Goal: Information Seeking & Learning: Compare options

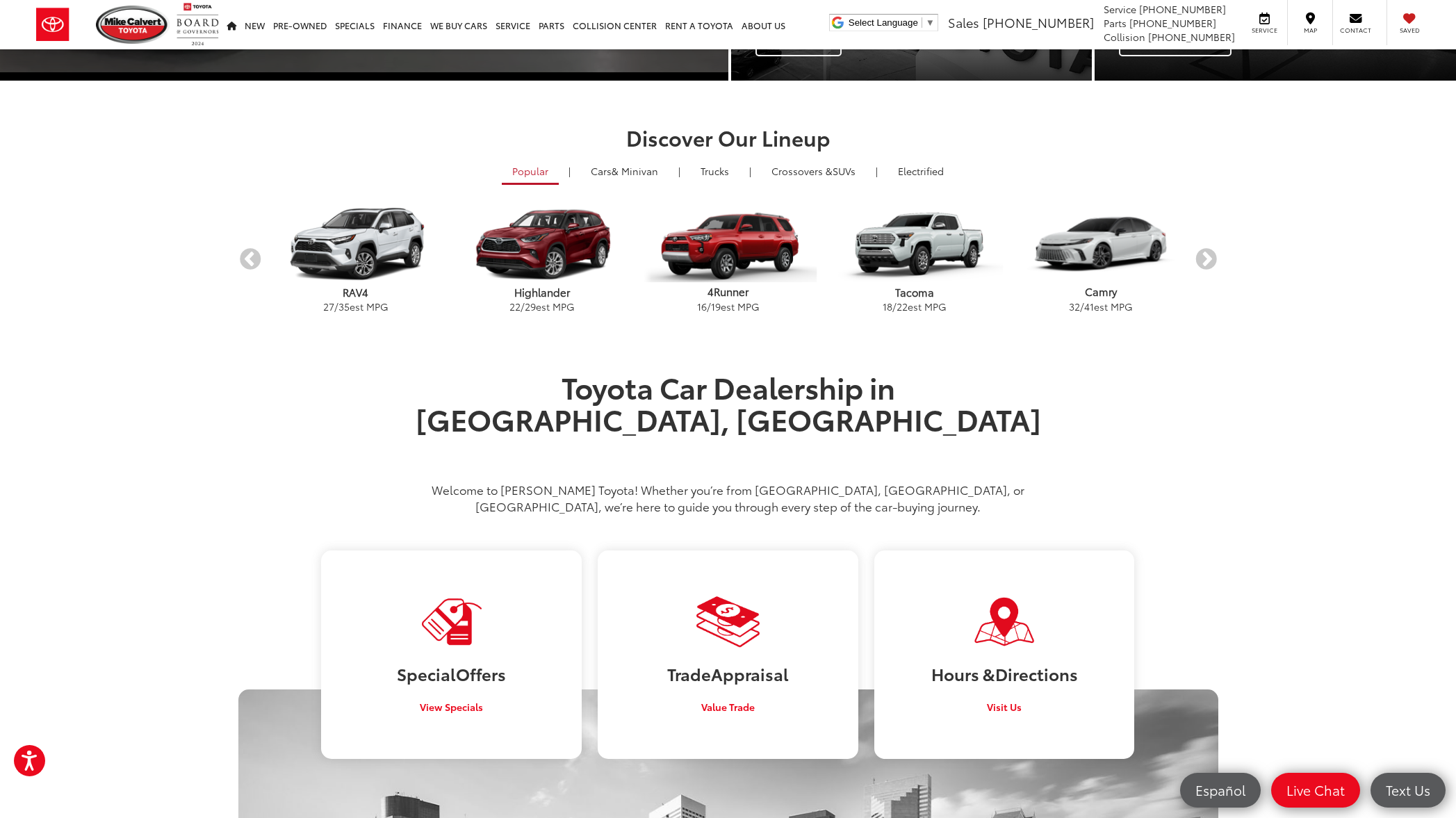
scroll to position [321, 0]
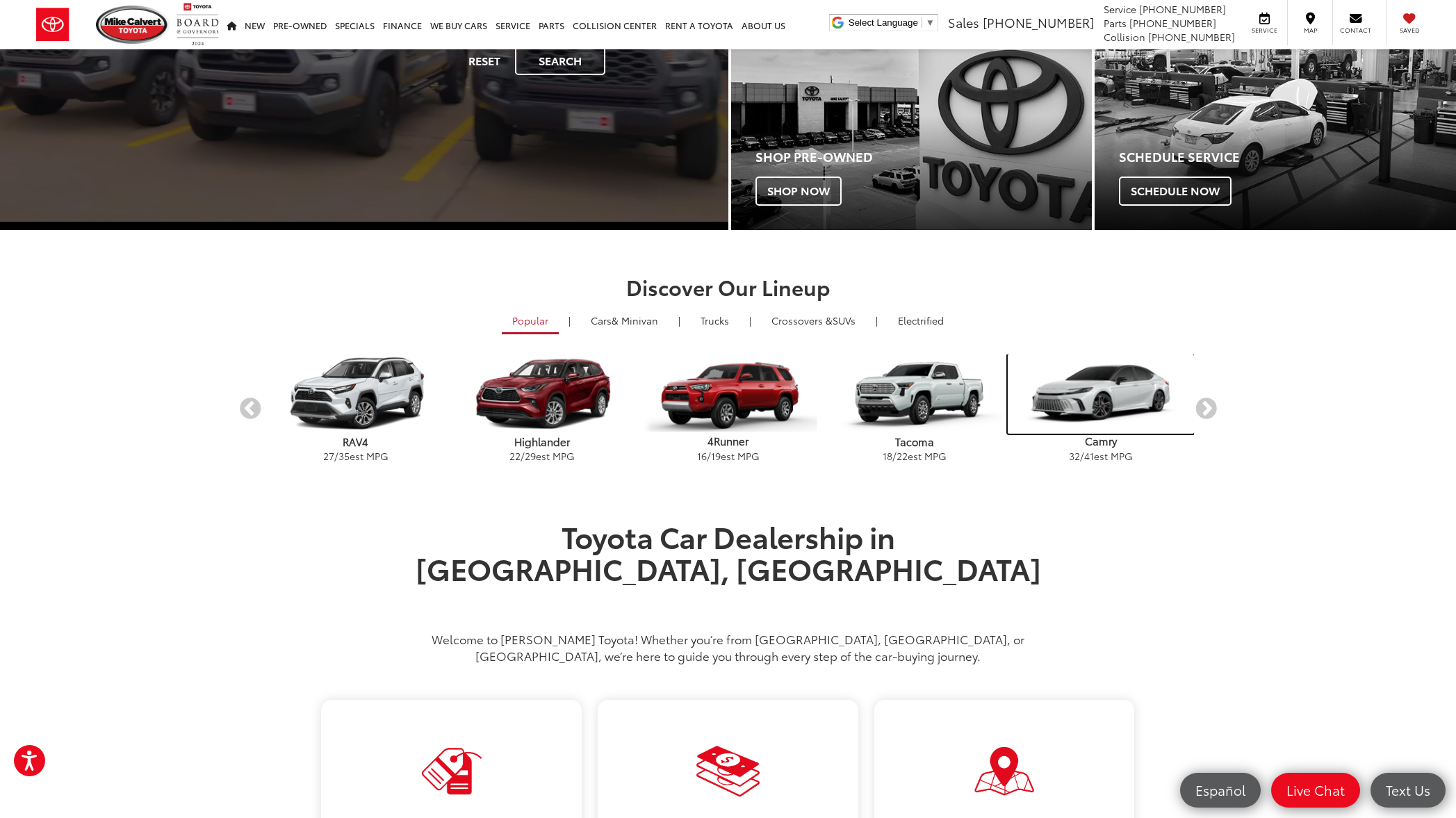
click at [1103, 407] on img "carousel" at bounding box center [1100, 394] width 186 height 79
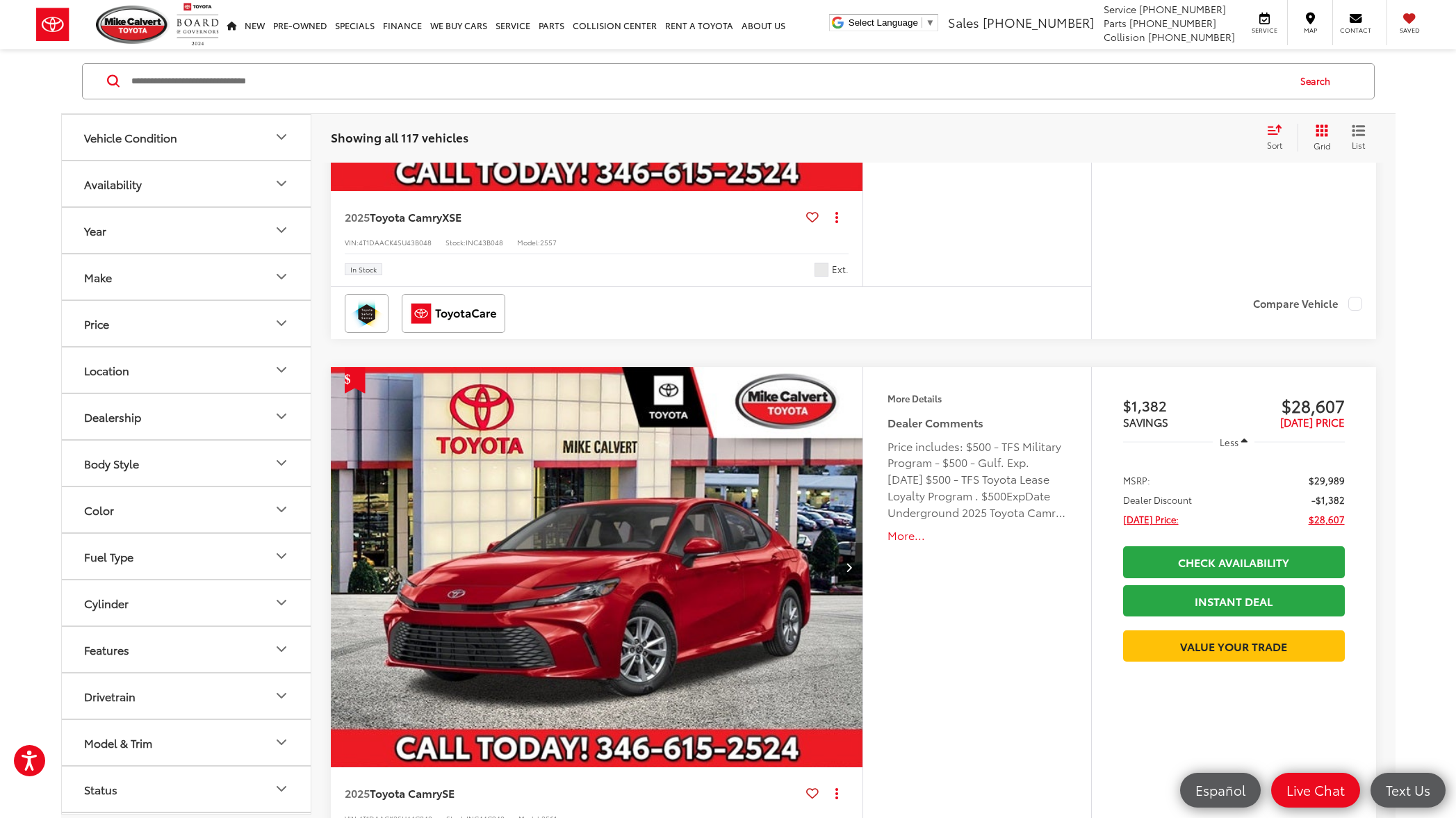
scroll to position [1716, 0]
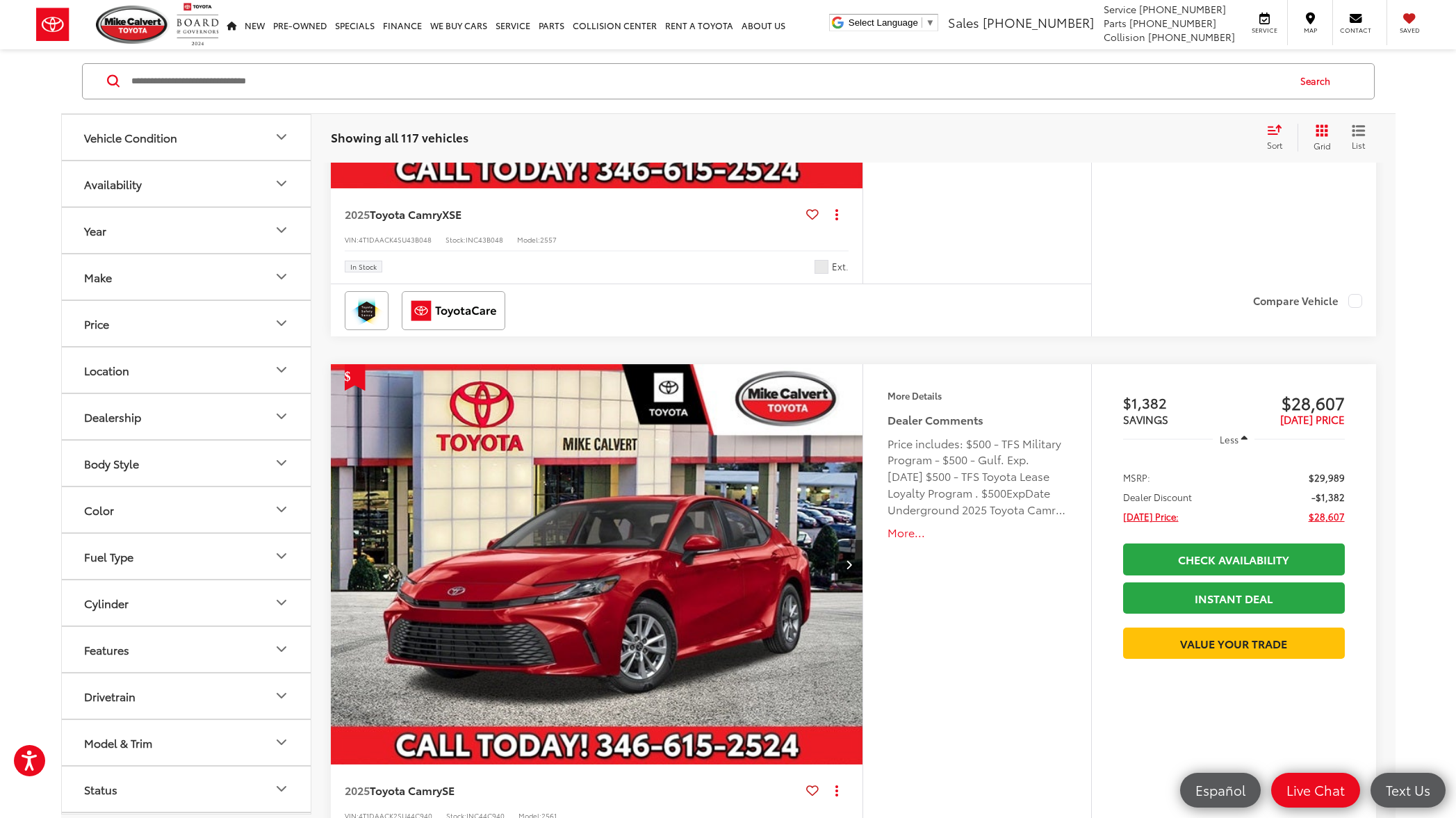
click at [910, 538] on button "More..." at bounding box center [976, 533] width 178 height 16
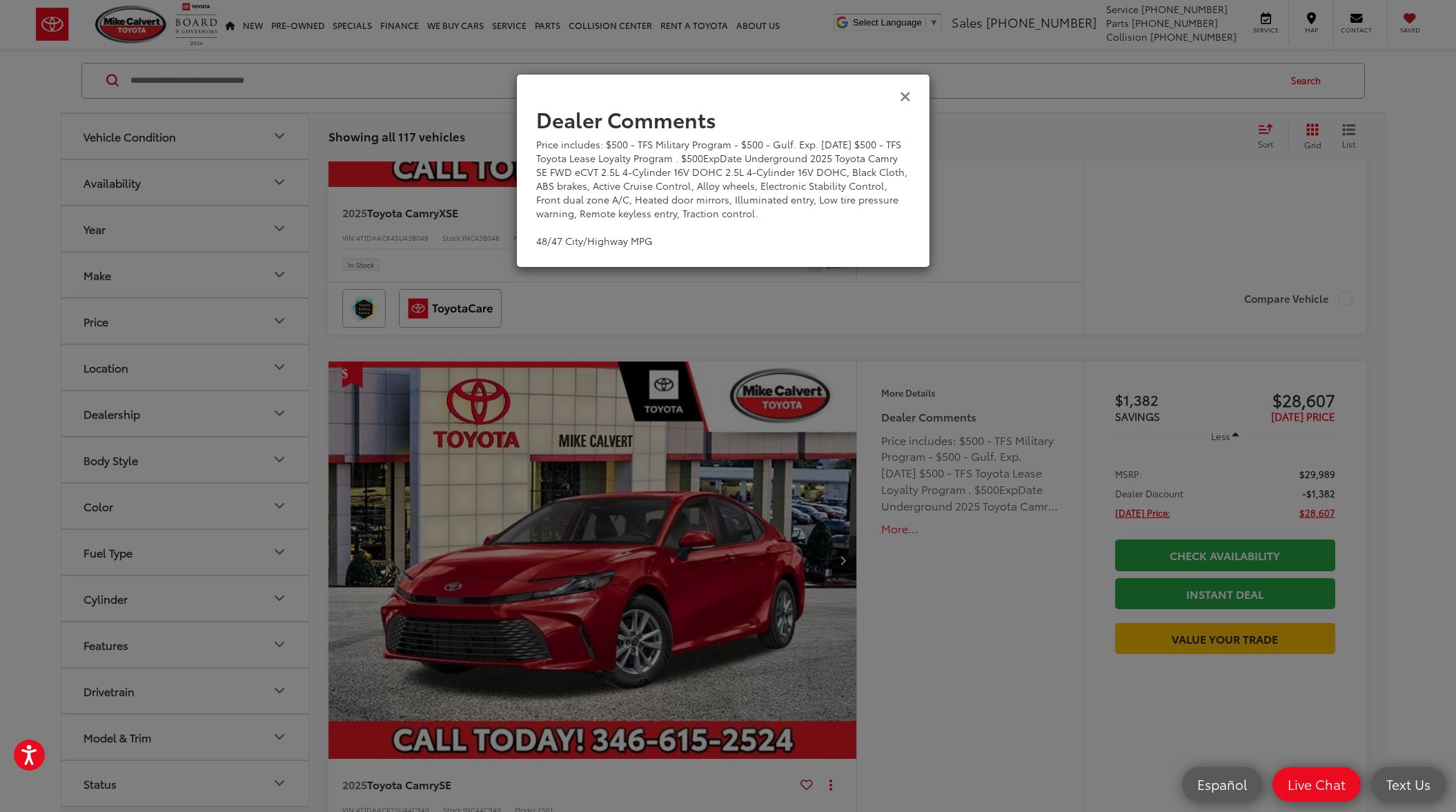
click at [907, 96] on icon "Close" at bounding box center [906, 95] width 11 height 14
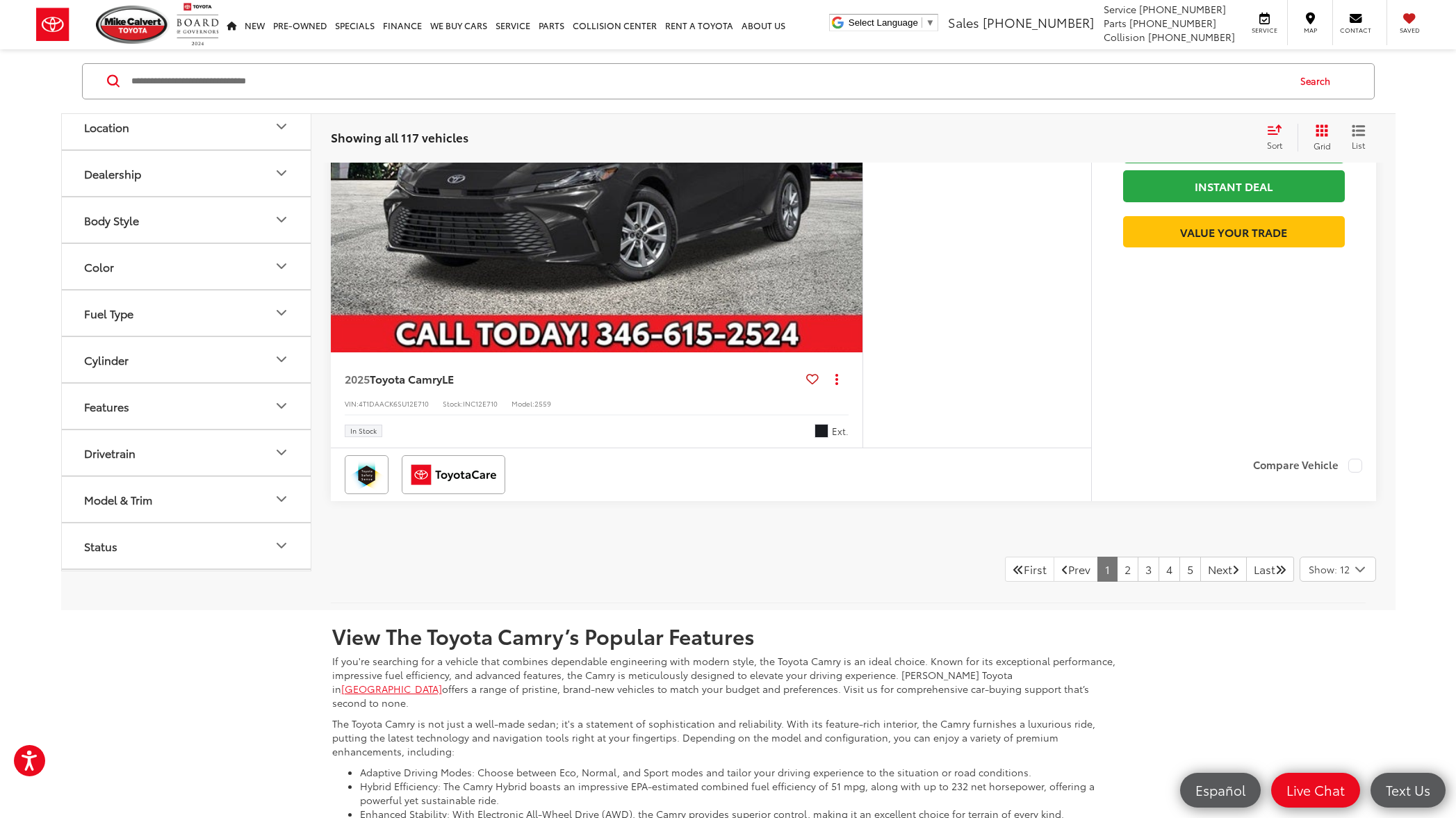
scroll to position [6736, 0]
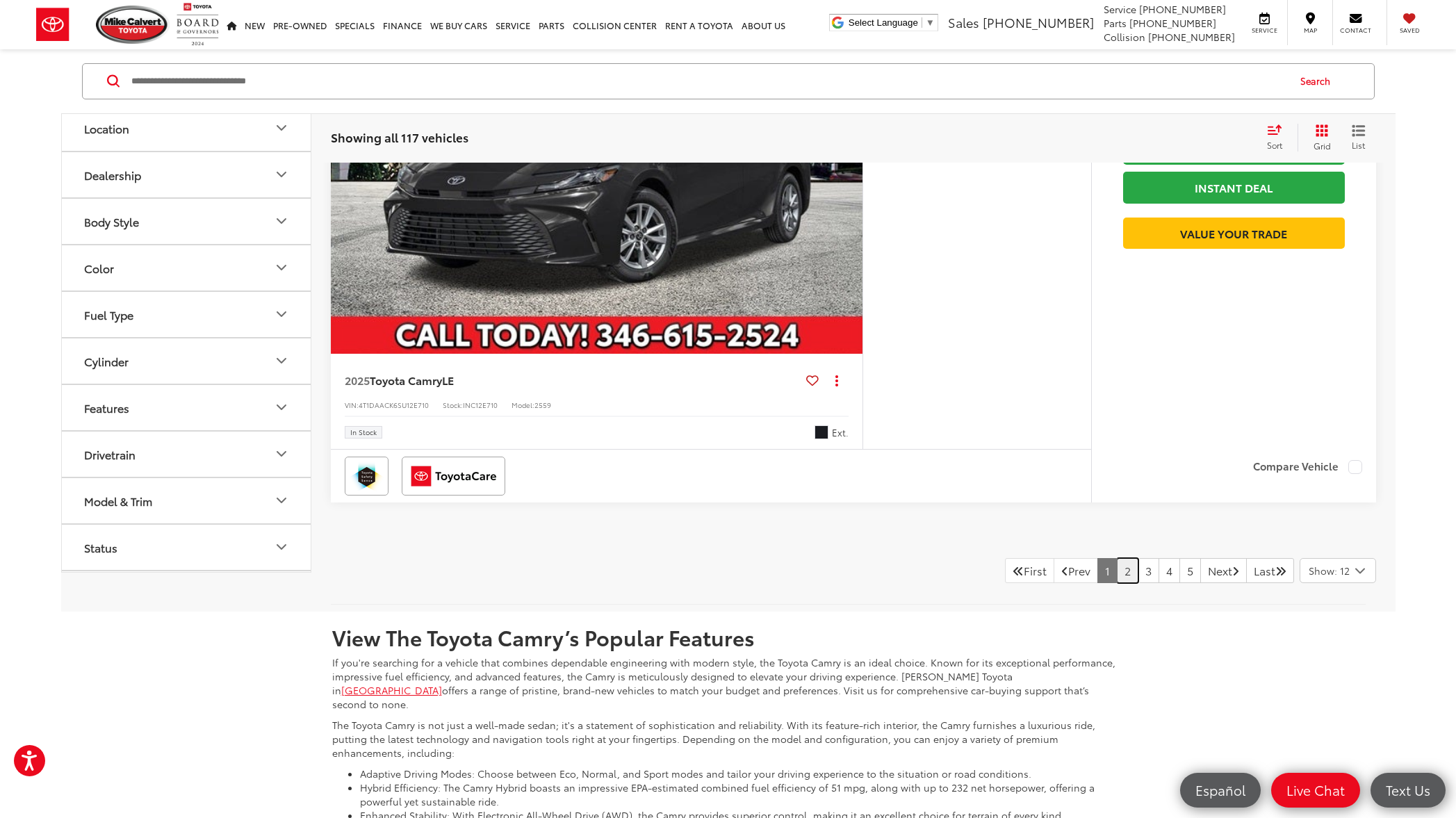
click at [1117, 571] on link "2" at bounding box center [1127, 570] width 21 height 25
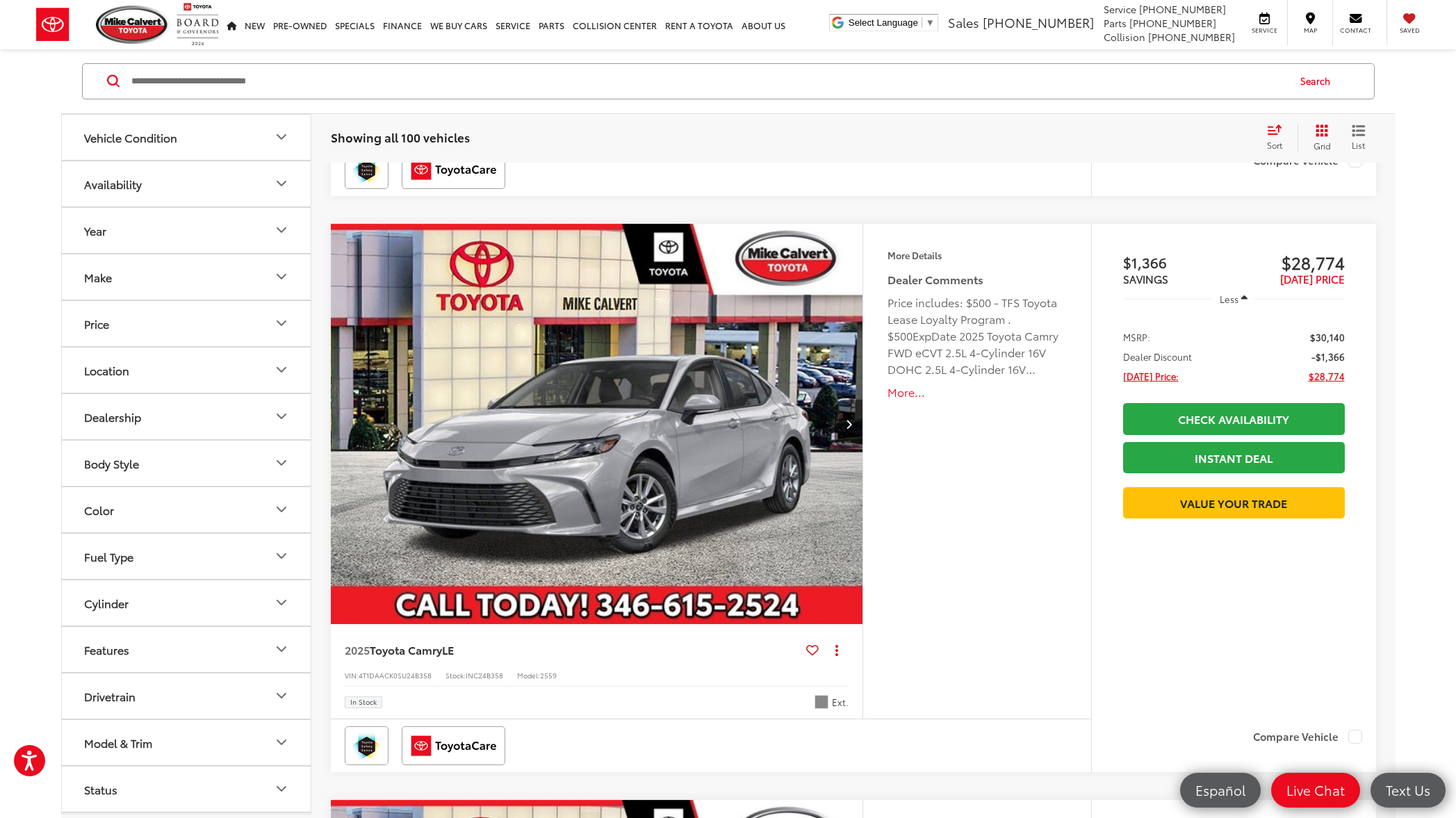
scroll to position [2518, 0]
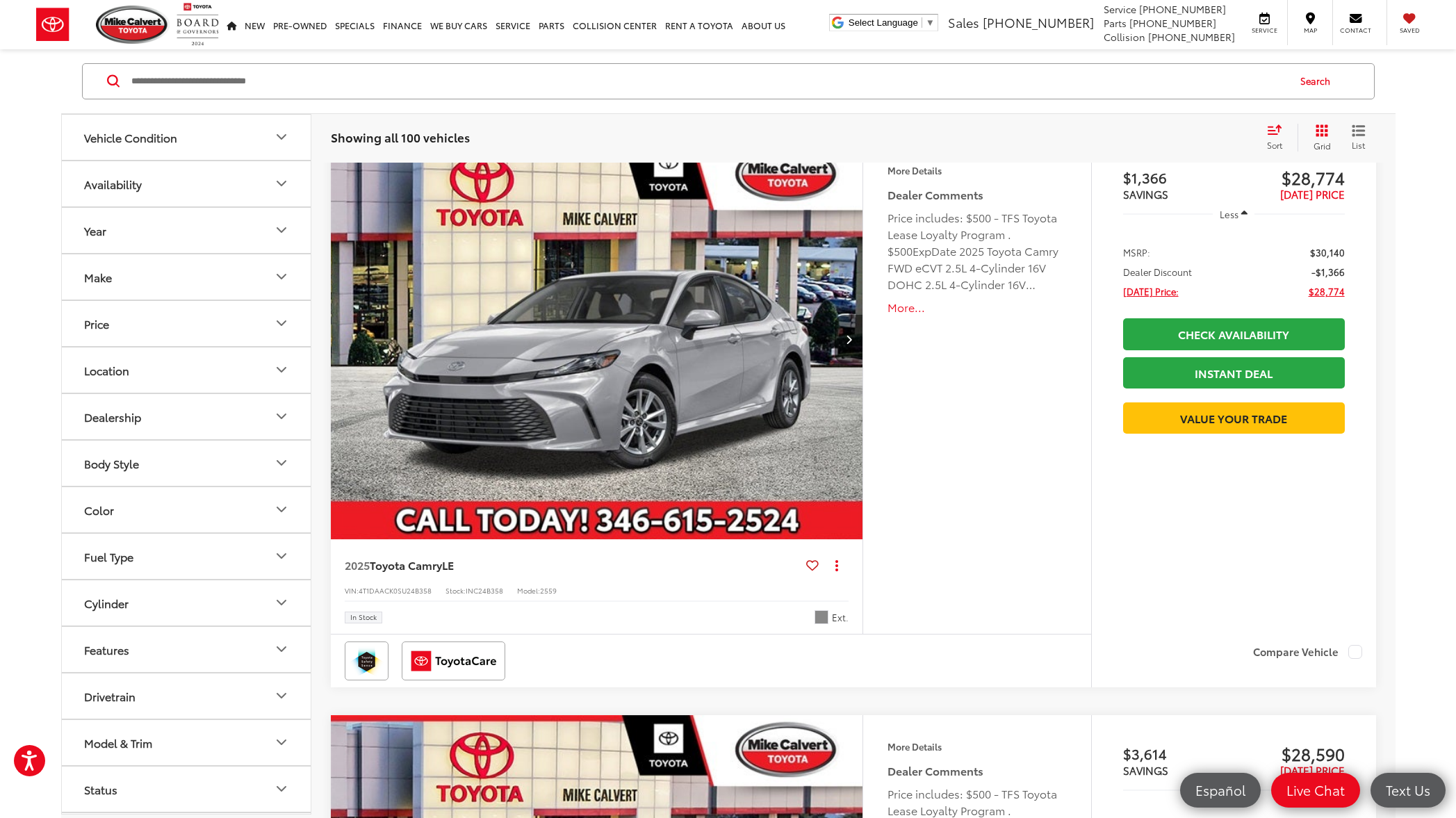
click at [900, 309] on button "More..." at bounding box center [976, 307] width 178 height 16
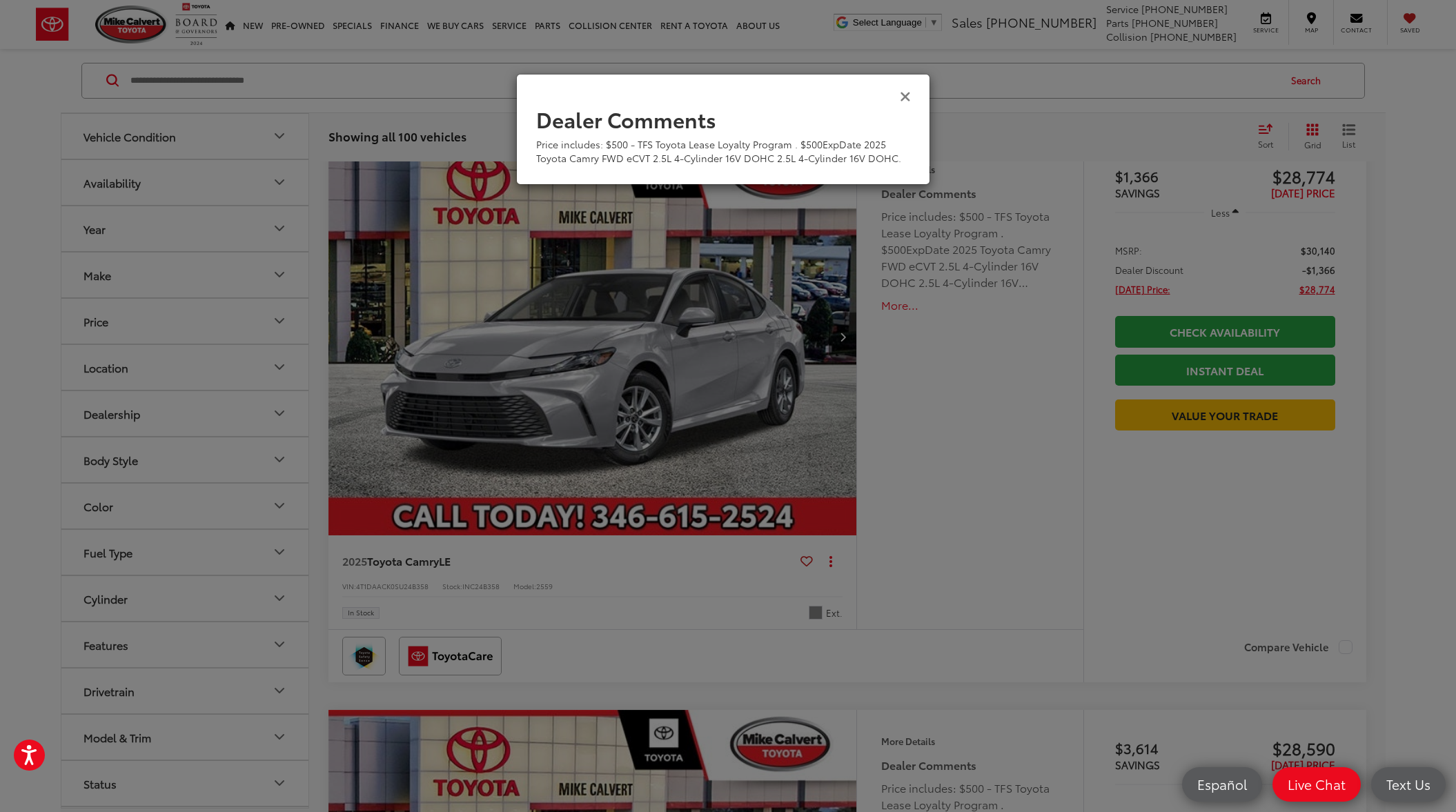
click at [906, 98] on icon "Close" at bounding box center [906, 95] width 11 height 14
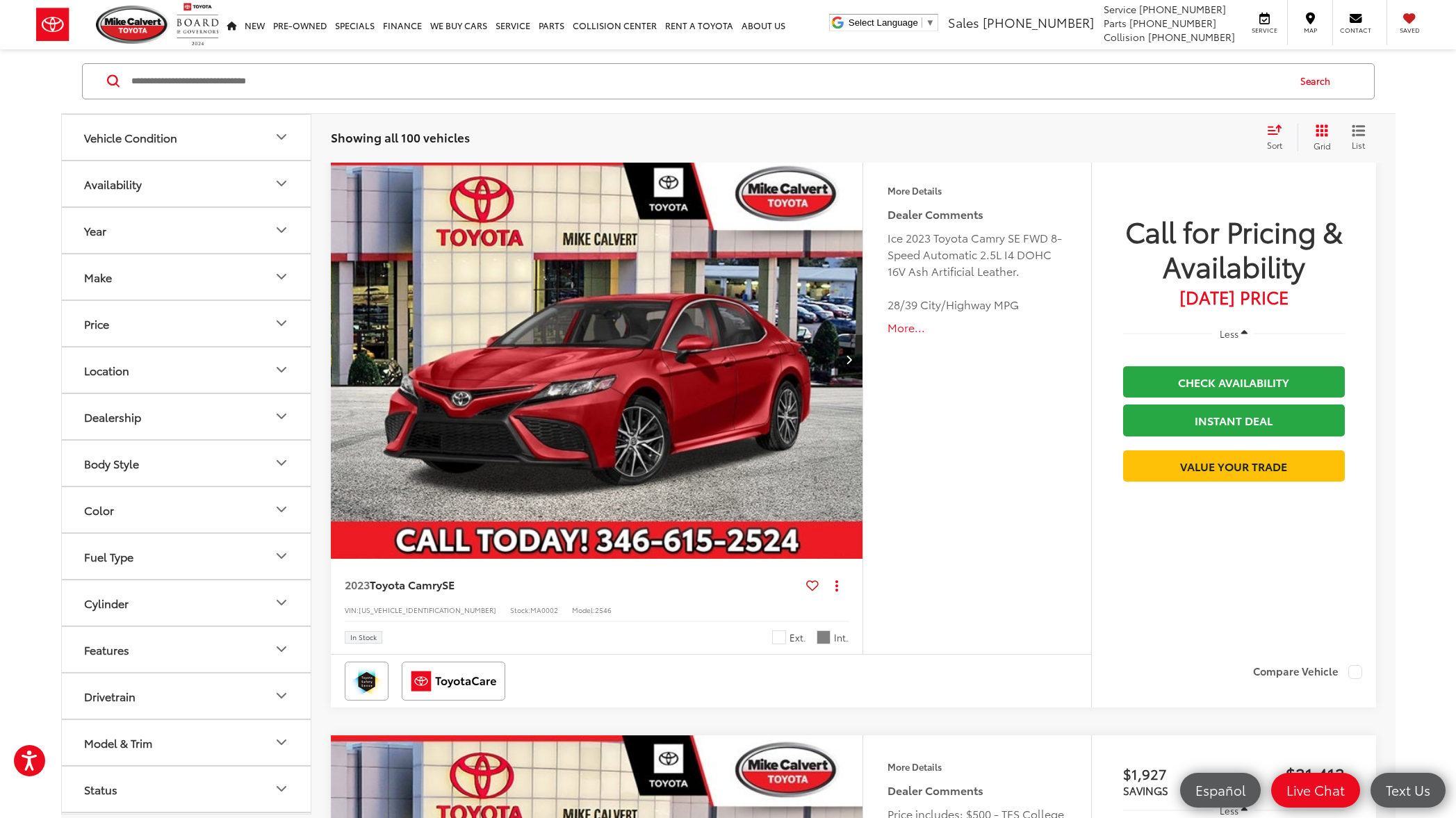
scroll to position [4802, 0]
click at [900, 330] on button "More..." at bounding box center [976, 327] width 178 height 16
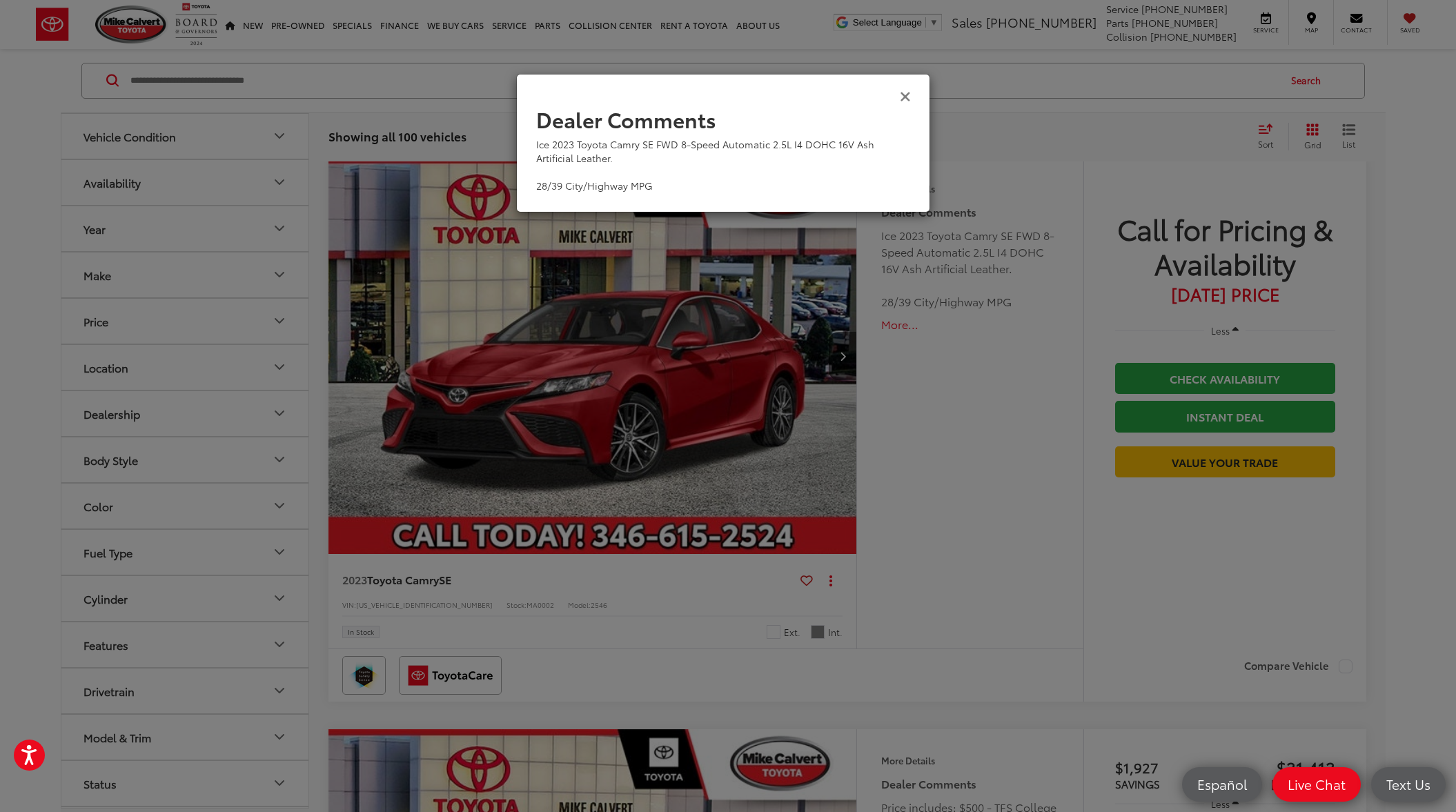
click at [903, 96] on icon "Close" at bounding box center [906, 95] width 11 height 14
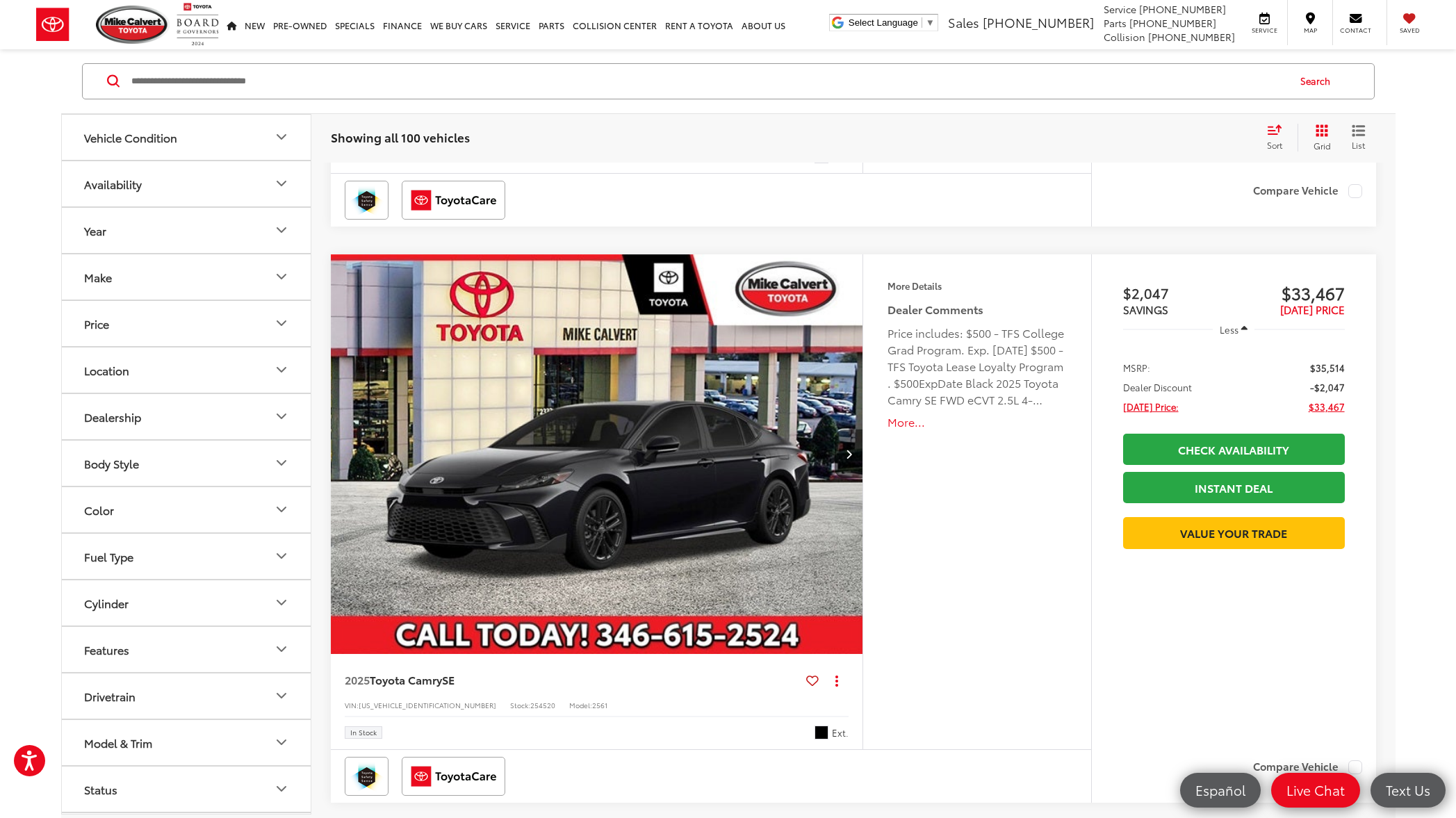
scroll to position [6905, 0]
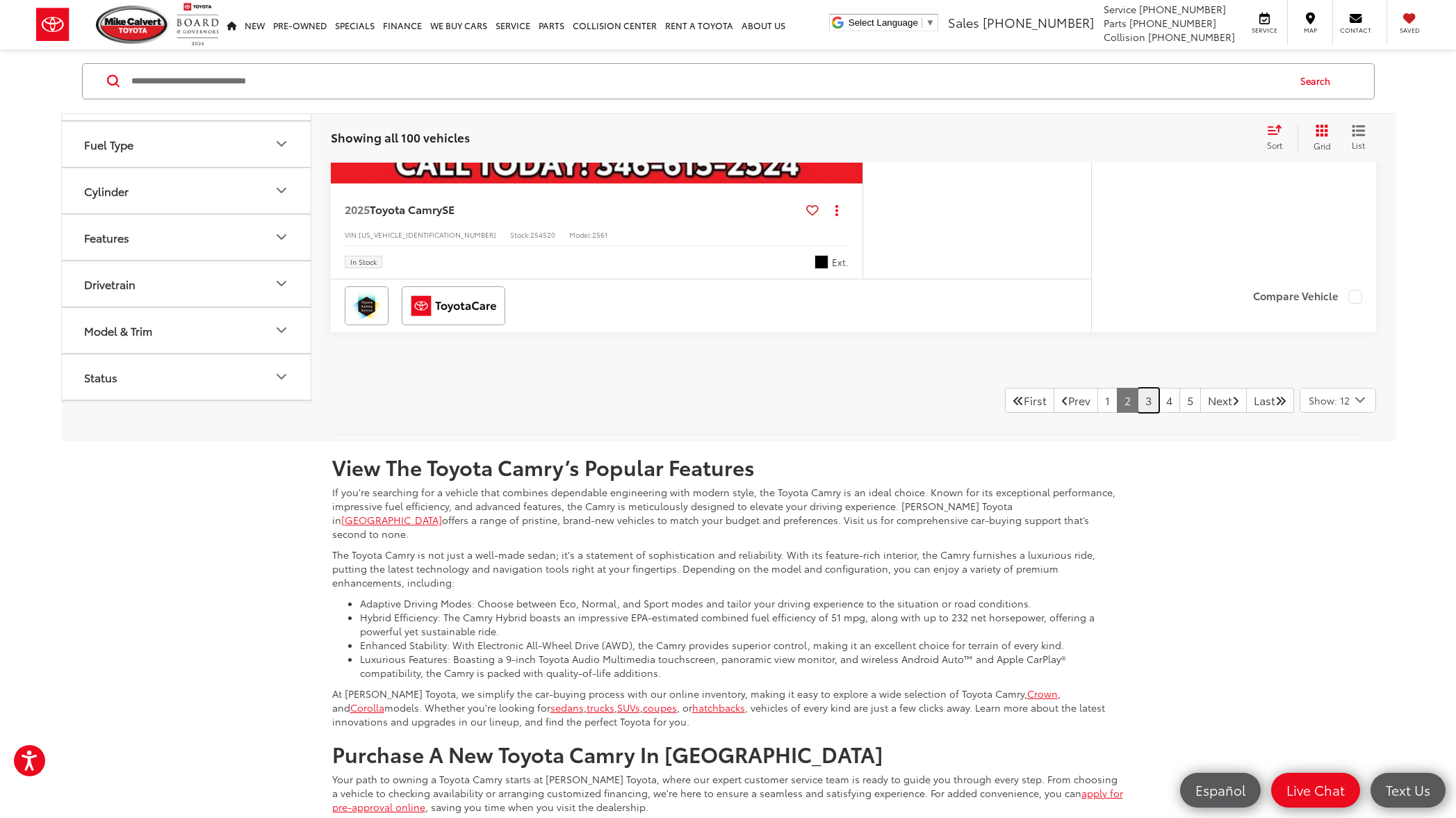
click at [1138, 407] on link "3" at bounding box center [1149, 401] width 21 height 25
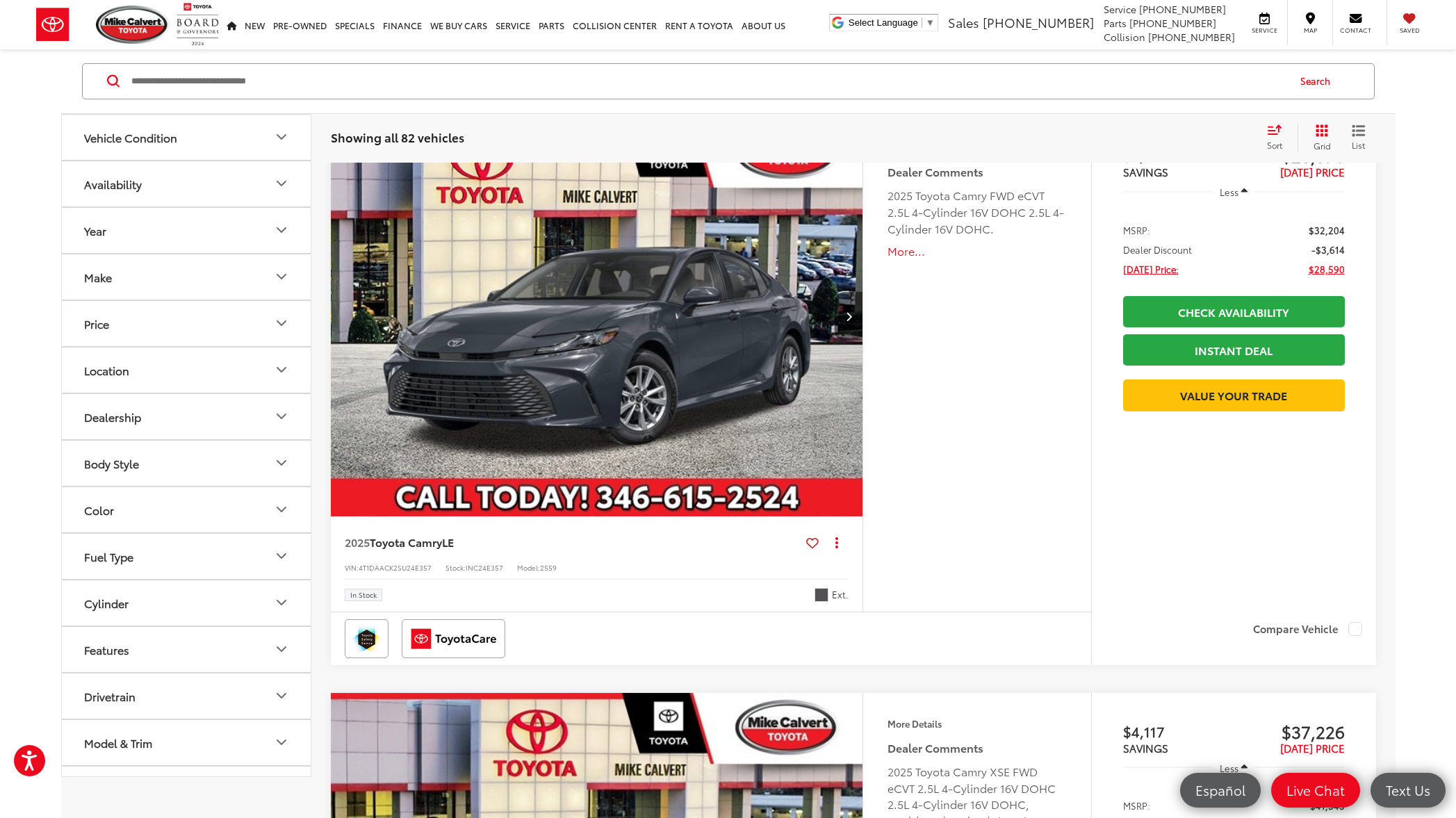
scroll to position [139, 0]
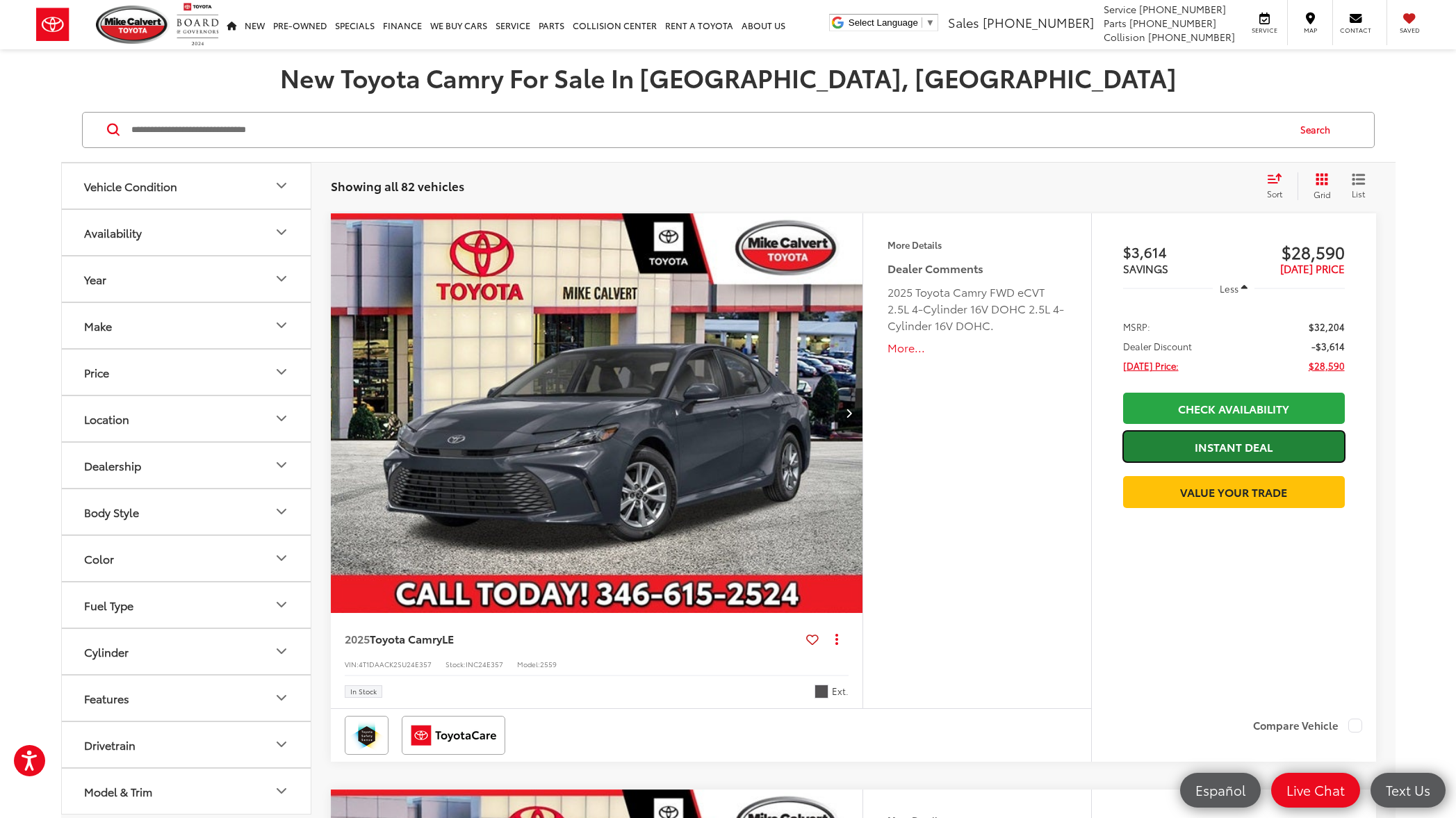
click at [1216, 450] on link "Instant Deal" at bounding box center [1234, 446] width 222 height 31
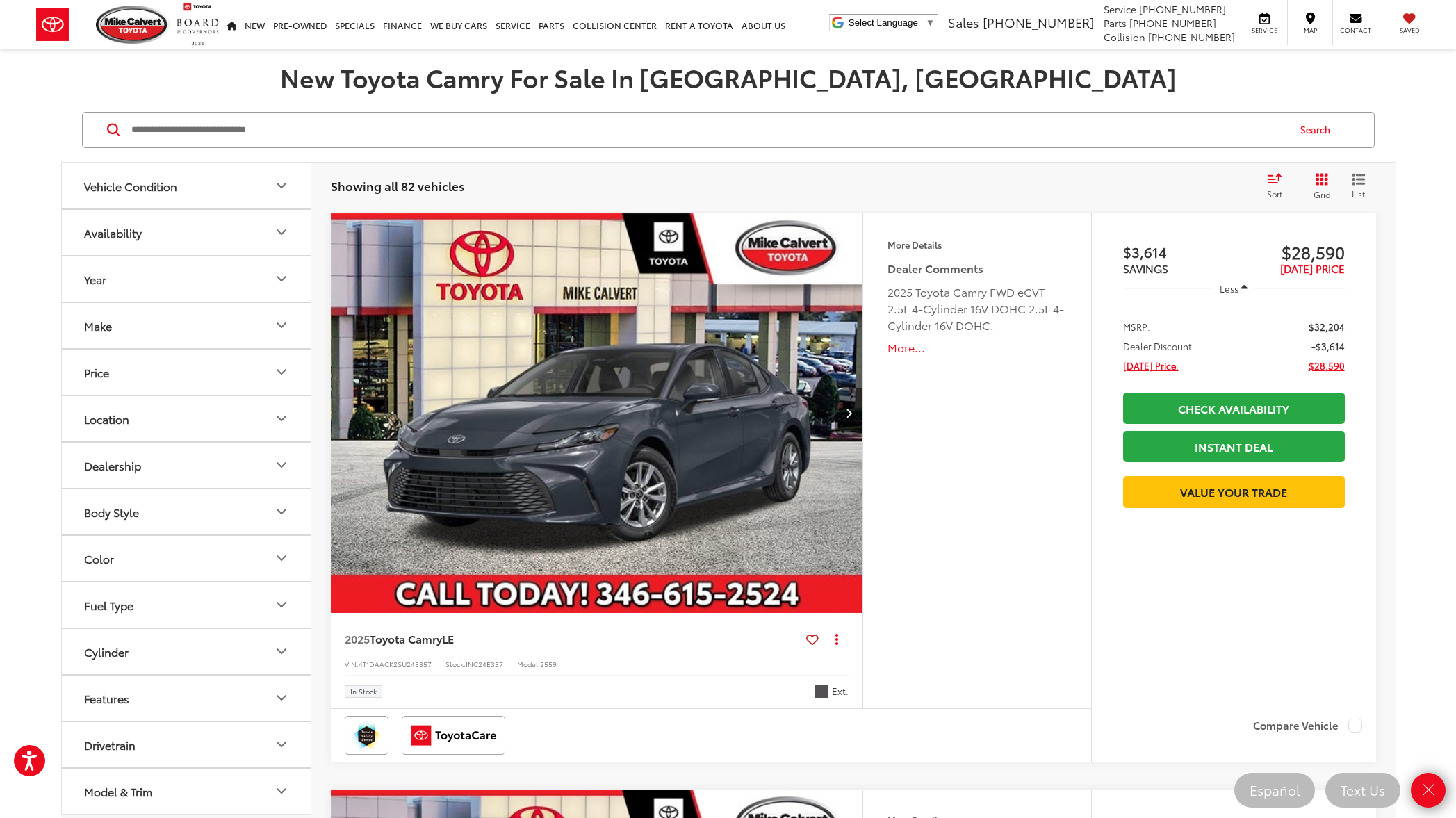
click at [966, 485] on div "Features Bluetooth® Android Auto Apple CarPlay Keyless Entry Keyless Ignition S…" at bounding box center [976, 461] width 228 height 495
click at [1003, 547] on div "Features Bluetooth® Android Auto Apple CarPlay Keyless Entry Keyless Ignition S…" at bounding box center [976, 461] width 228 height 495
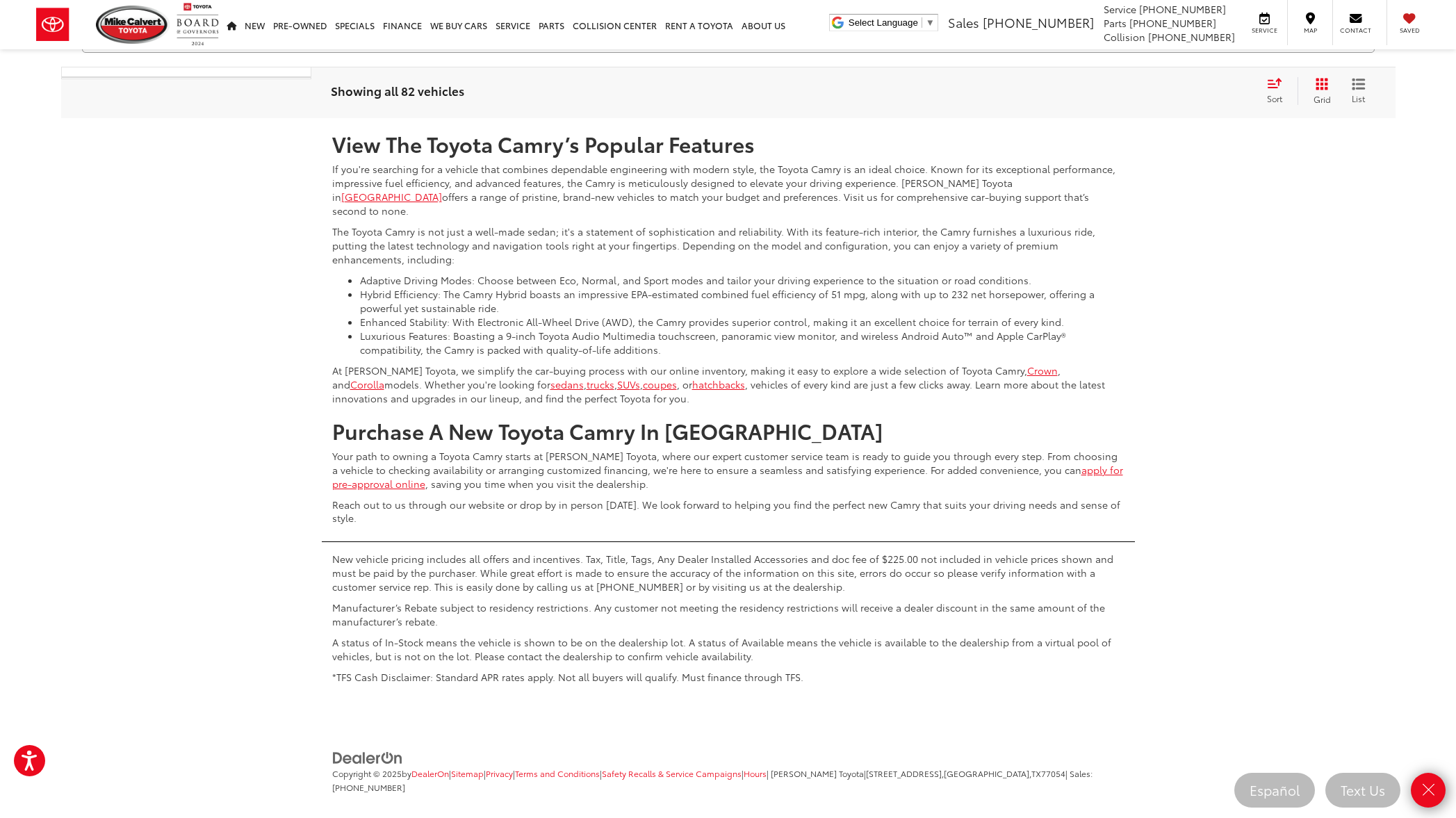
scroll to position [7230, 0]
click at [1314, 206] on div "View The Toyota Camry’s Popular Features If you're searching for a vehicle that…" at bounding box center [728, 403] width 1456 height 573
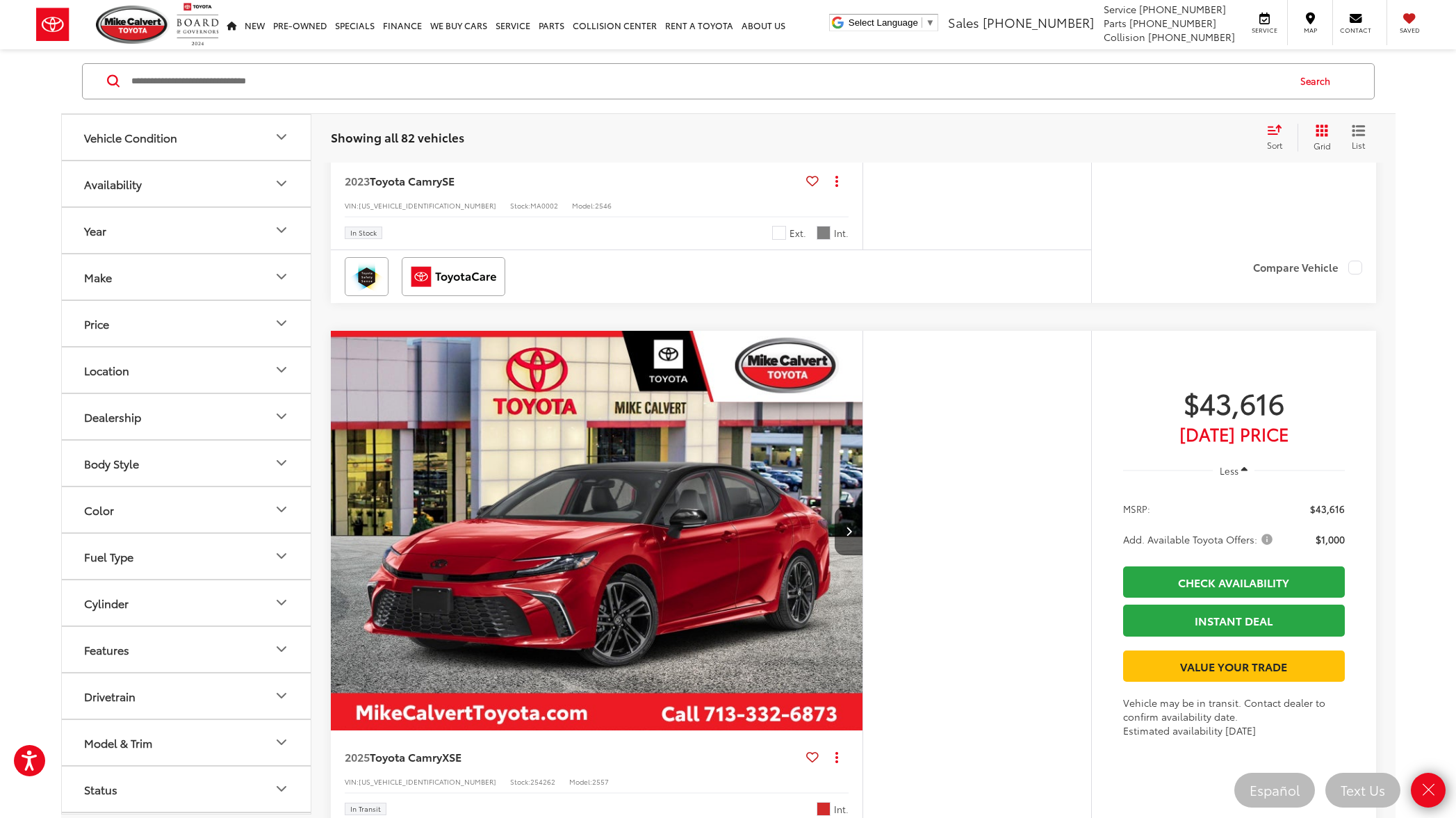
scroll to position [2062, 0]
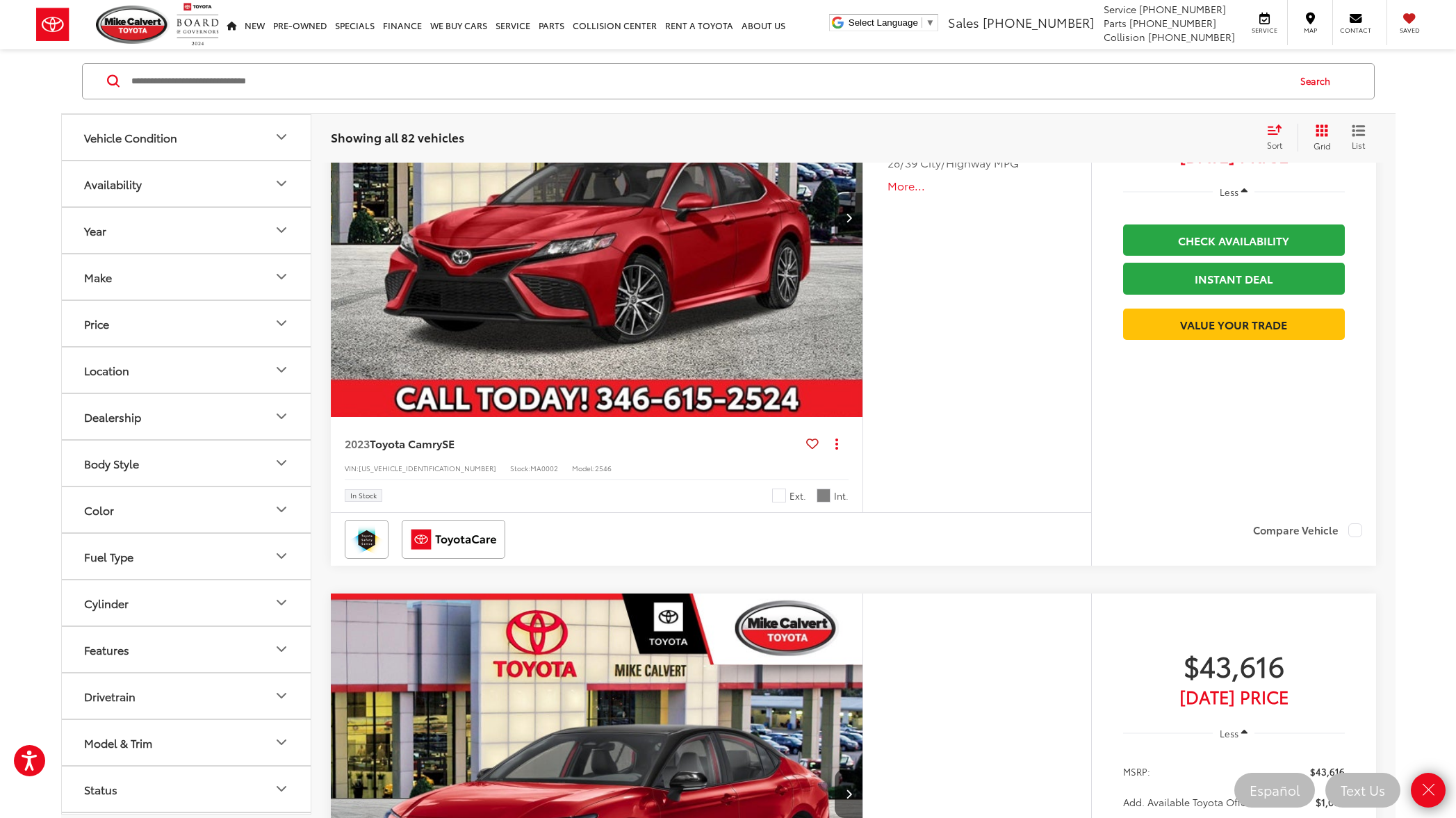
click at [657, 272] on img "2023 Toyota Camry SE 0" at bounding box center [597, 218] width 535 height 401
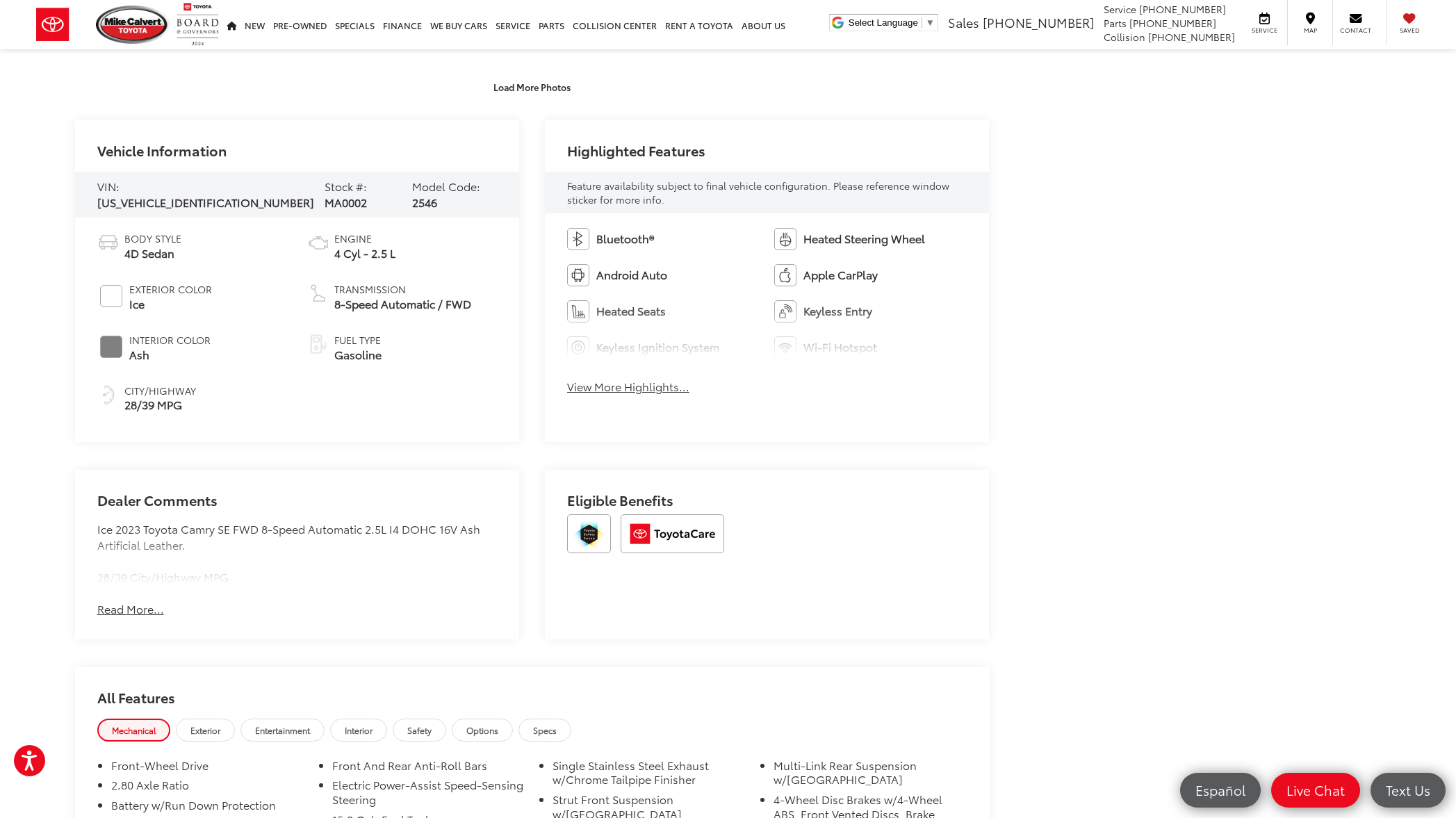
scroll to position [580, 0]
click at [150, 604] on button "Read More..." at bounding box center [130, 608] width 66 height 16
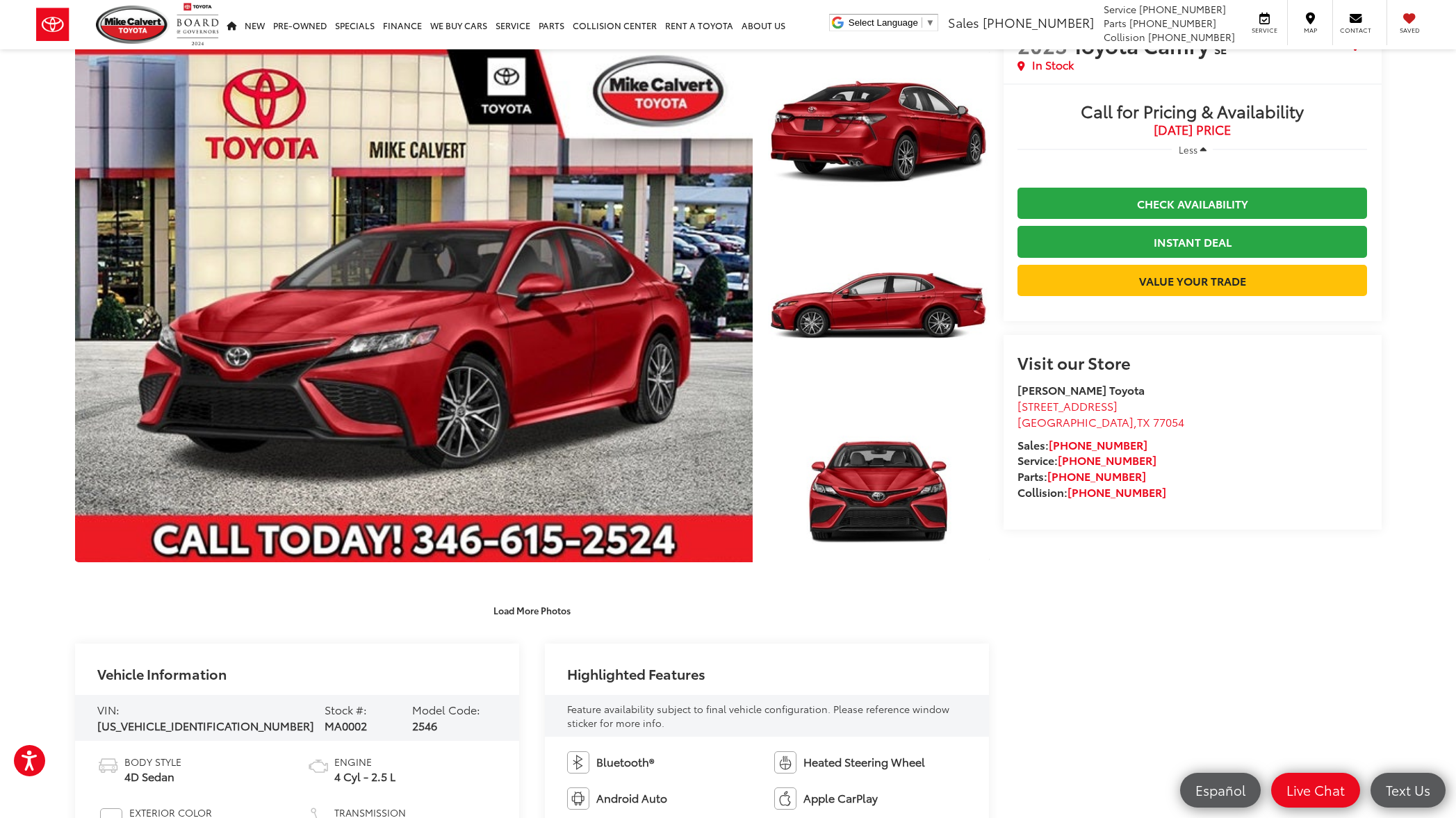
scroll to position [0, 0]
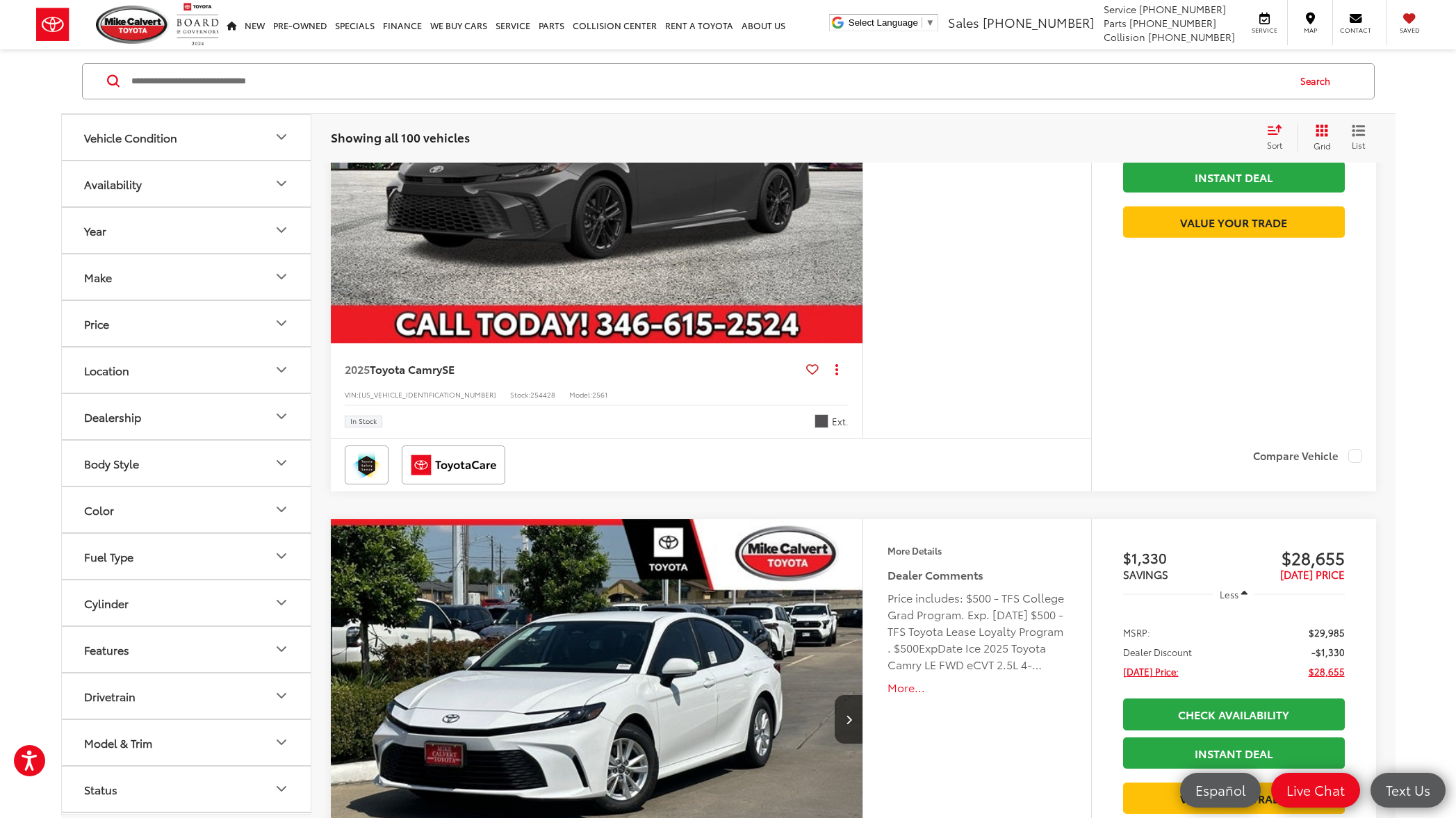
scroll to position [2973, 0]
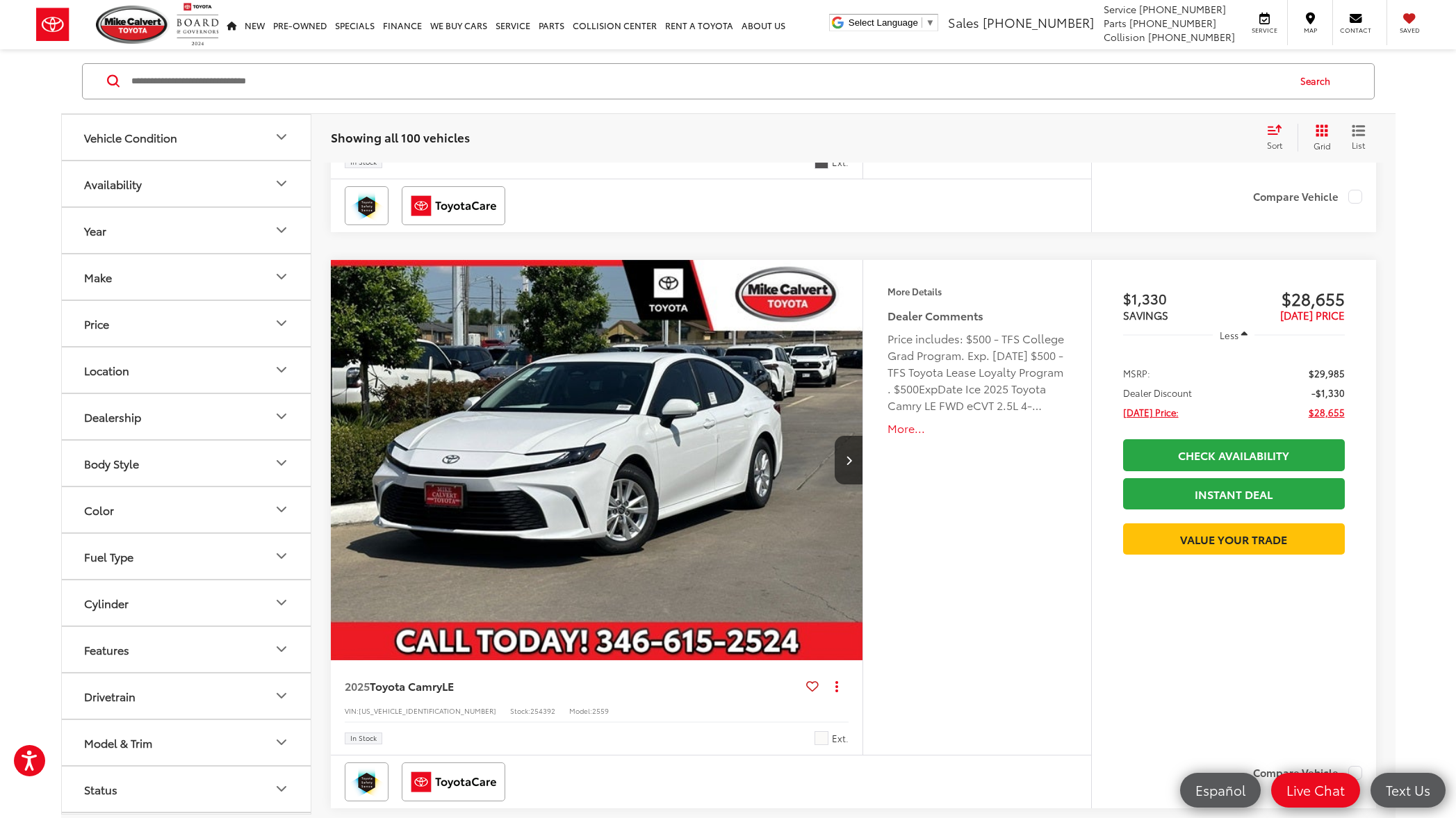
click at [905, 431] on button "More..." at bounding box center [976, 428] width 178 height 16
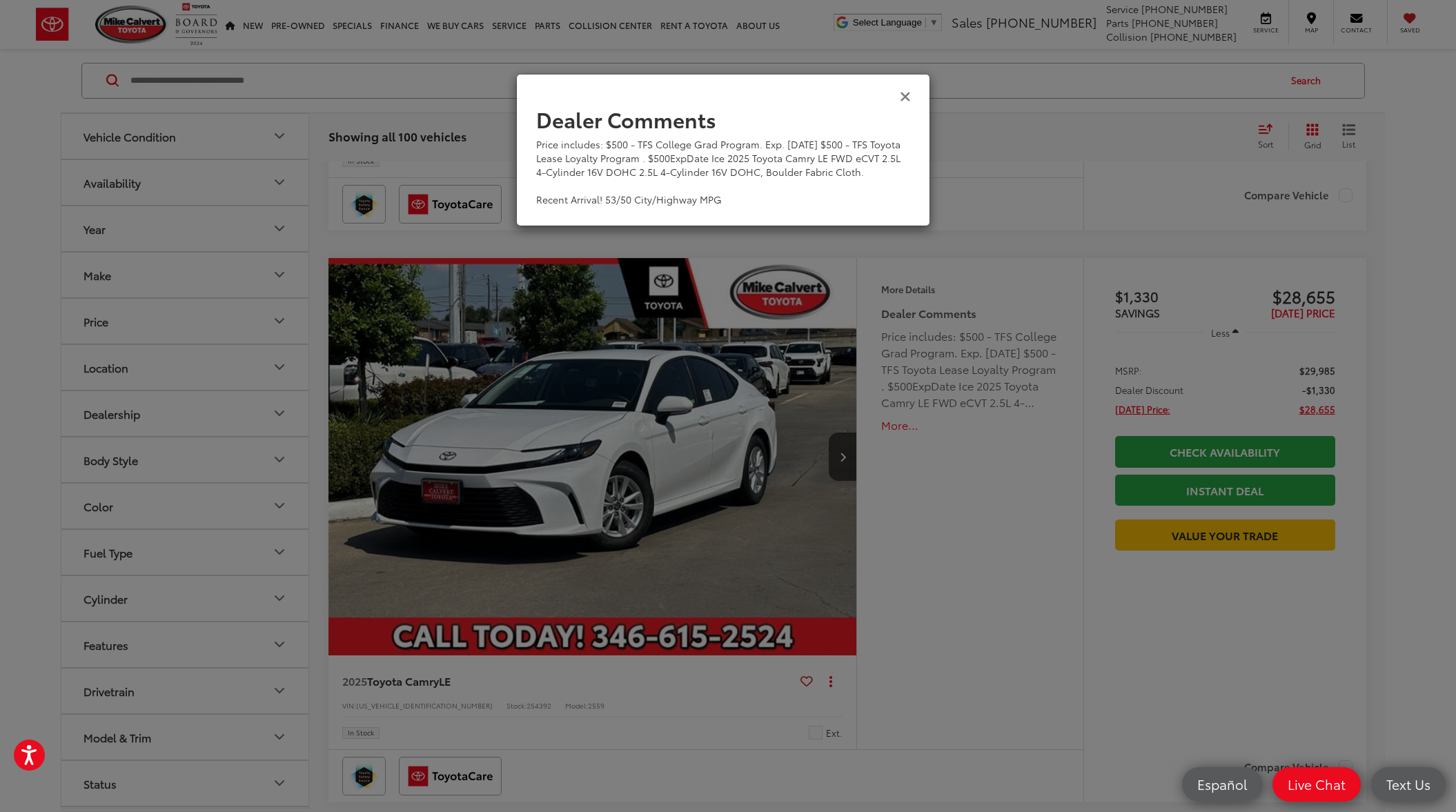
click at [905, 100] on icon "Close" at bounding box center [906, 95] width 11 height 14
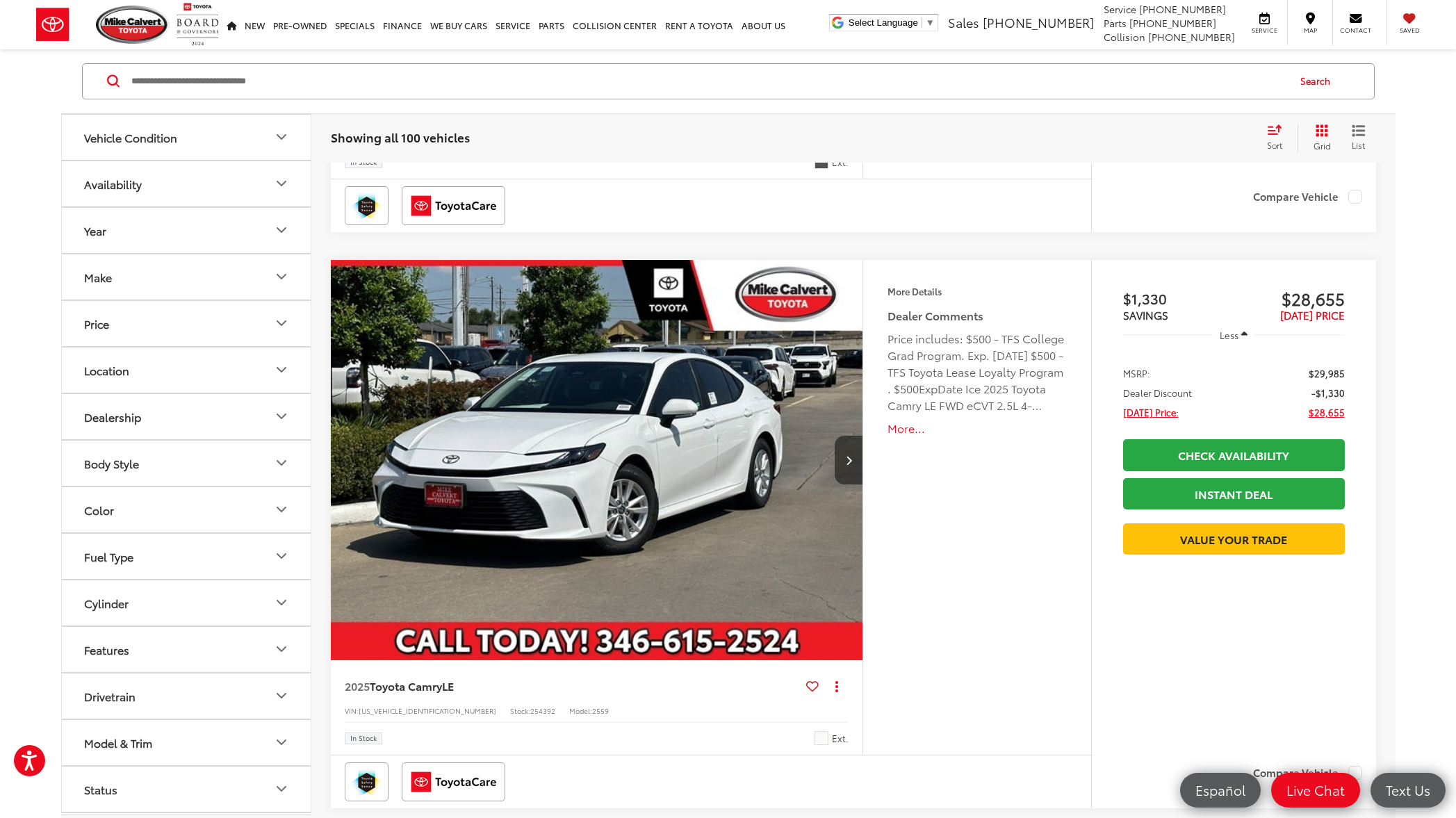
click at [847, 464] on icon "Next image" at bounding box center [849, 461] width 6 height 10
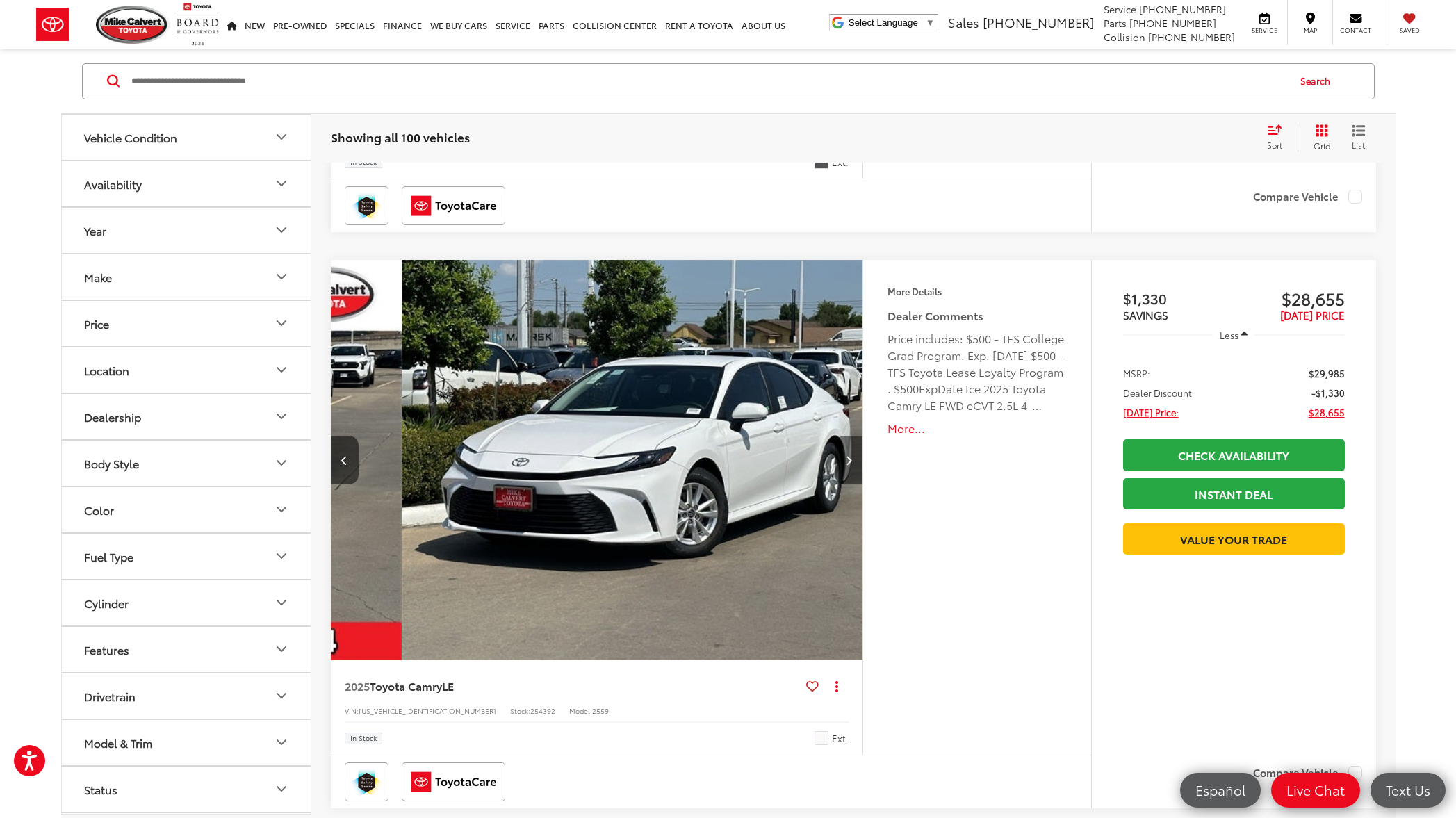
scroll to position [0, 535]
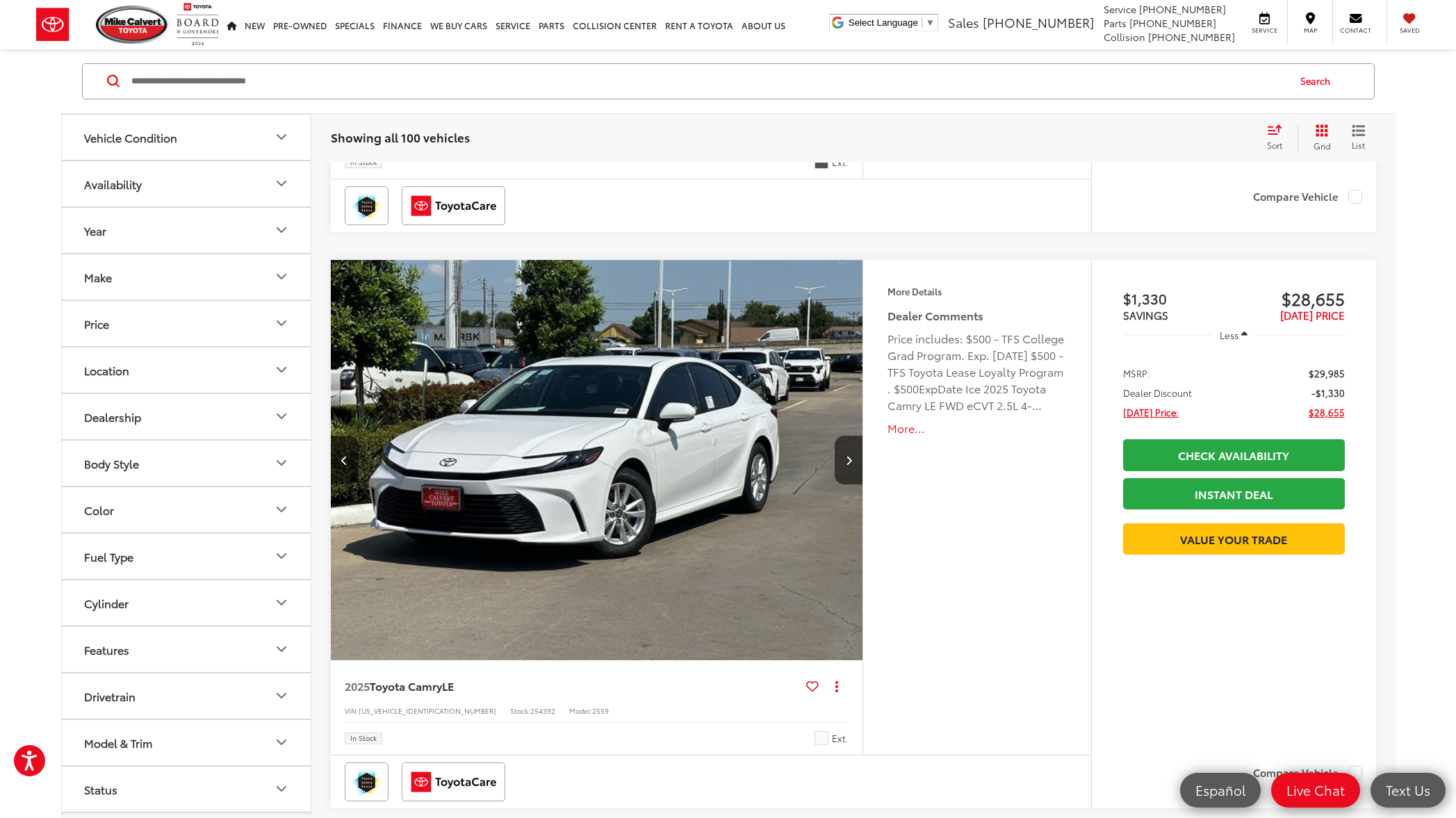
click at [910, 433] on button "More..." at bounding box center [976, 428] width 178 height 16
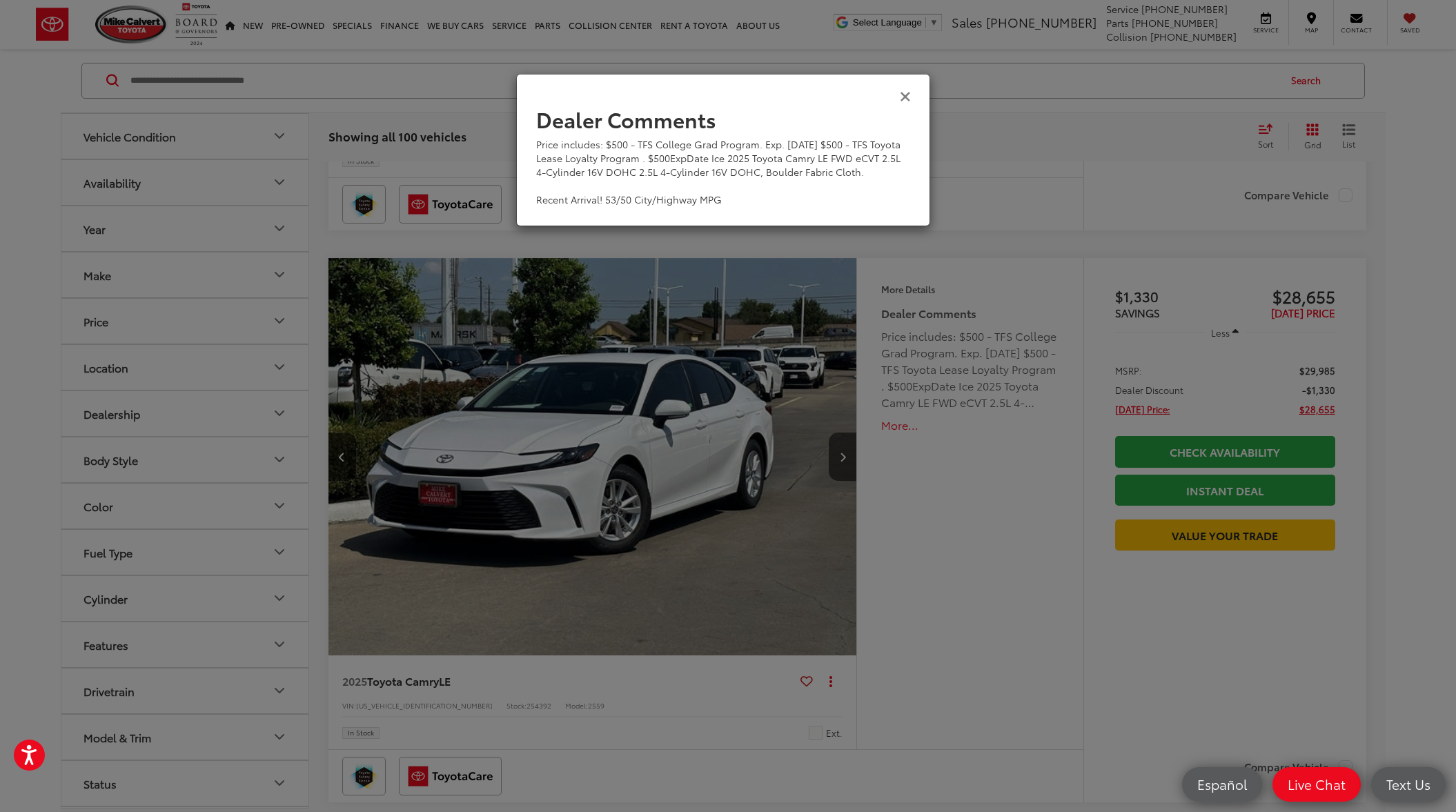
click at [908, 97] on icon "Close" at bounding box center [906, 95] width 11 height 14
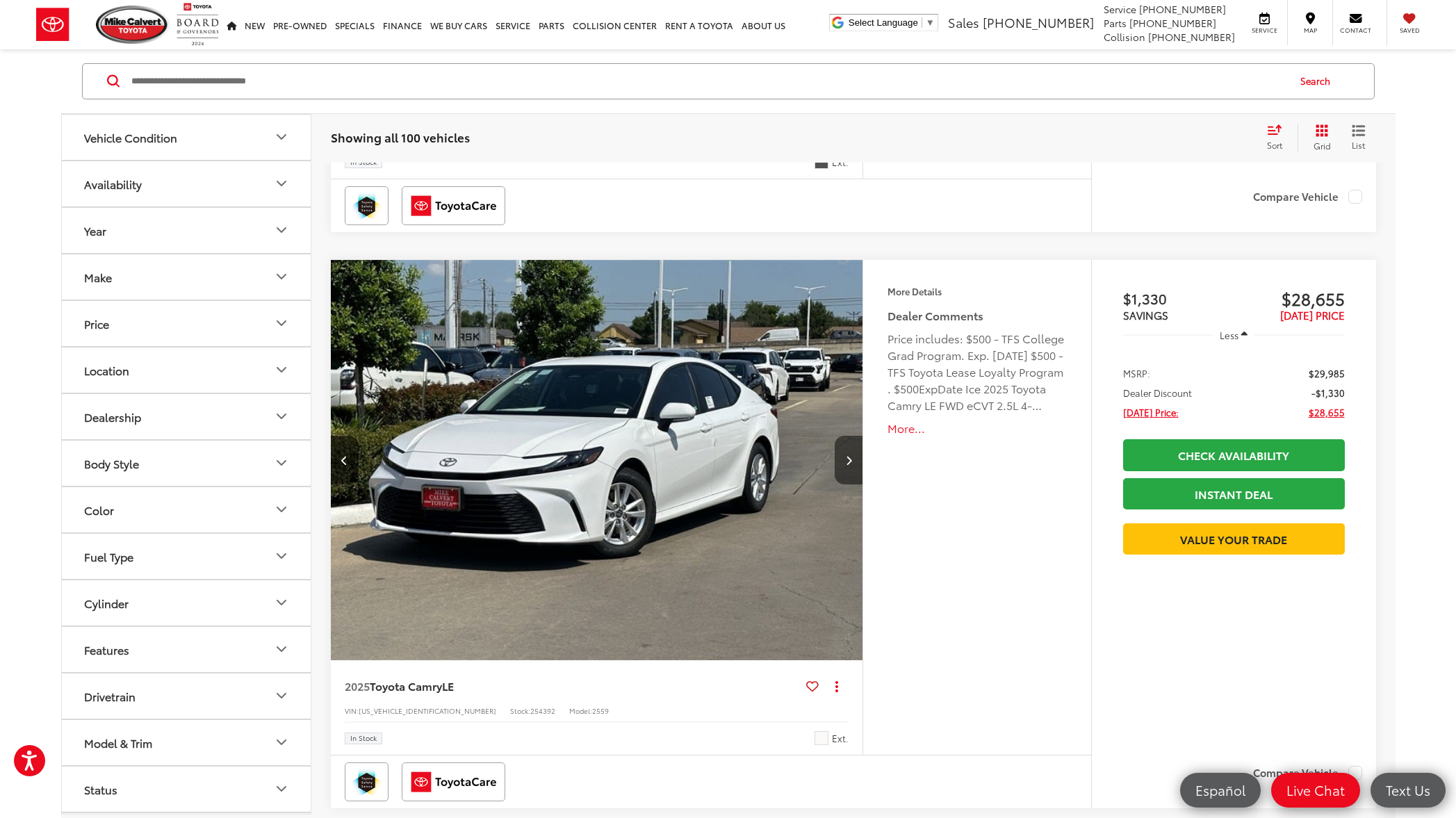
click at [848, 464] on icon "Next image" at bounding box center [849, 461] width 6 height 10
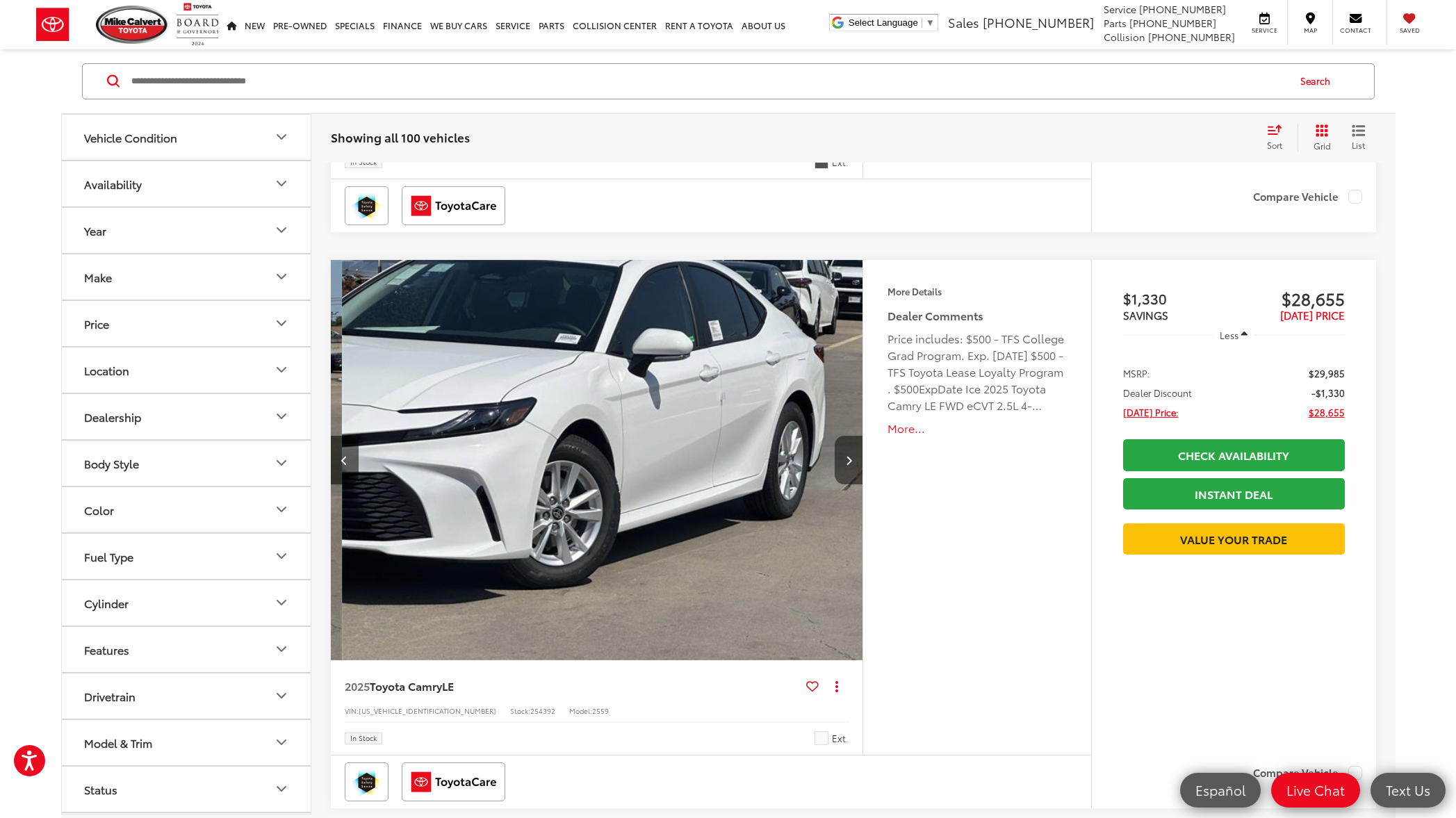
scroll to position [0, 1070]
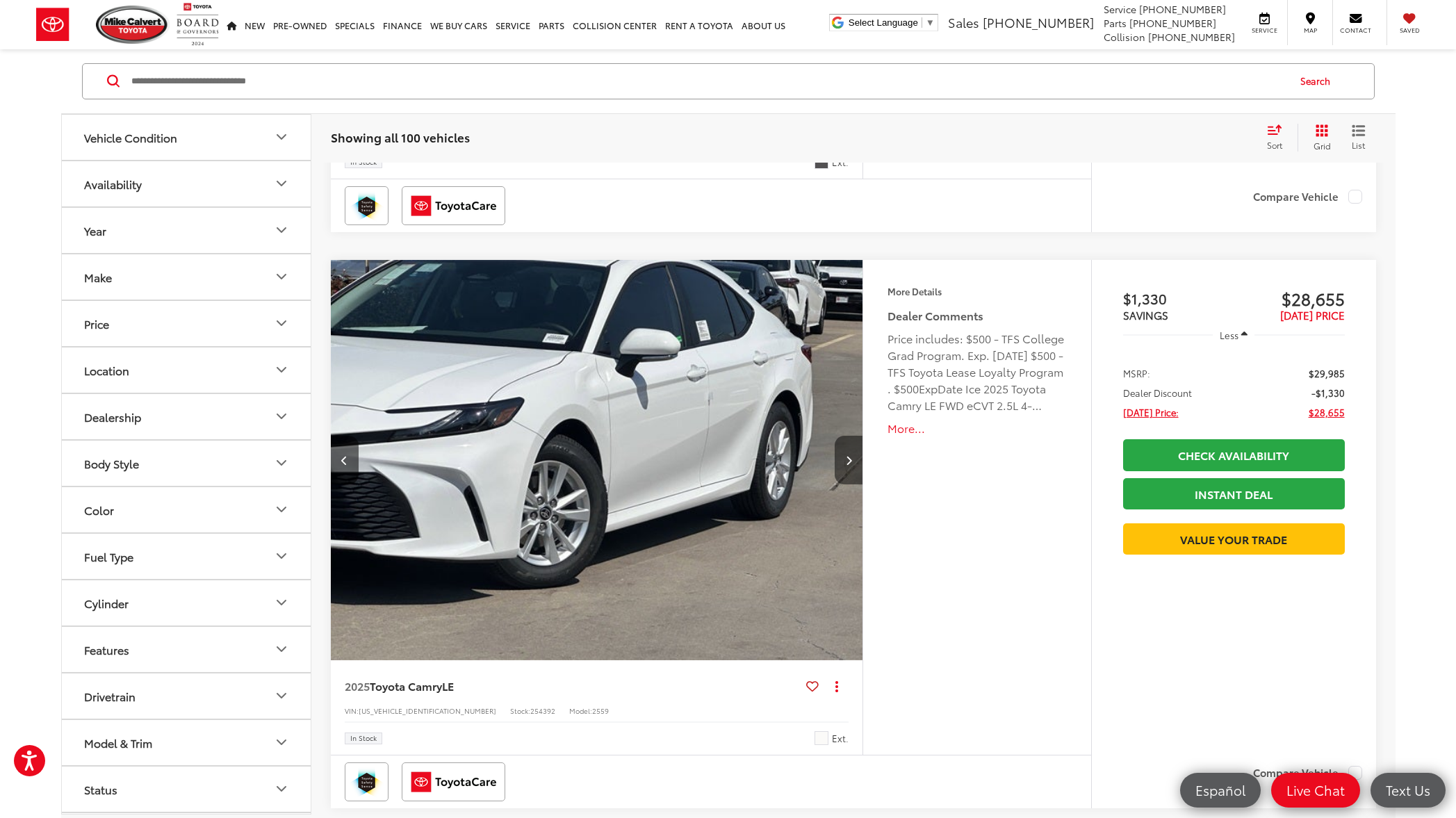
click at [848, 464] on icon "Next image" at bounding box center [849, 461] width 6 height 10
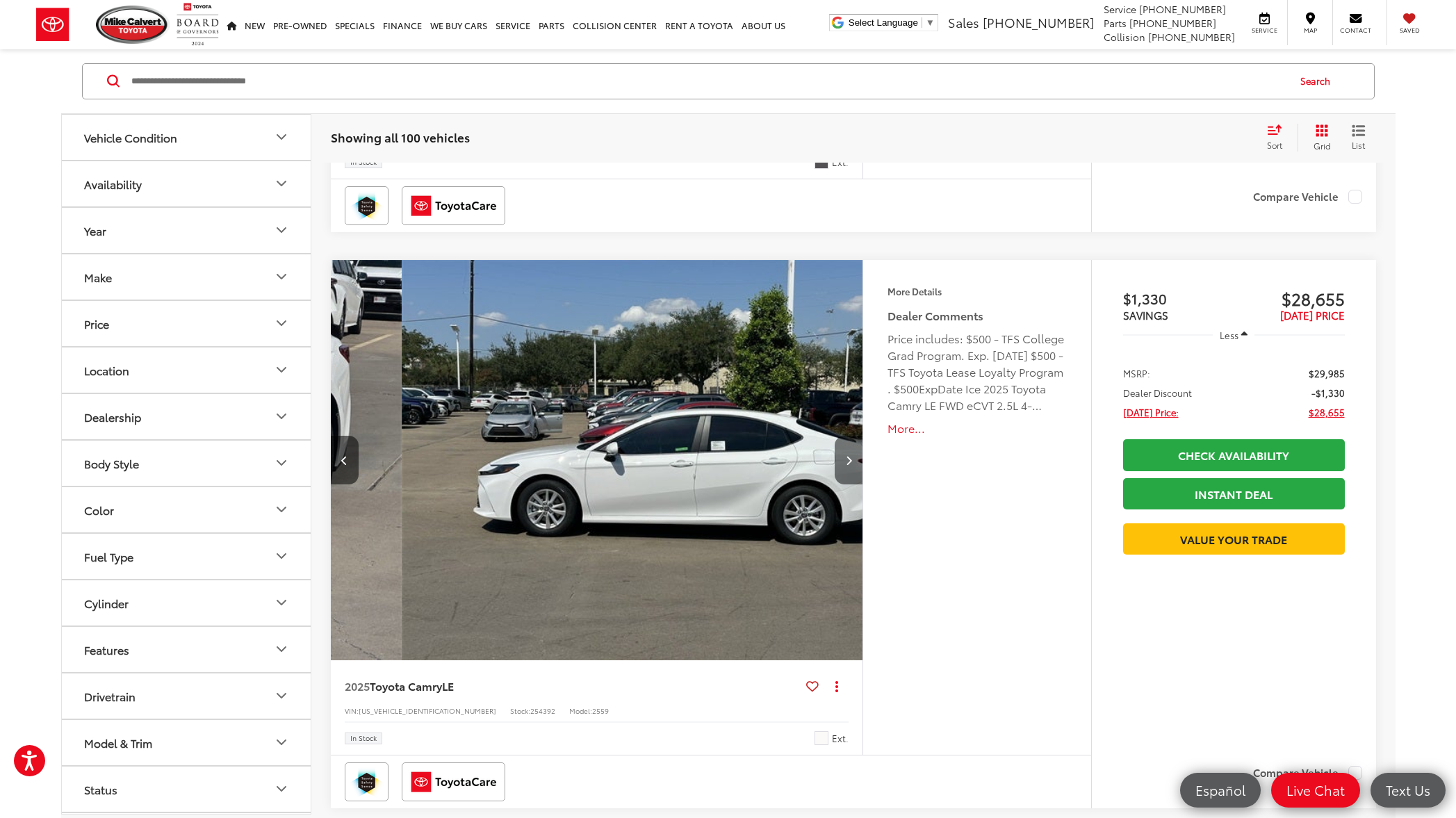
scroll to position [0, 1603]
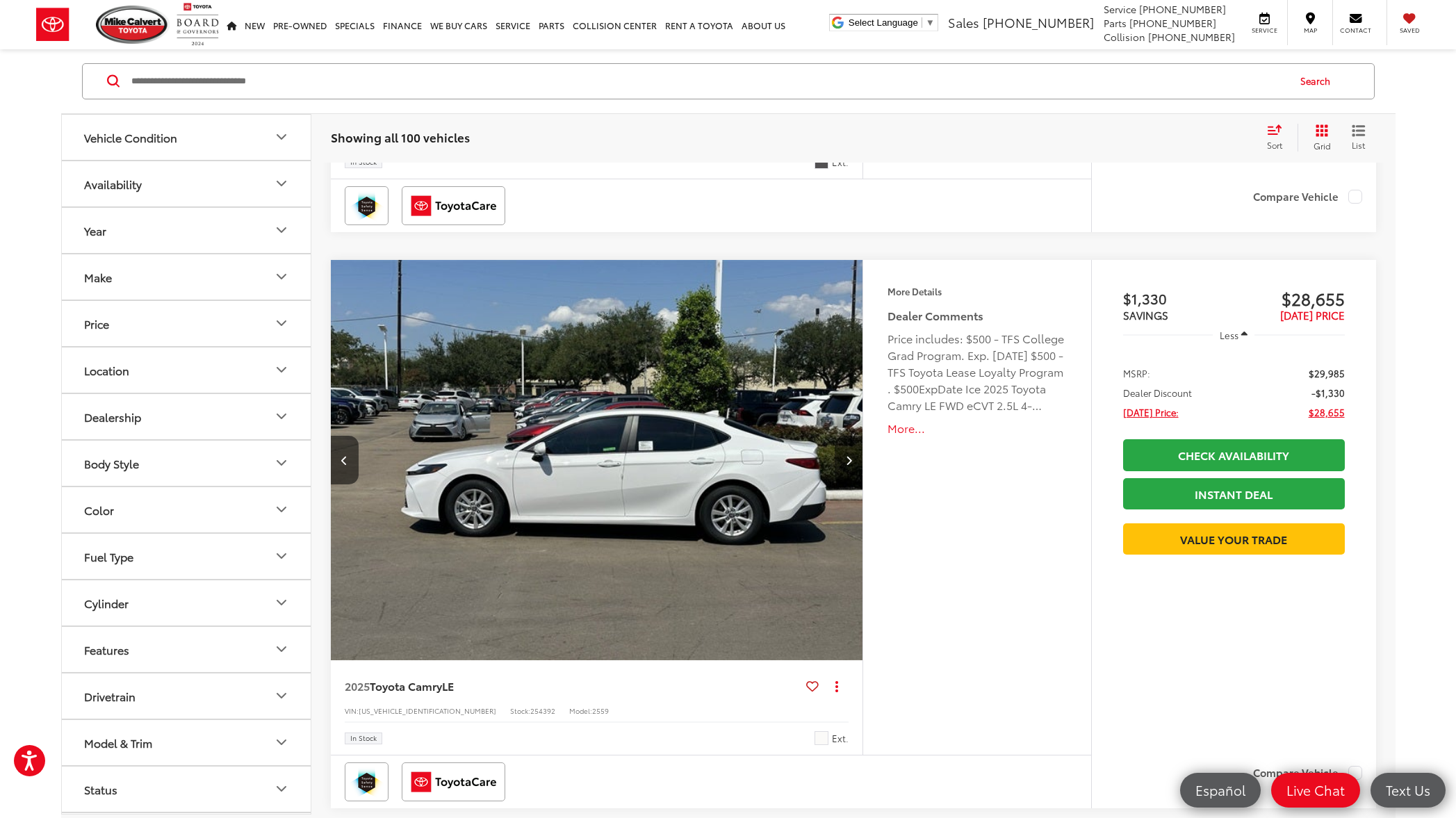
click at [848, 464] on icon "Next image" at bounding box center [849, 461] width 6 height 10
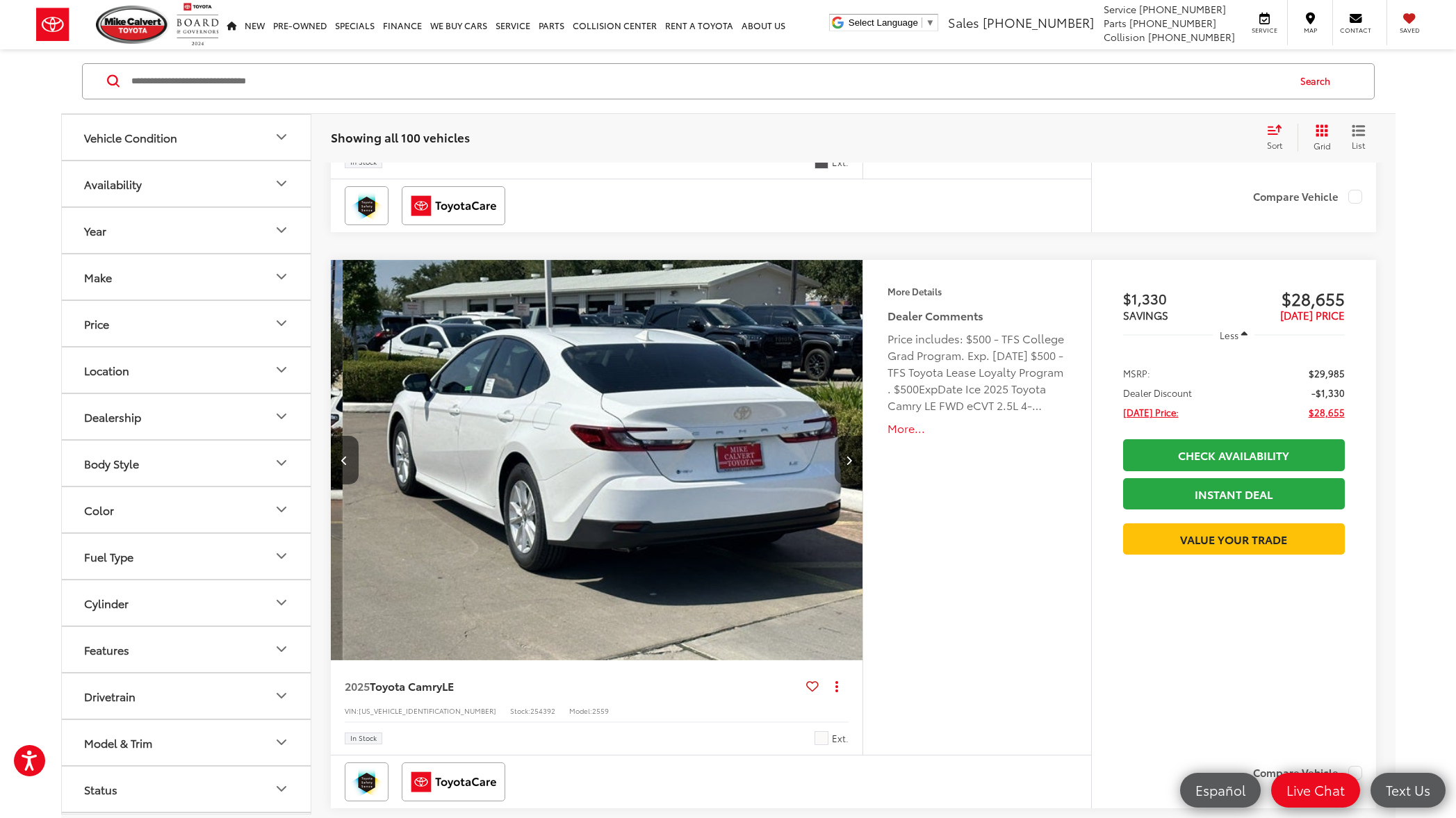
scroll to position [0, 2137]
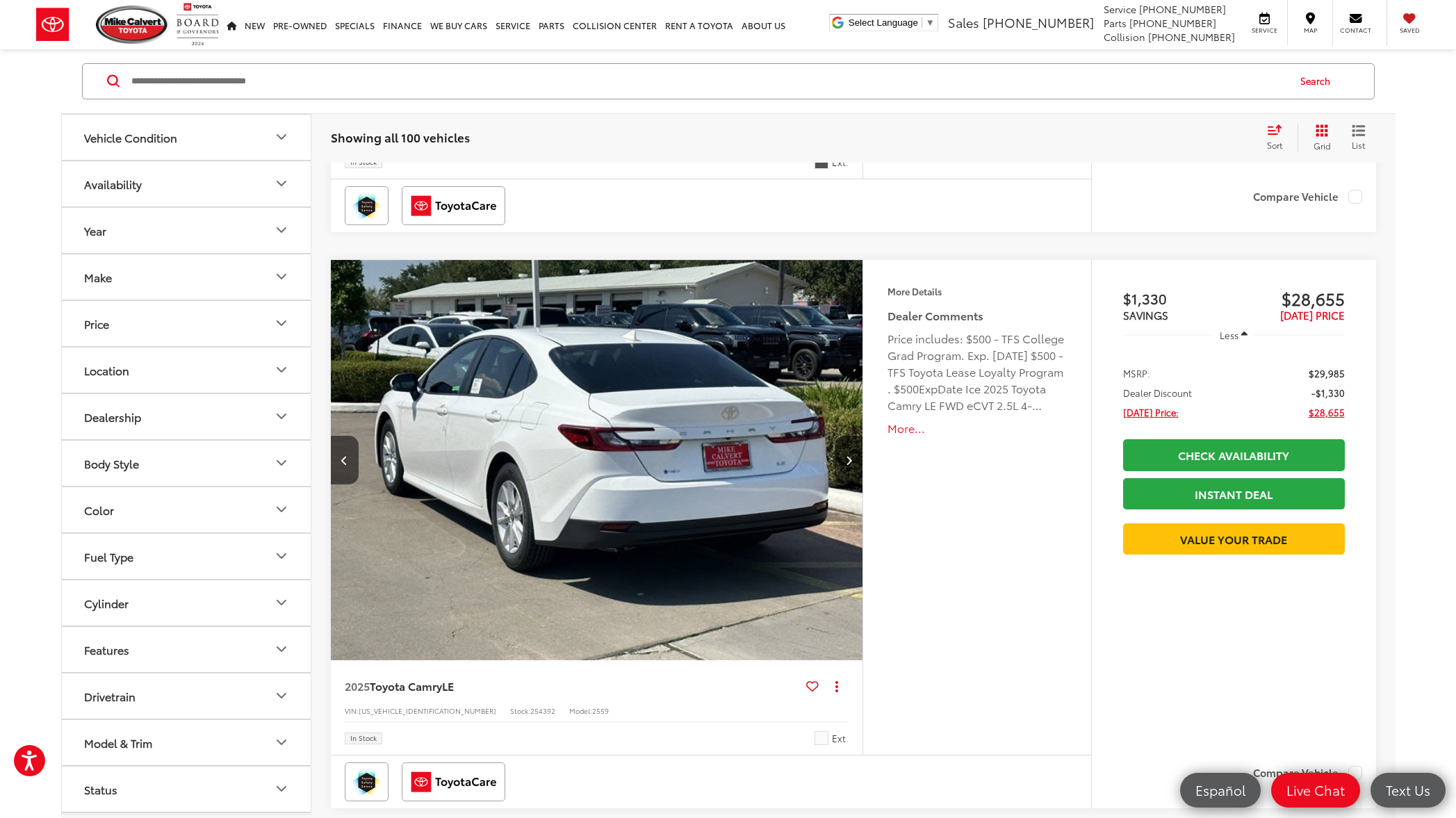
click at [848, 464] on icon "Next image" at bounding box center [849, 461] width 6 height 10
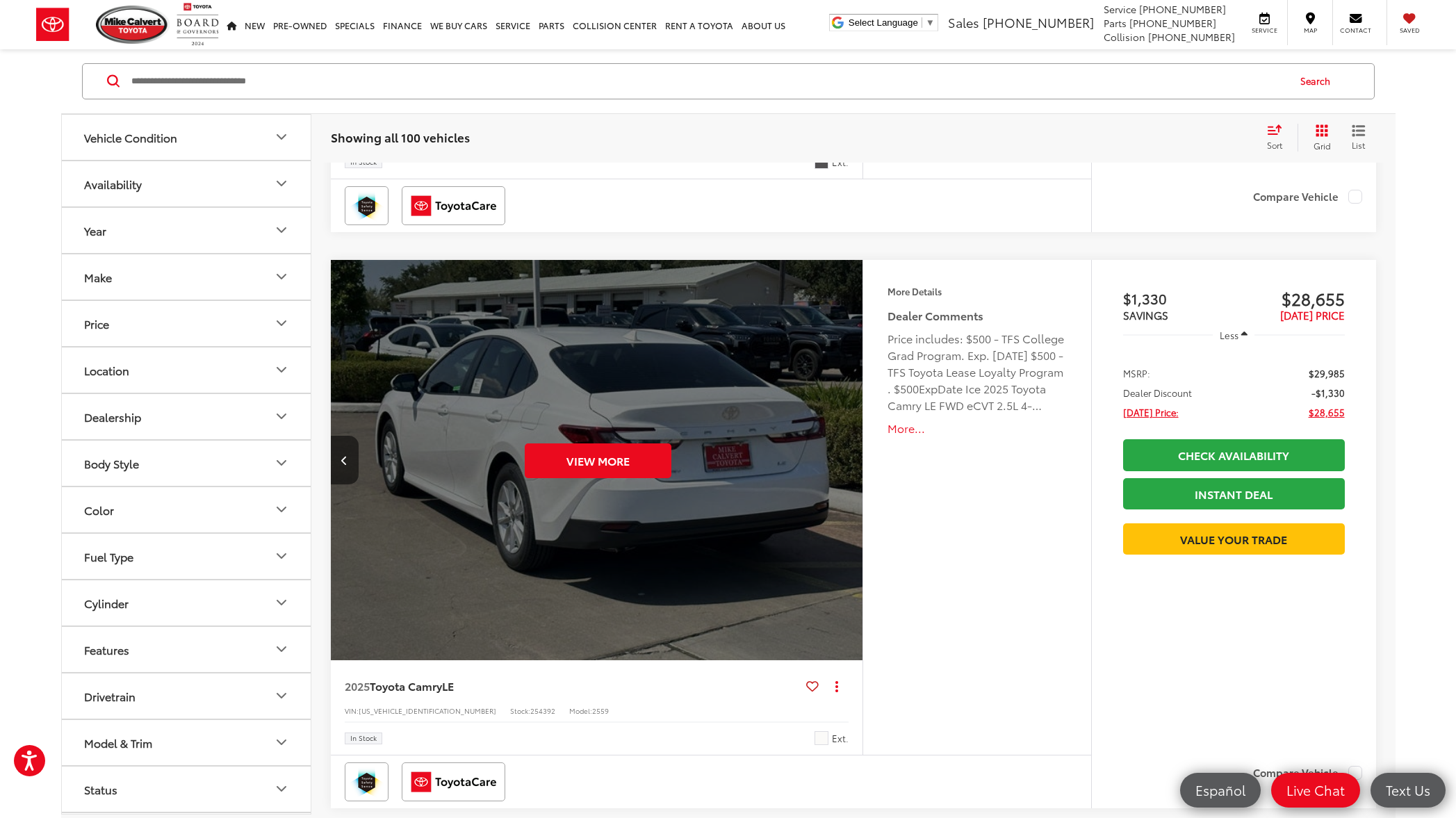
scroll to position [0, 2672]
click at [848, 464] on div "View More" at bounding box center [597, 461] width 535 height 401
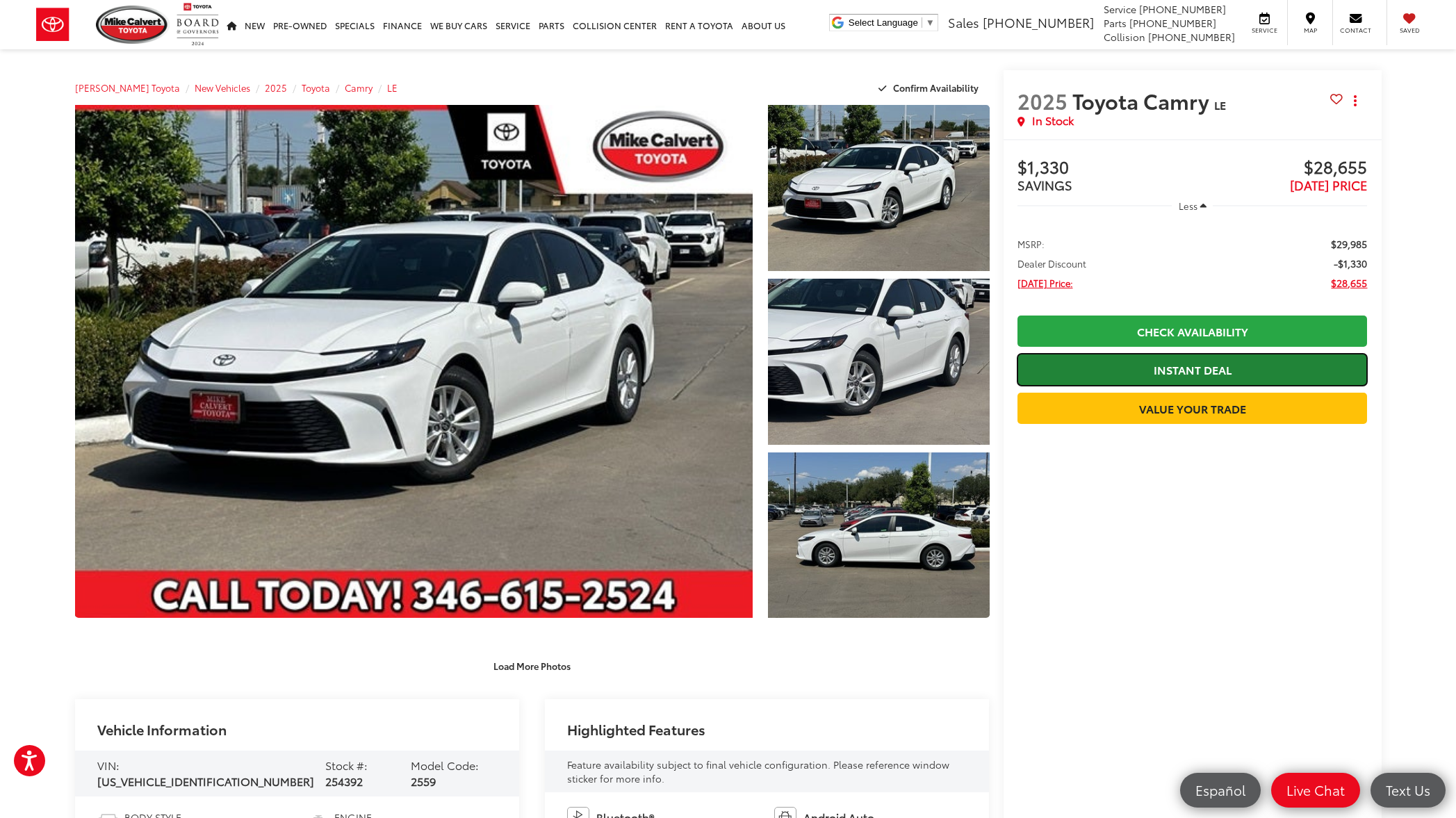
click at [1184, 375] on link "Instant Deal" at bounding box center [1193, 369] width 351 height 31
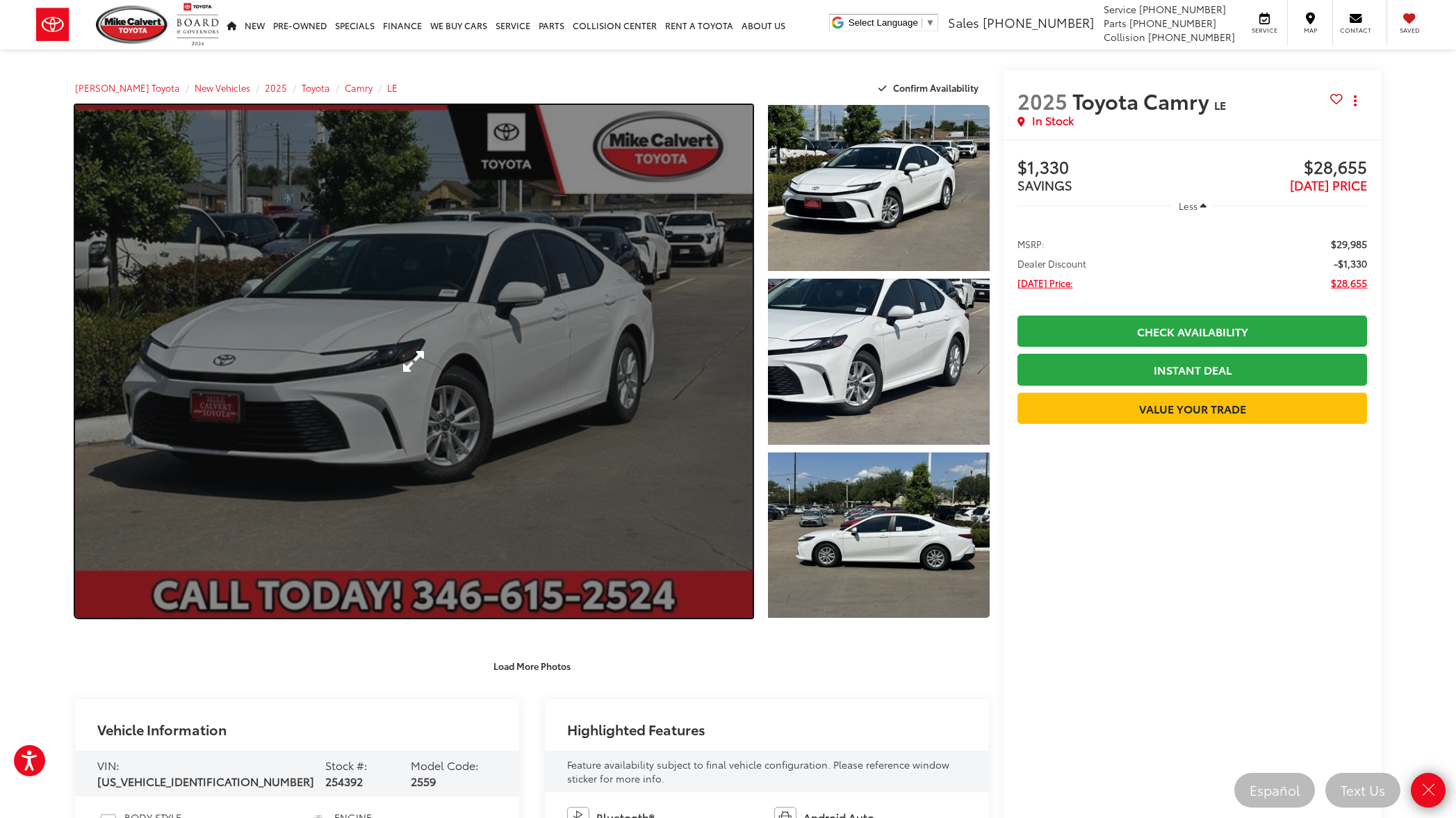
click at [649, 435] on link "Expand Photo 0" at bounding box center [414, 361] width 678 height 513
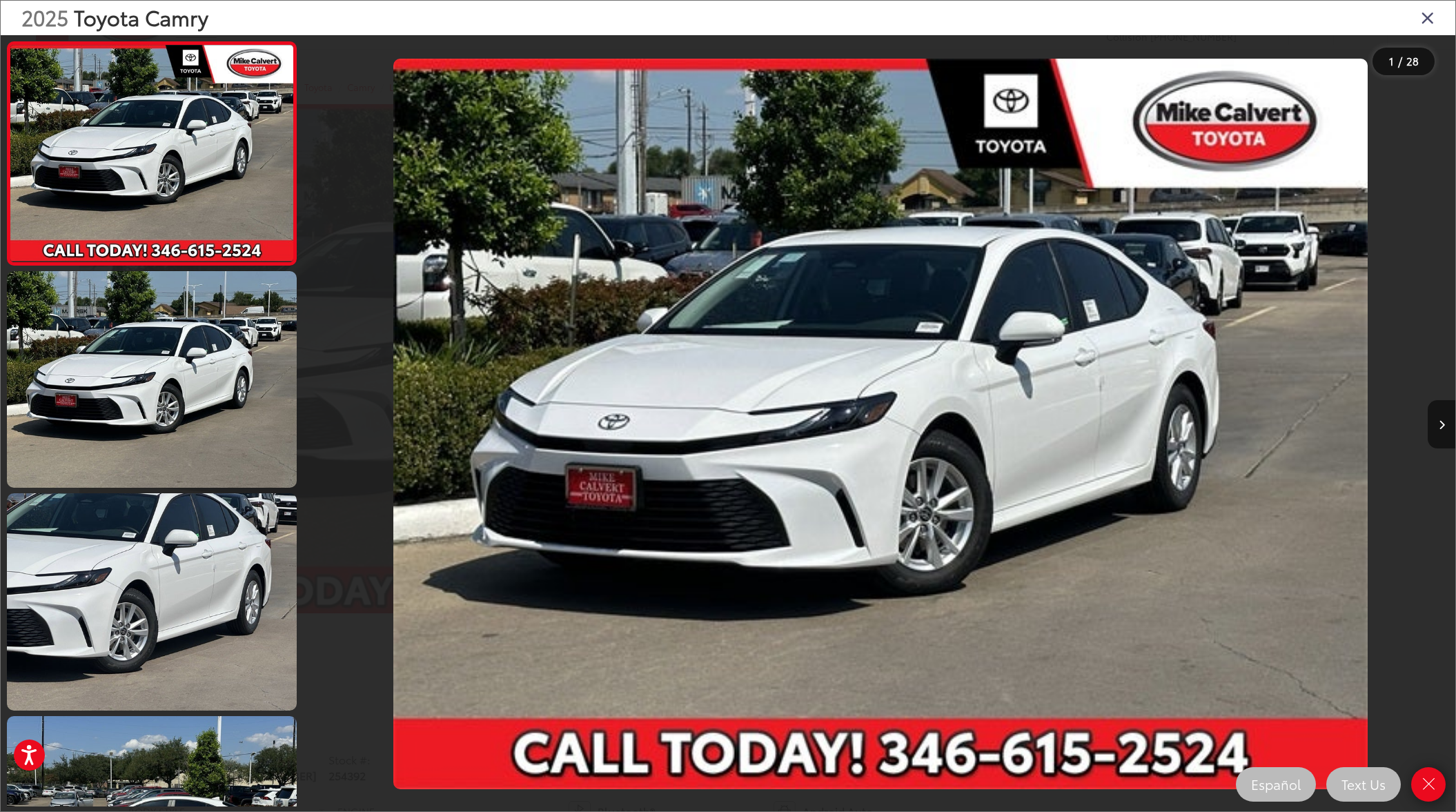
click at [1428, 18] on icon "Close gallery" at bounding box center [1427, 17] width 13 height 18
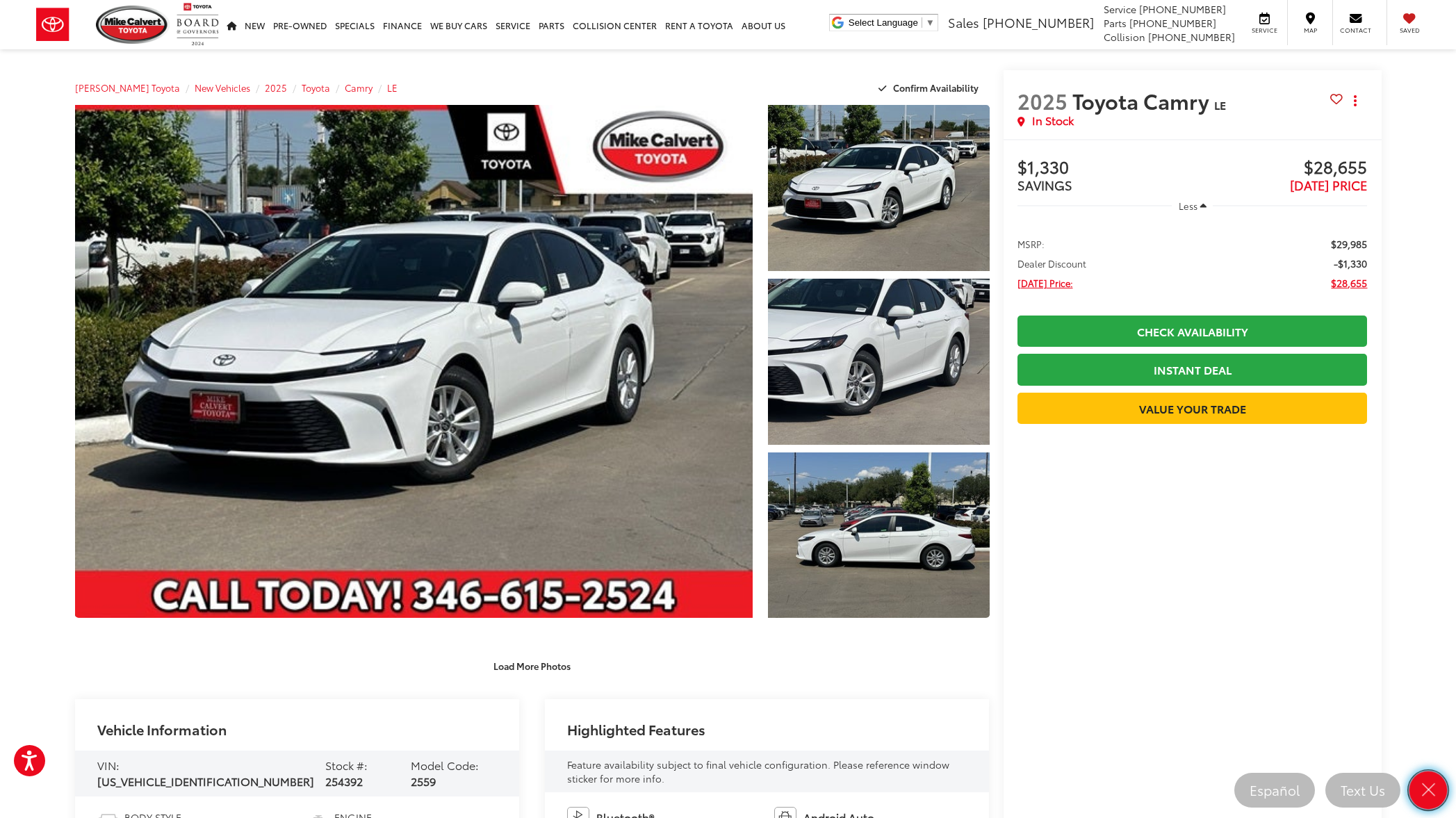
click at [1432, 792] on icon "Close" at bounding box center [1428, 790] width 19 height 19
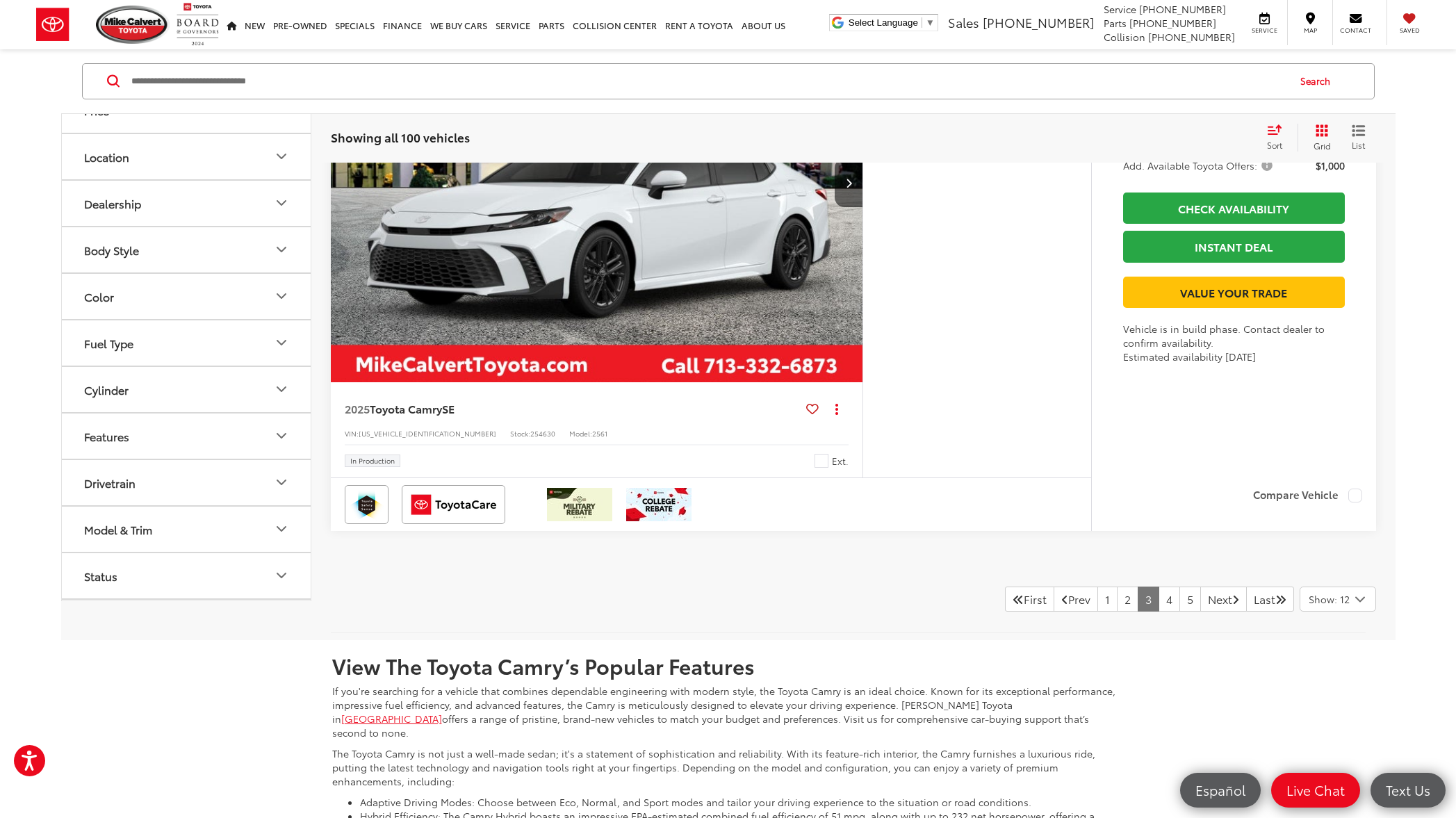
scroll to position [7099, 0]
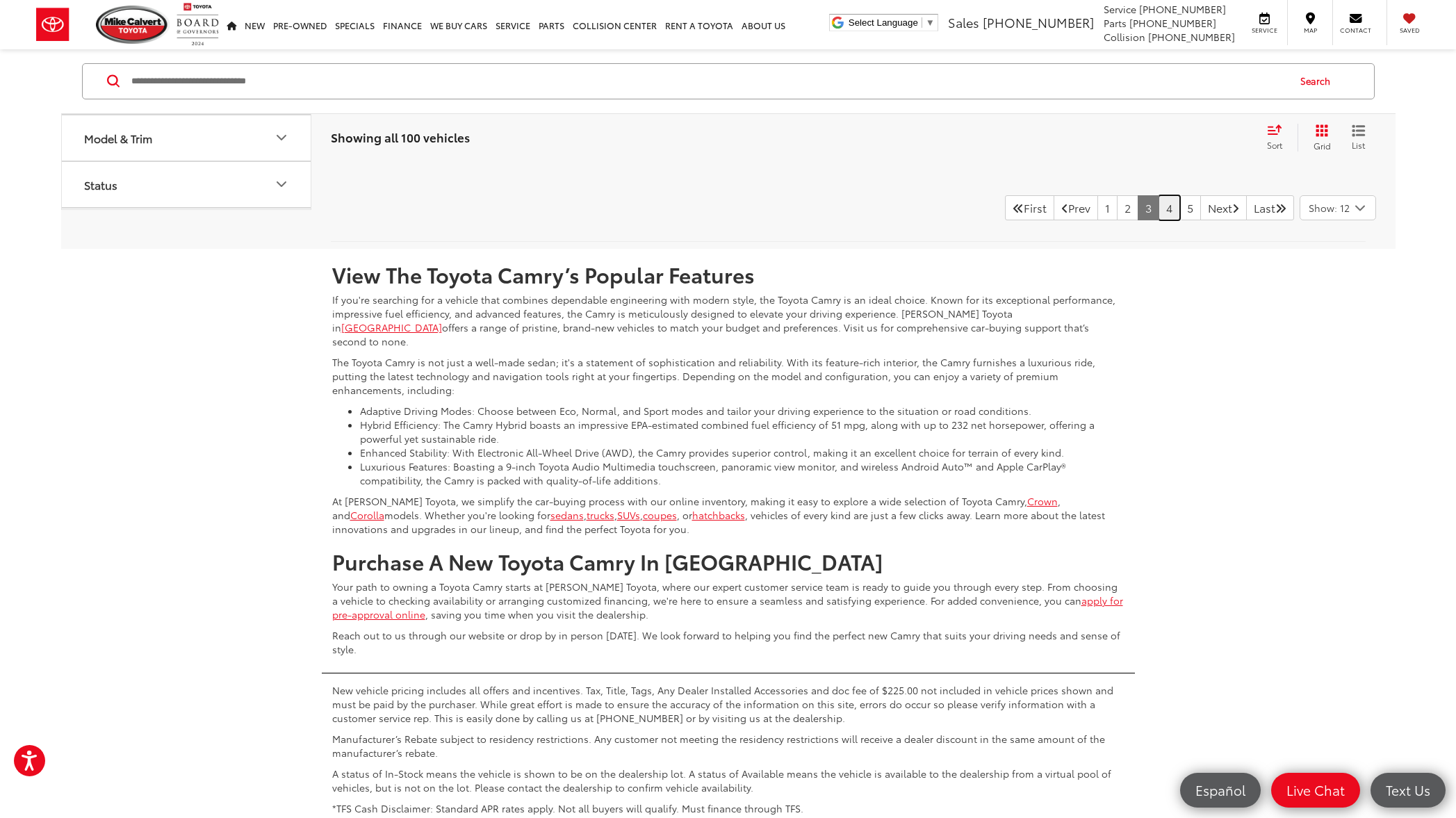
click at [1159, 212] on link "4" at bounding box center [1170, 208] width 21 height 25
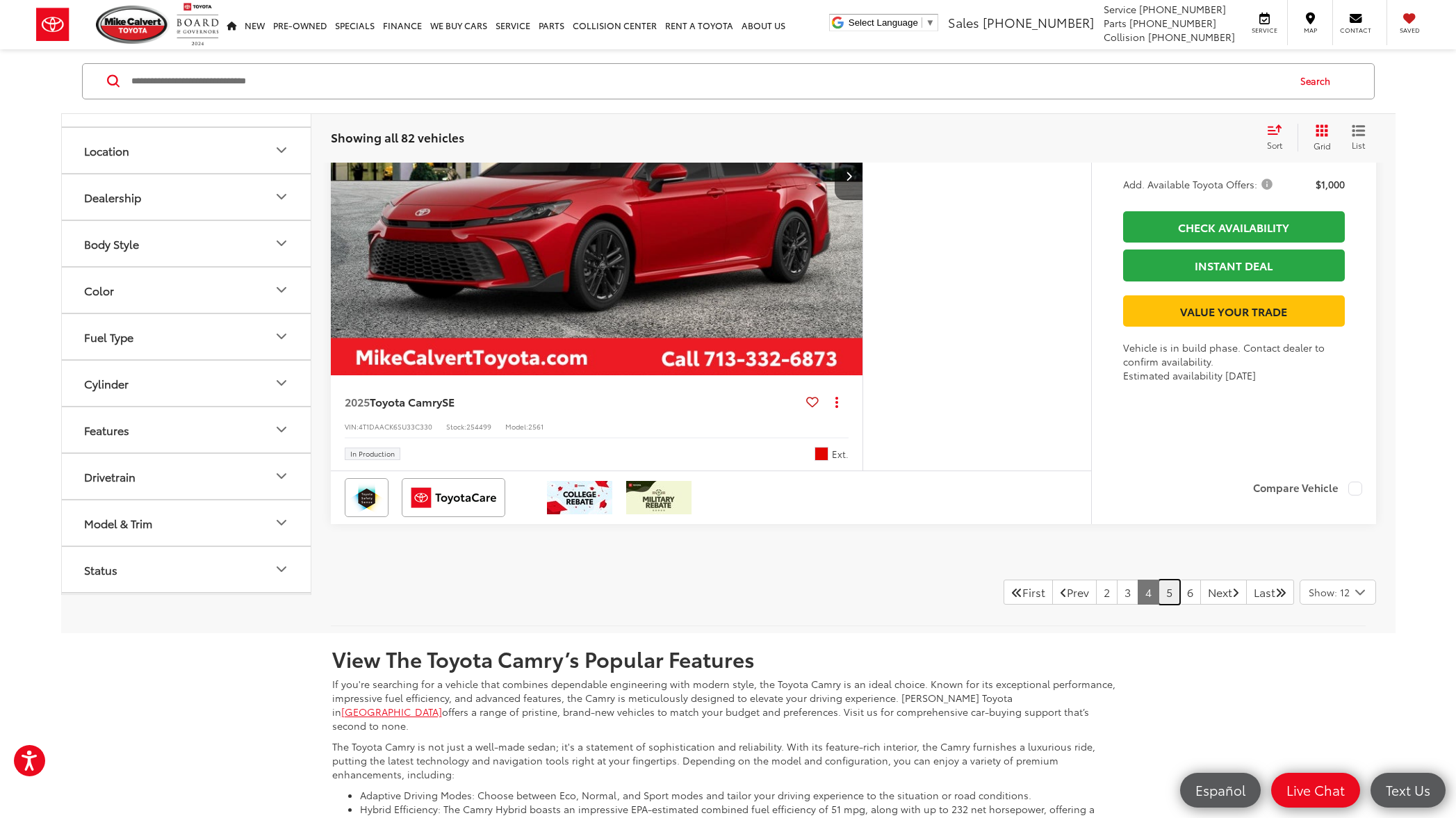
scroll to position [7138, 0]
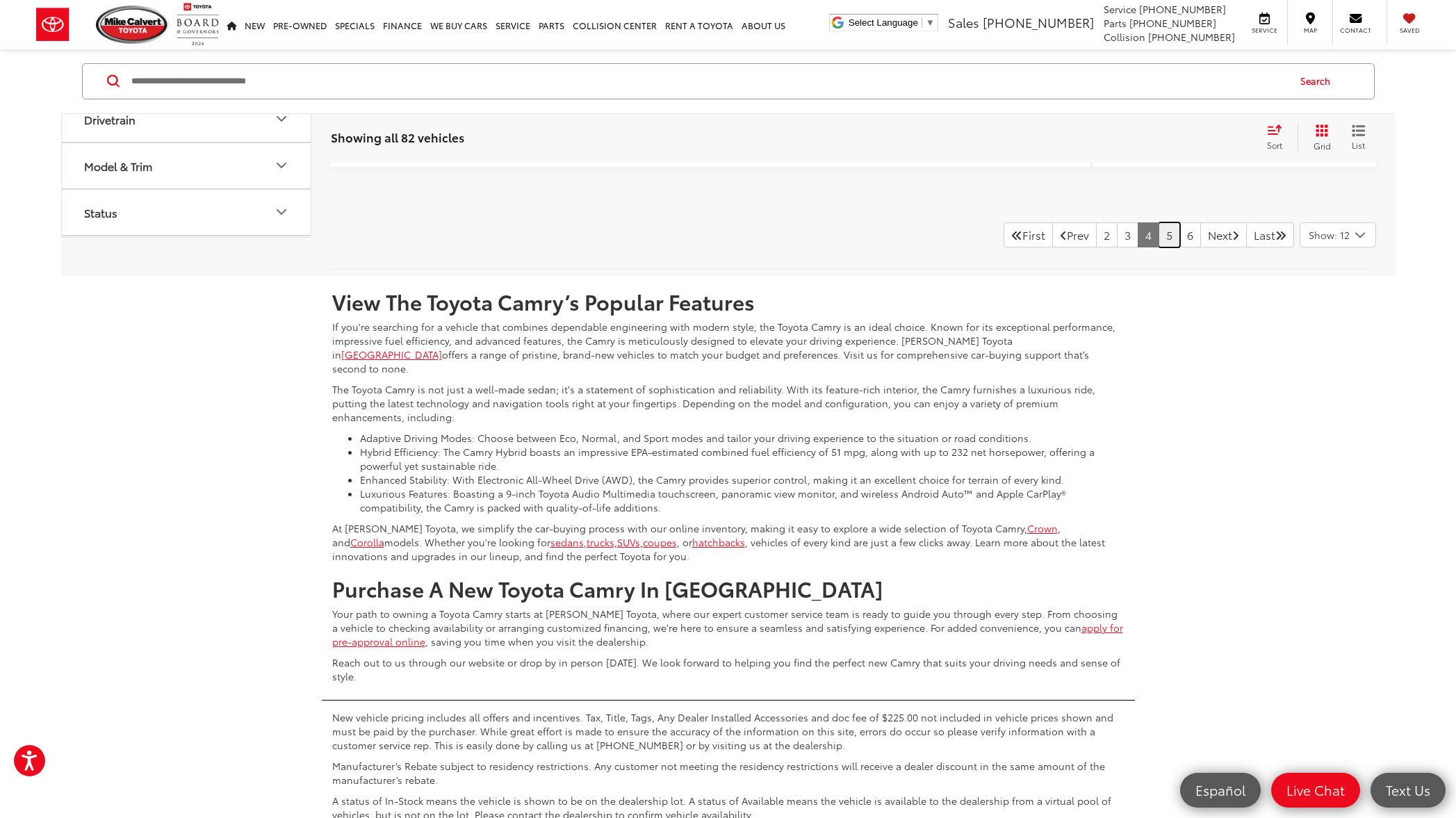
click at [1159, 248] on link "5" at bounding box center [1170, 235] width 21 height 25
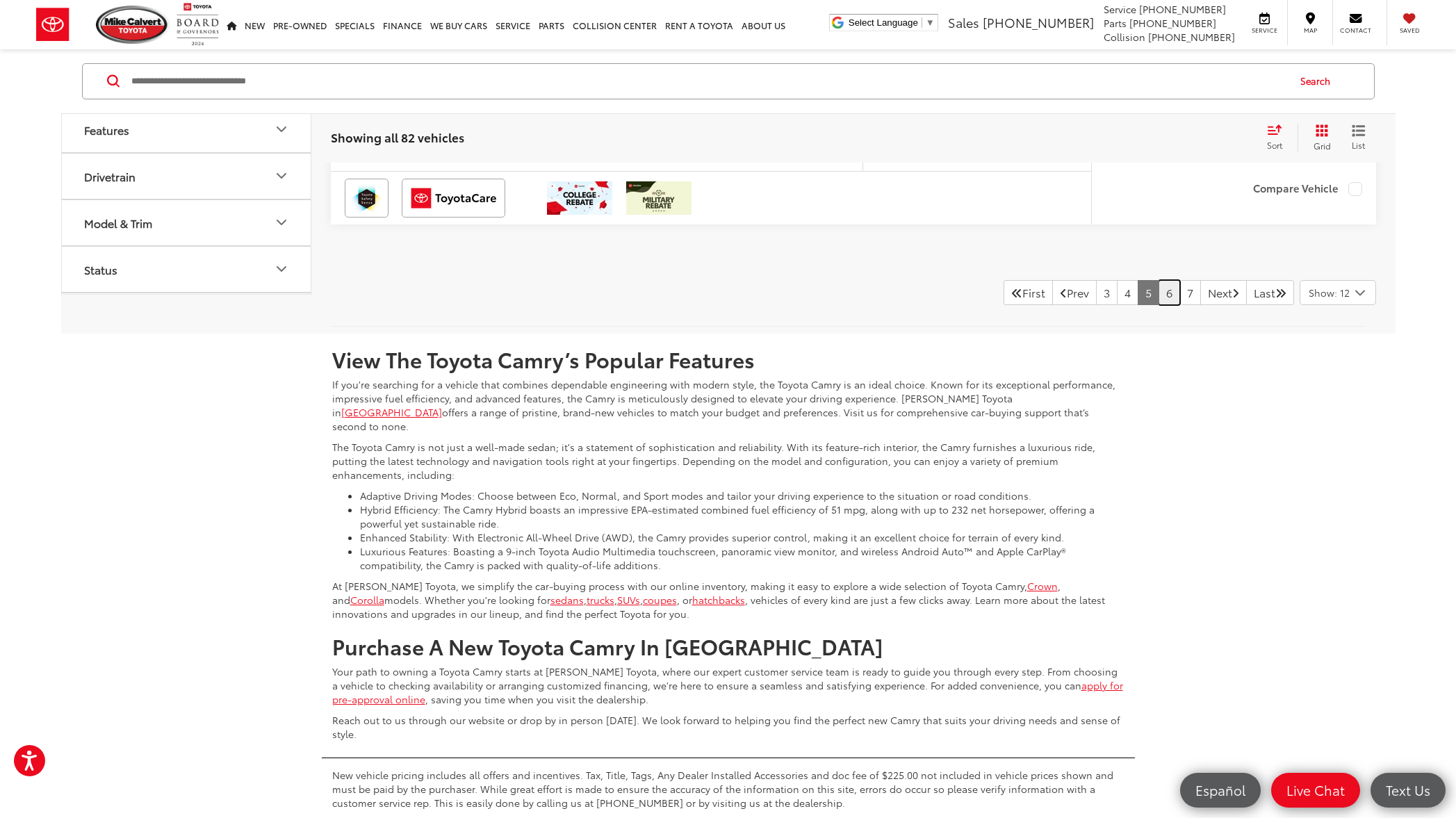
scroll to position [7169, 0]
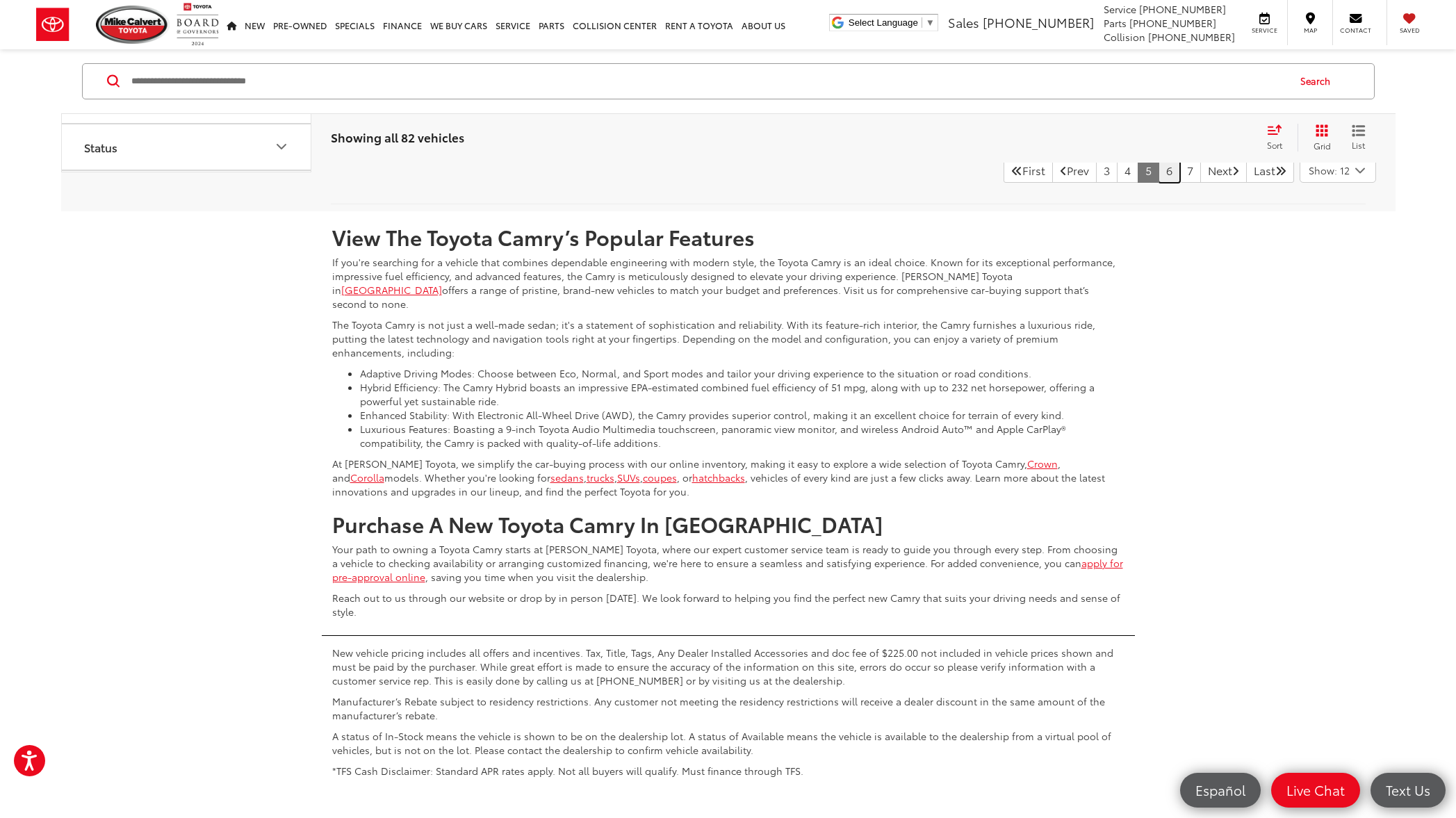
click at [1159, 183] on link "6" at bounding box center [1170, 171] width 21 height 25
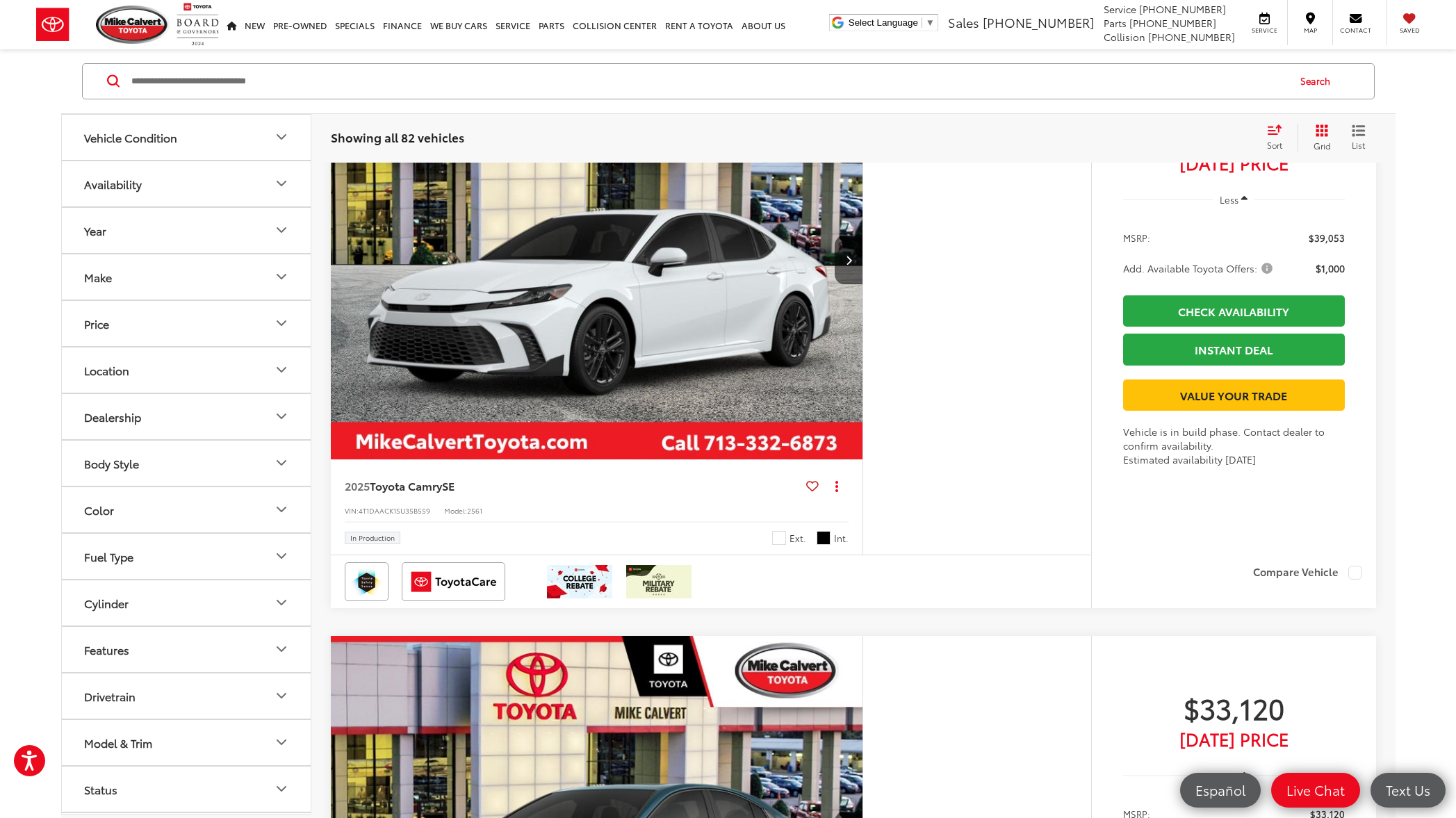
scroll to position [6602, 0]
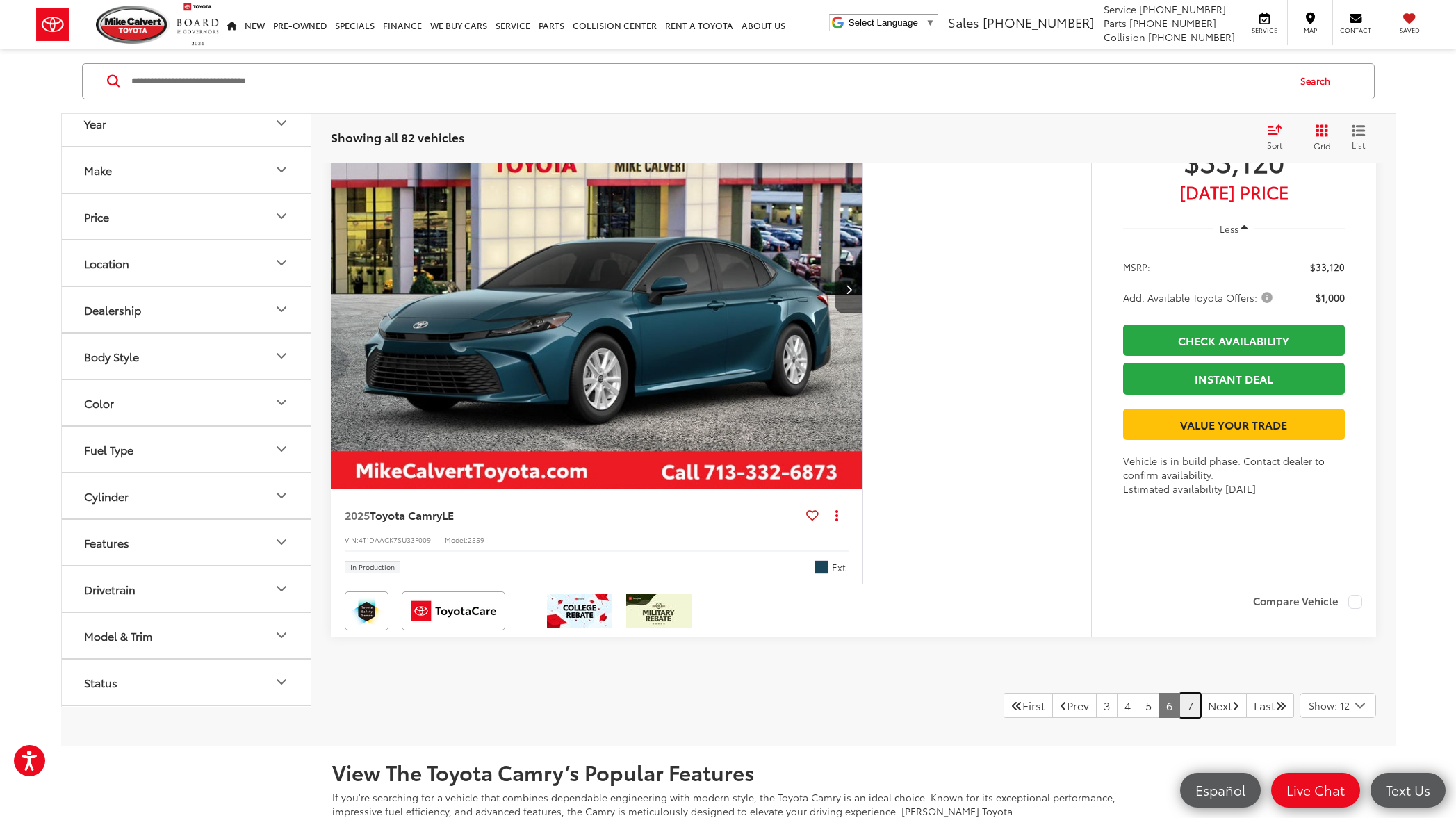
click at [1179, 718] on link "7" at bounding box center [1190, 705] width 21 height 25
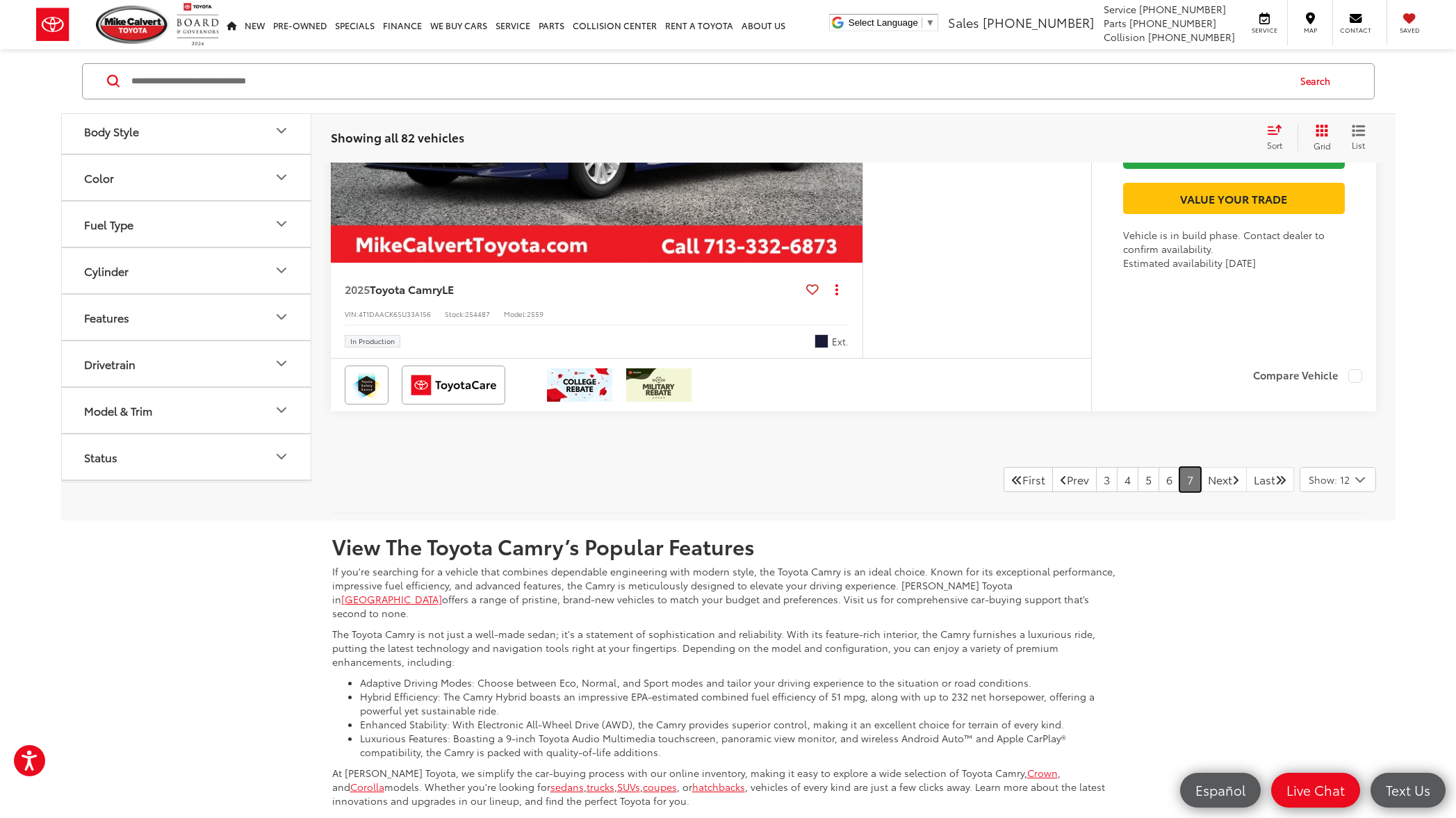
scroll to position [5853, 0]
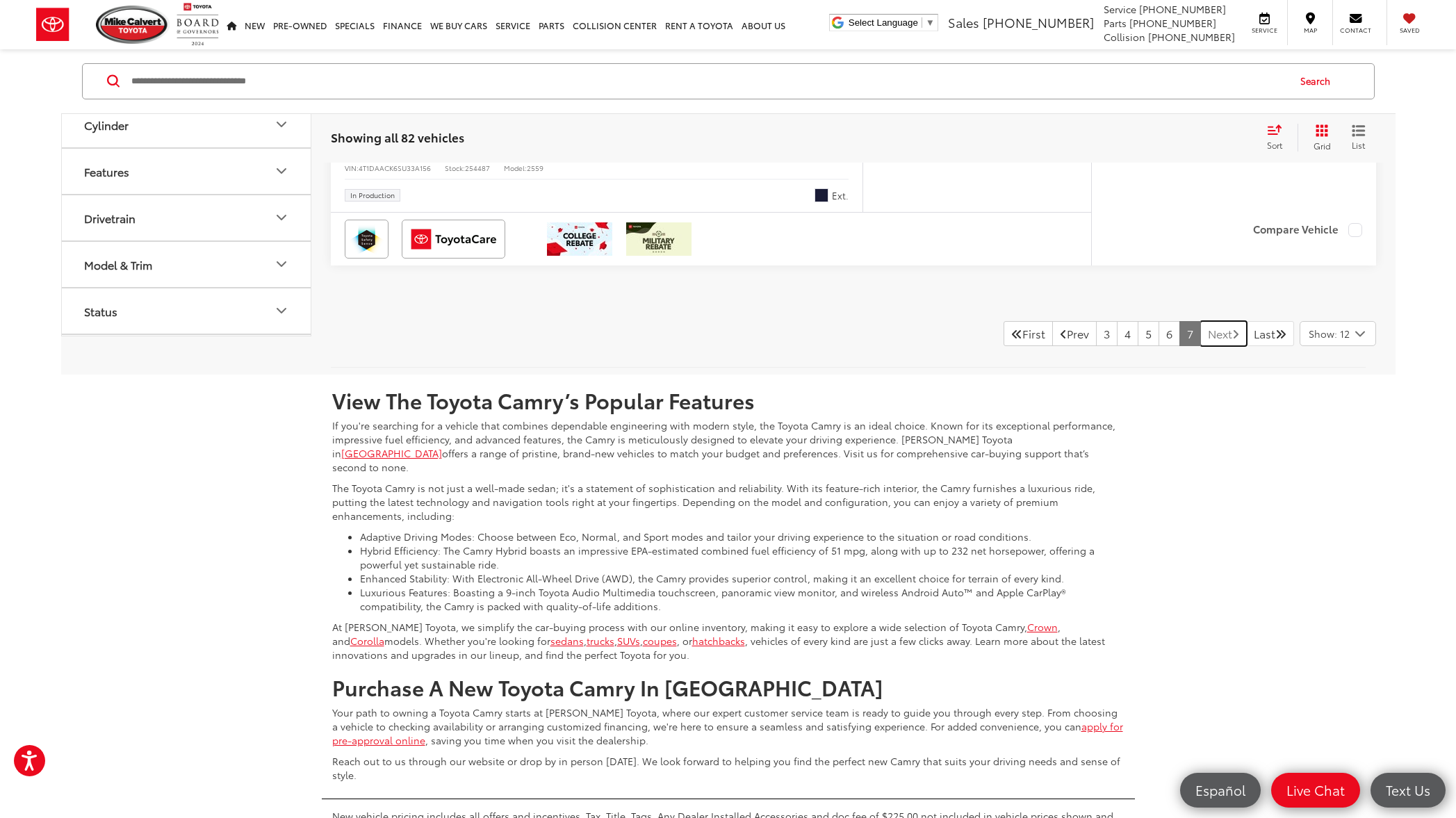
click at [1217, 346] on link "Next" at bounding box center [1224, 333] width 46 height 25
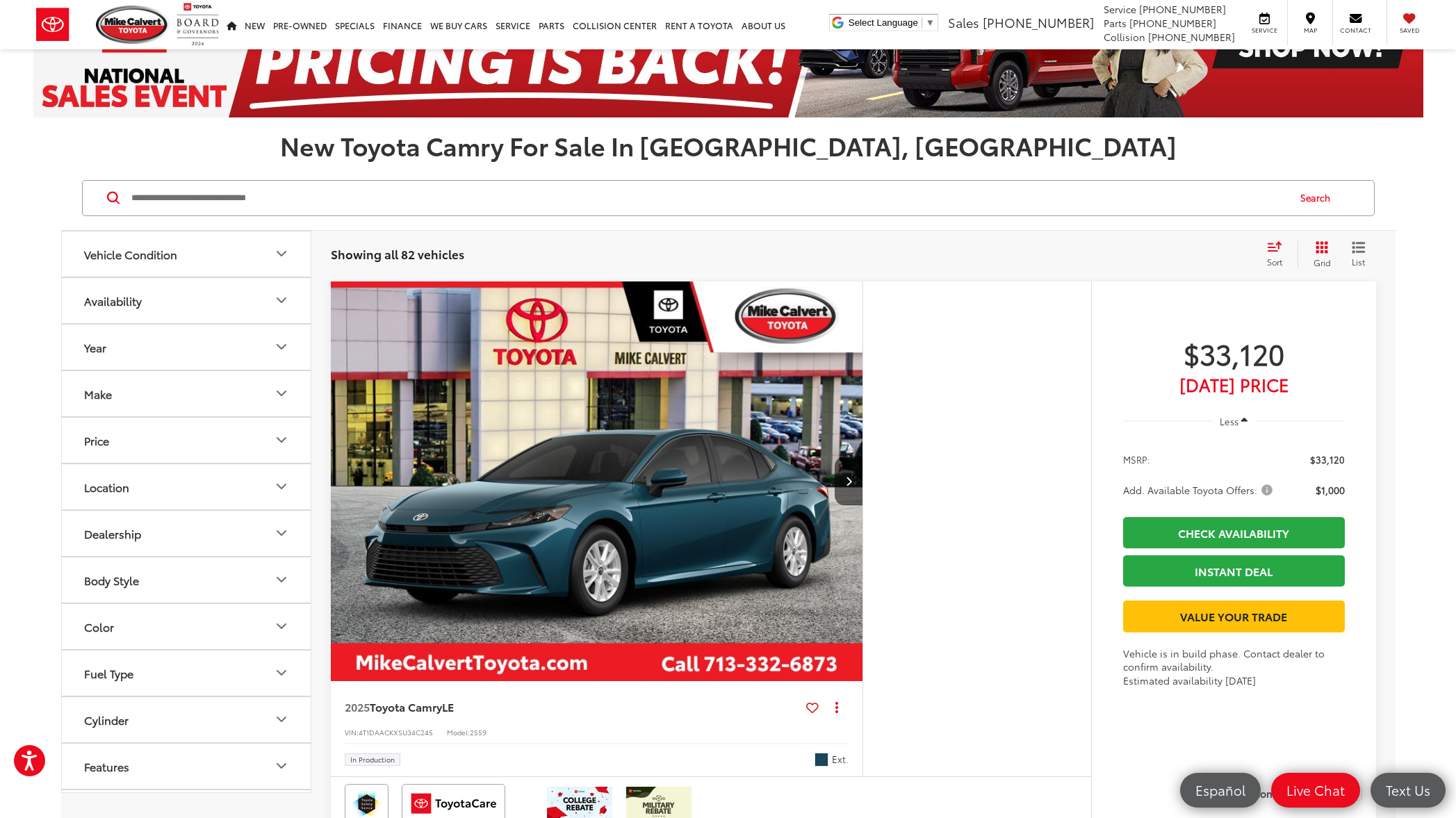
scroll to position [0, 0]
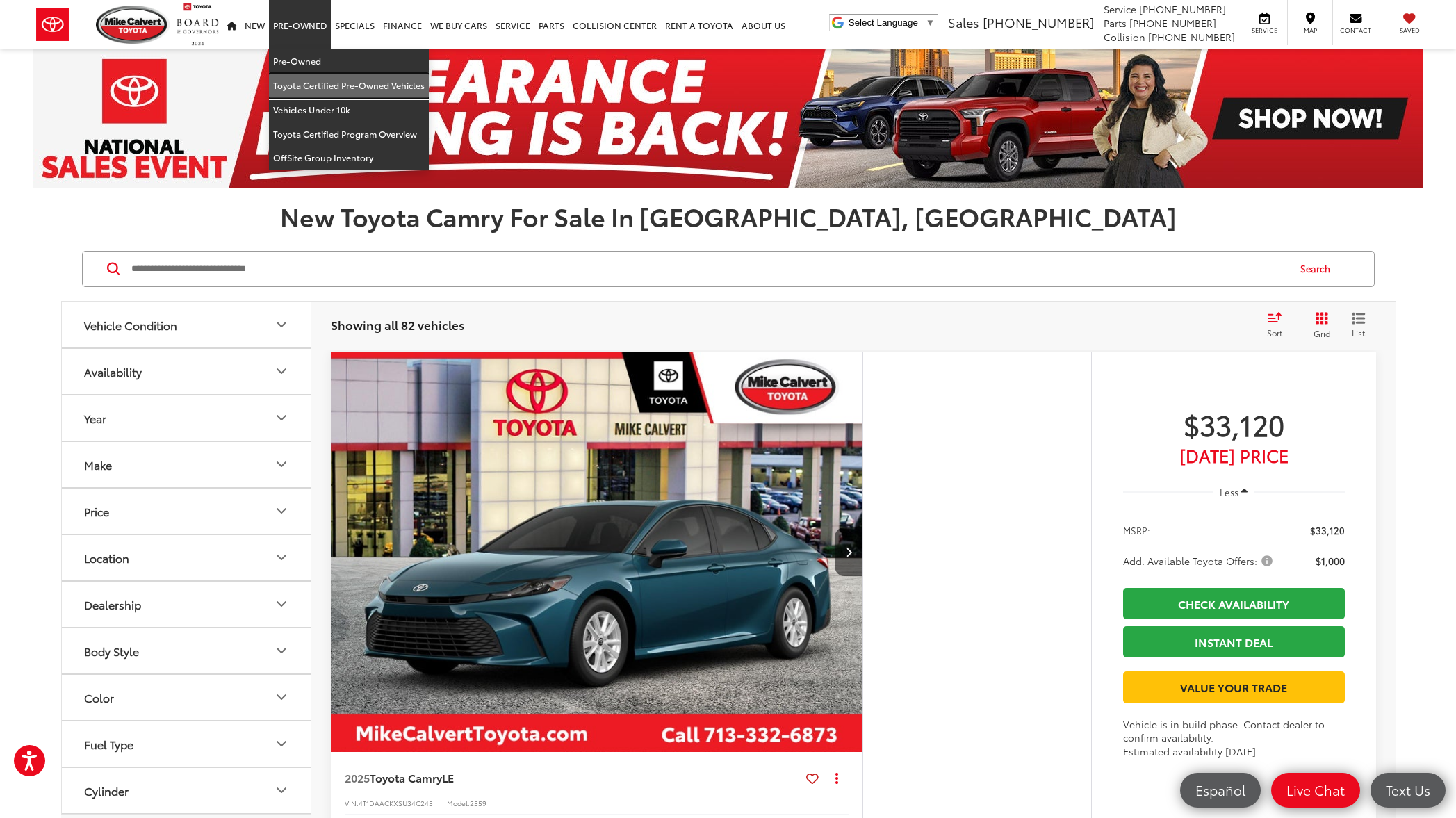
click at [345, 83] on link "Toyota Certified Pre-Owned Vehicles" at bounding box center [349, 85] width 160 height 24
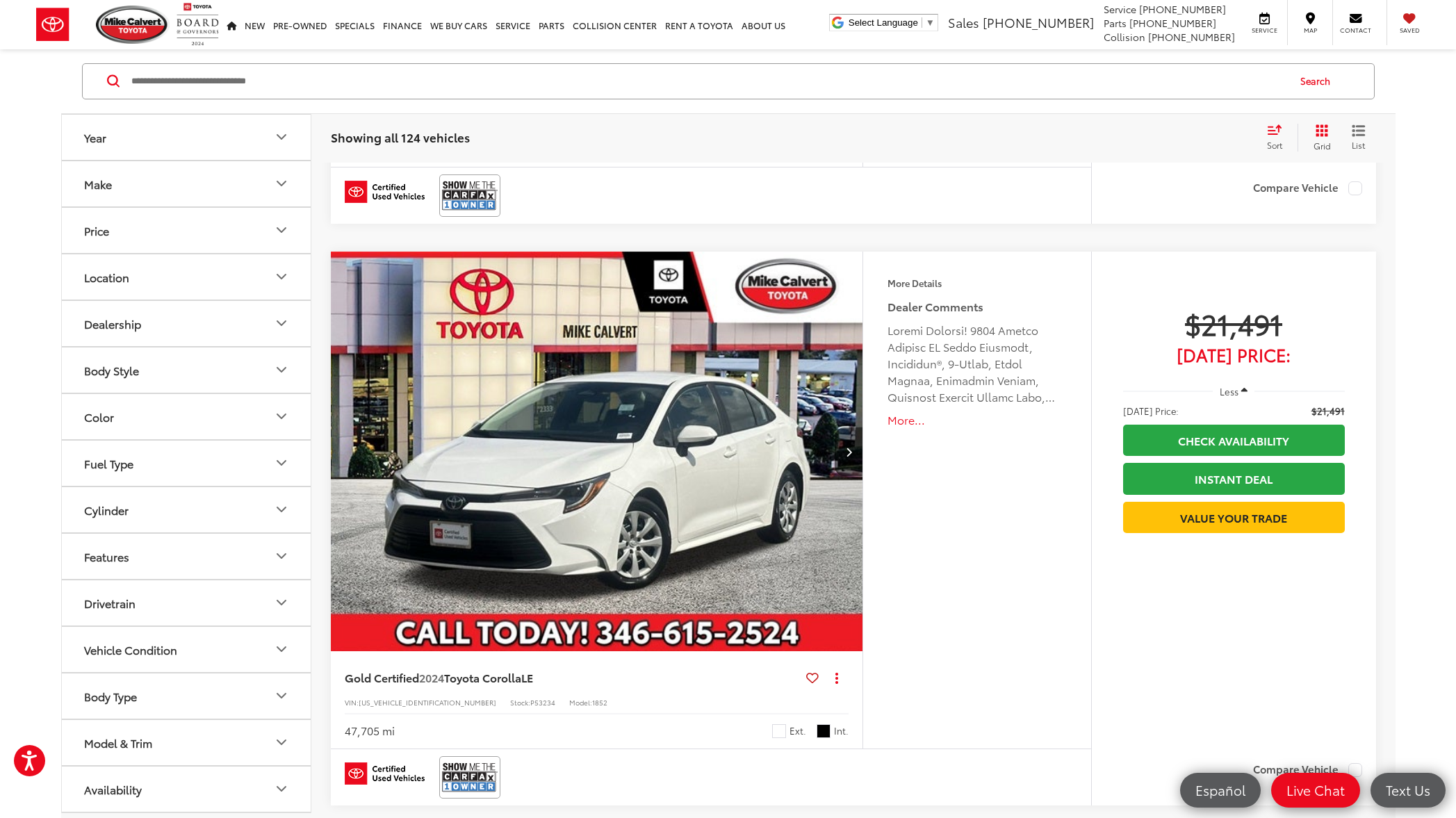
scroll to position [6594, 0]
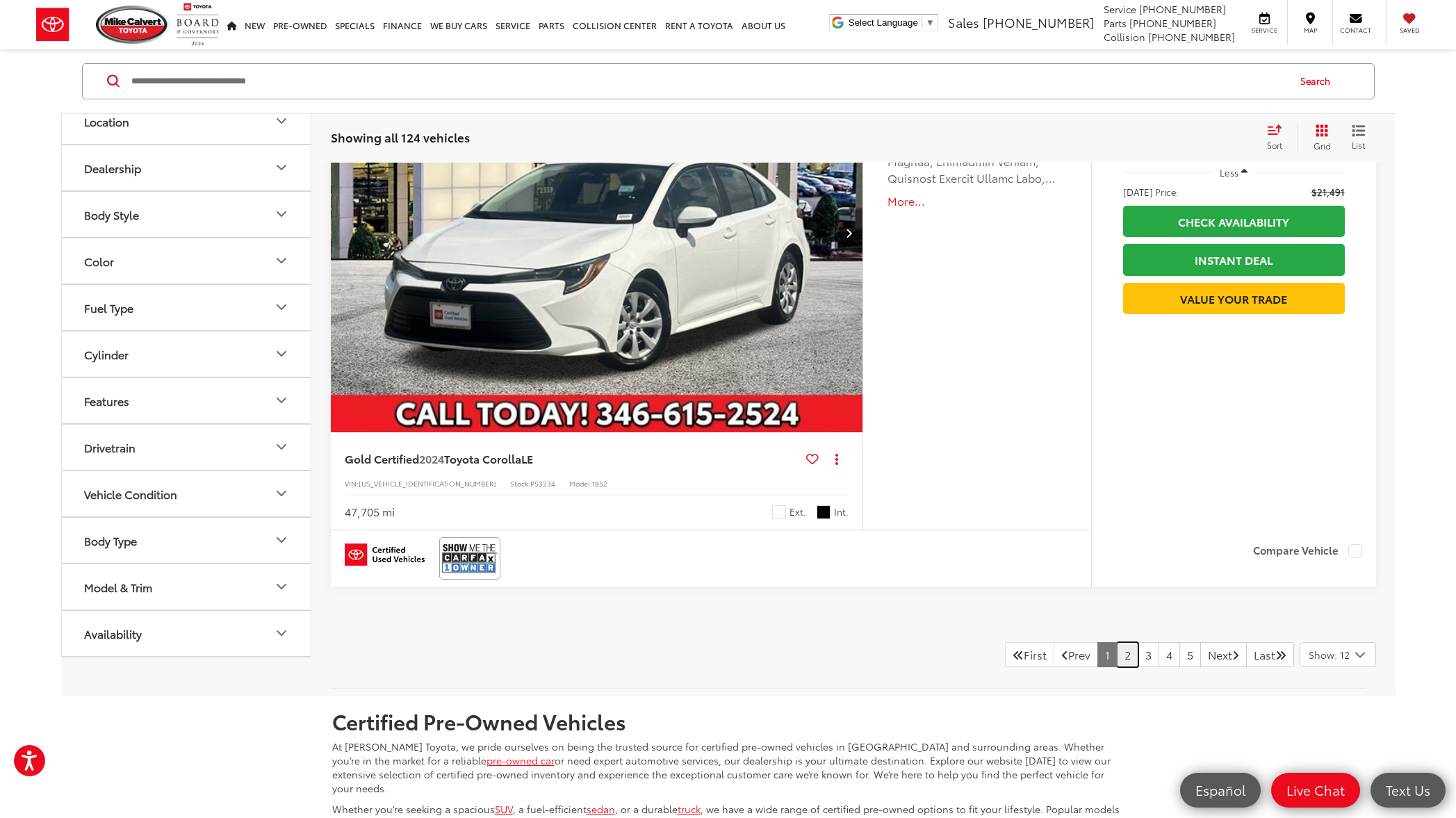
click at [1117, 657] on link "2" at bounding box center [1127, 655] width 21 height 25
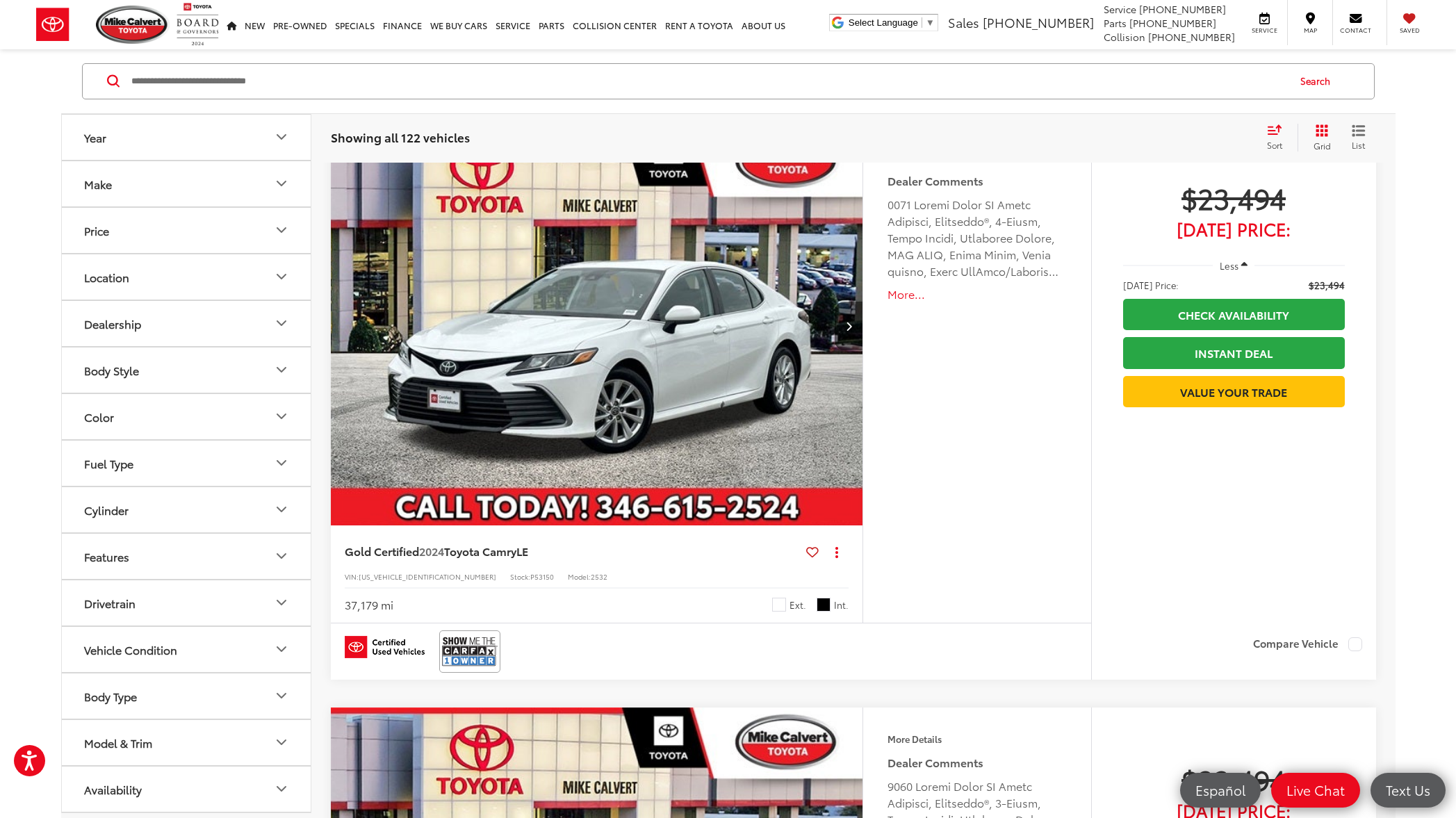
scroll to position [4174, 0]
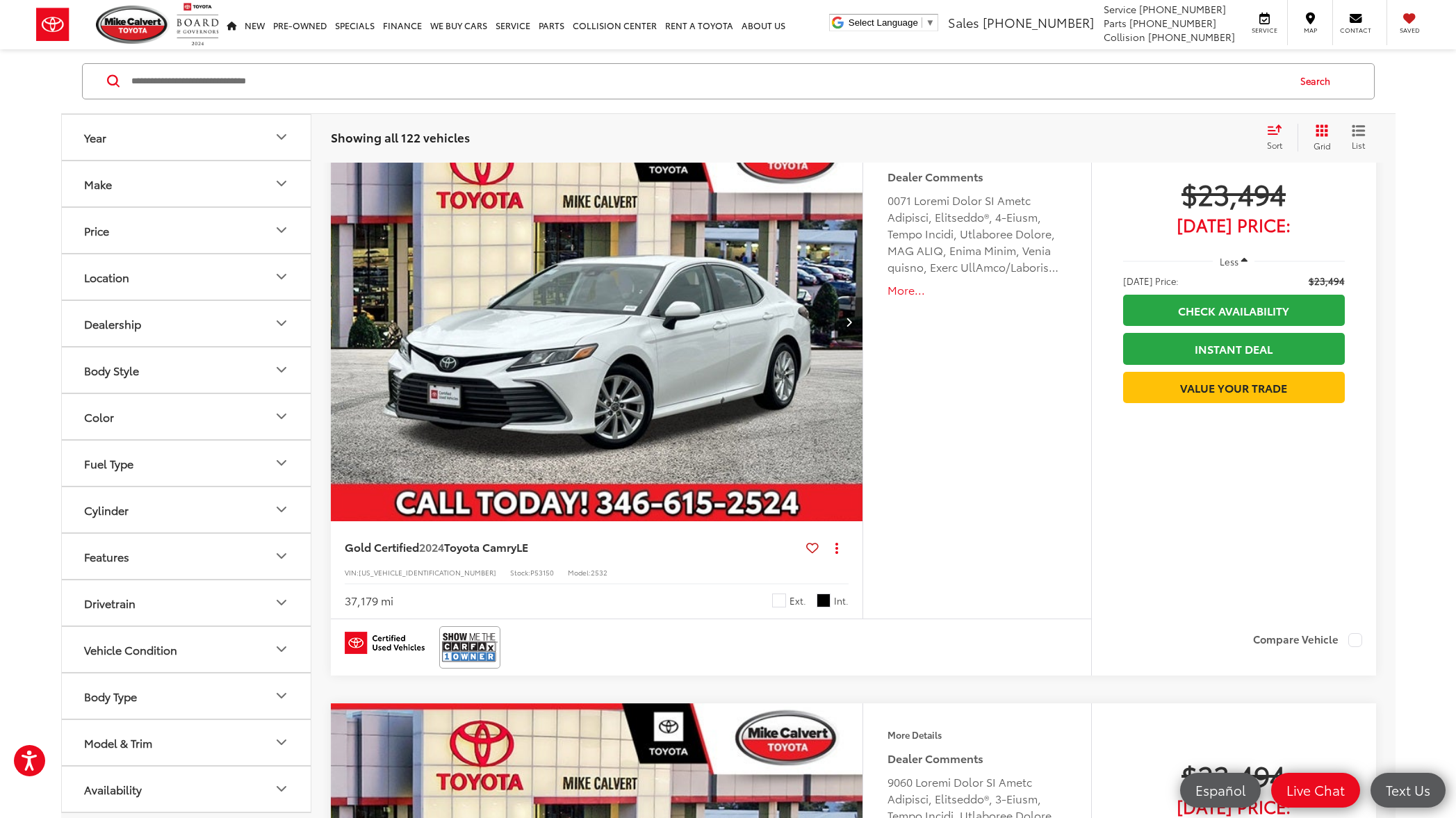
click at [902, 298] on button "More..." at bounding box center [976, 290] width 178 height 16
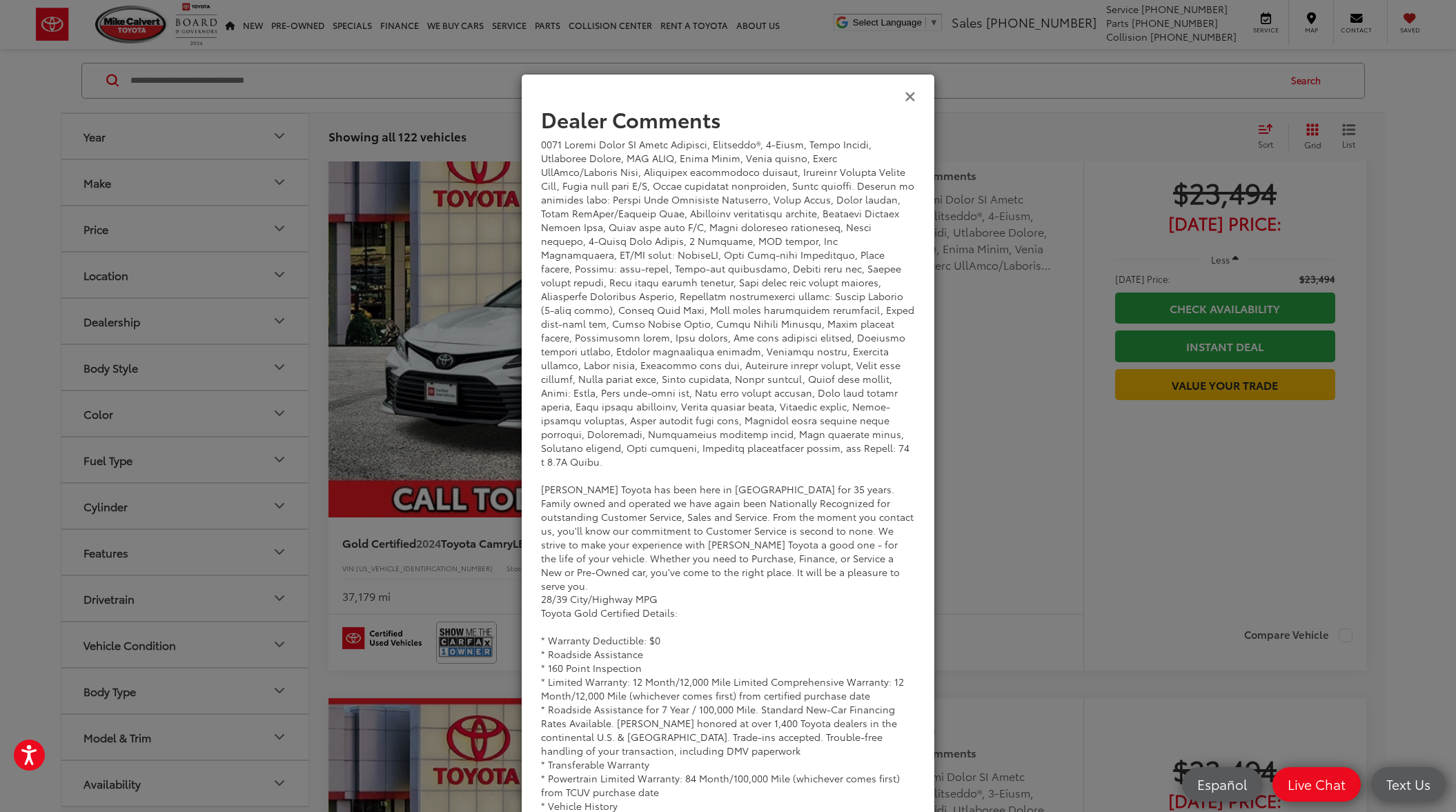
click at [906, 99] on icon "Close" at bounding box center [911, 95] width 11 height 14
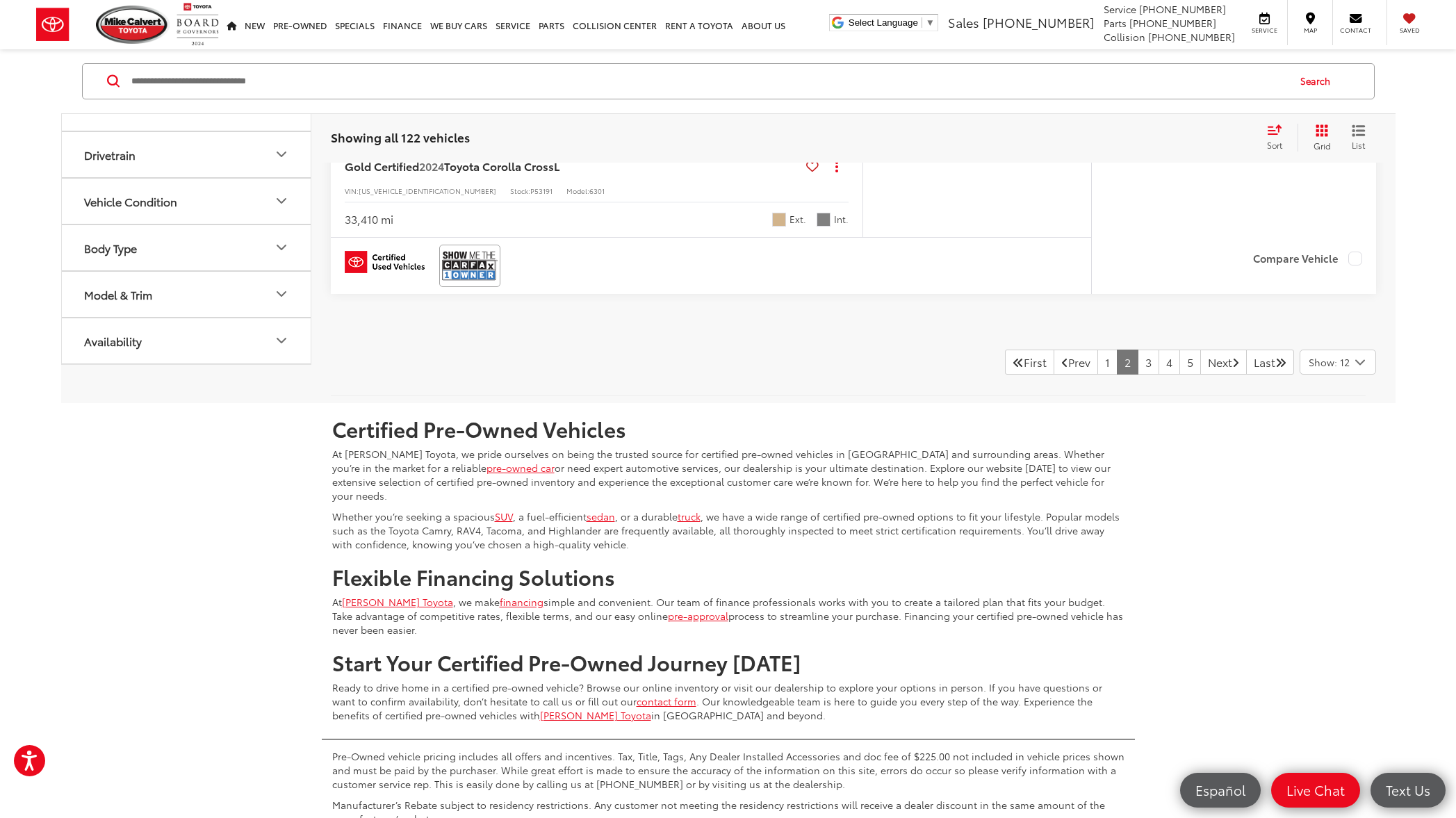
scroll to position [6886, 0]
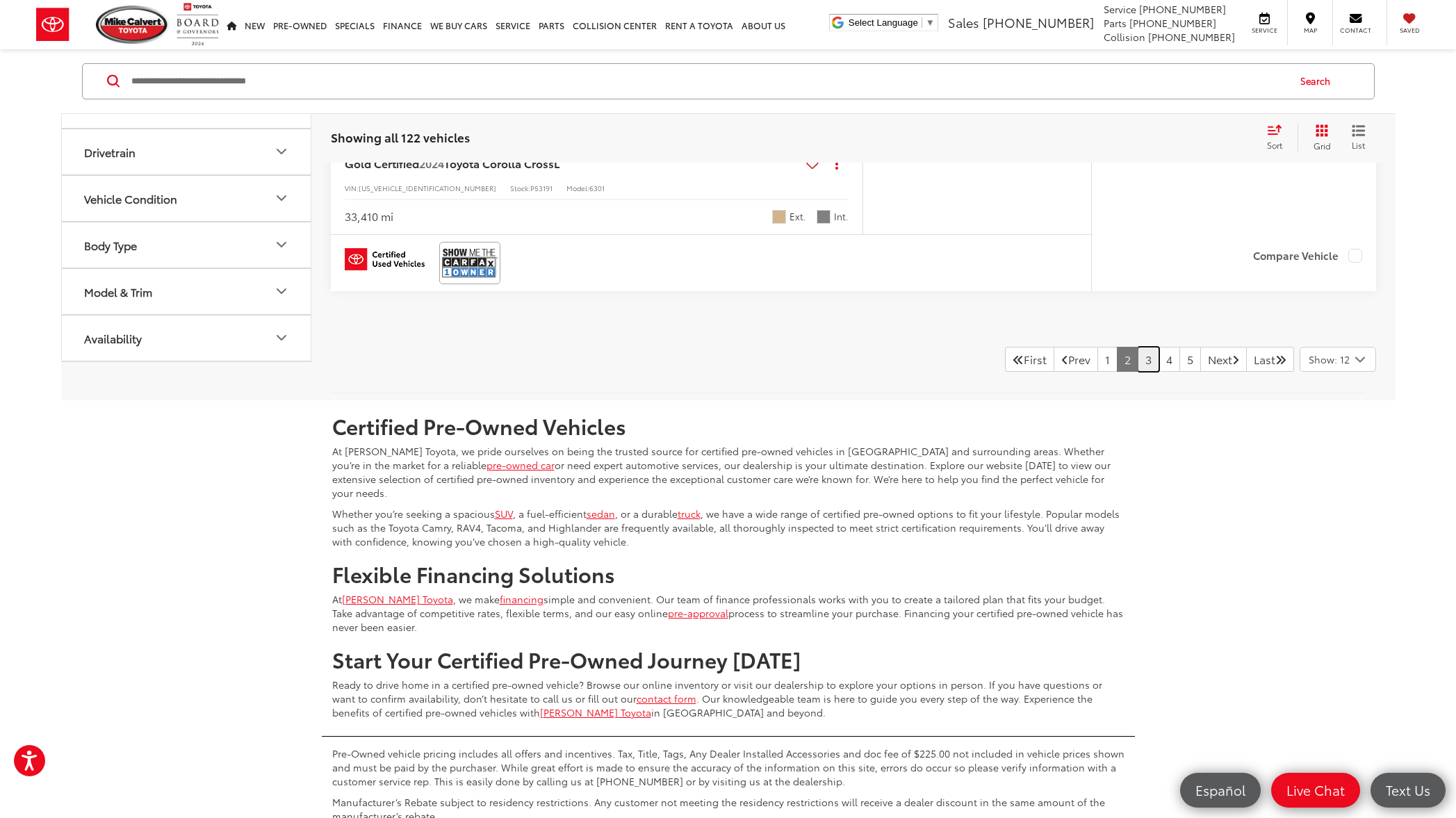
click at [1138, 369] on link "3" at bounding box center [1149, 359] width 21 height 25
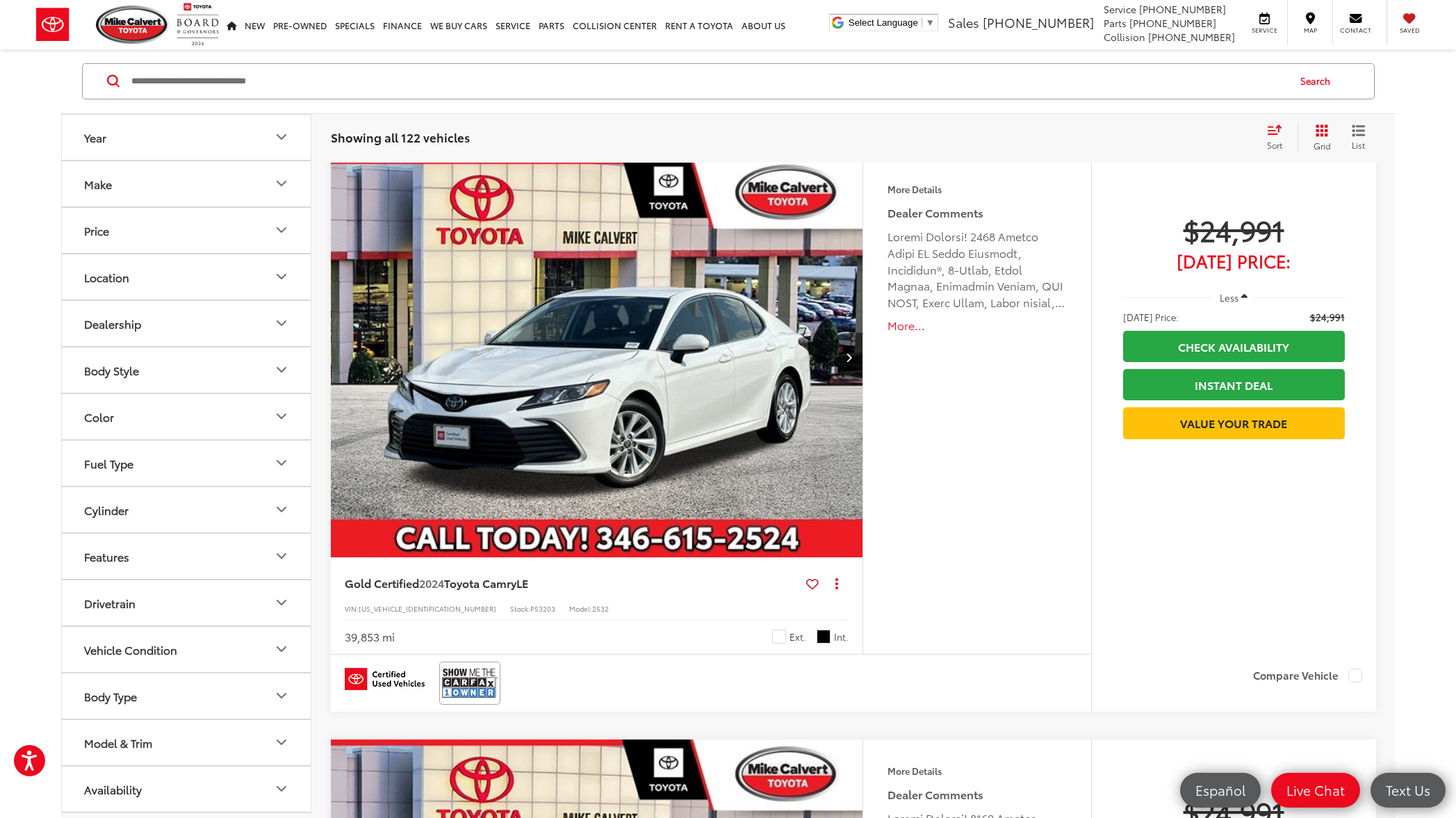
scroll to position [63, 0]
